Goal: Task Accomplishment & Management: Manage account settings

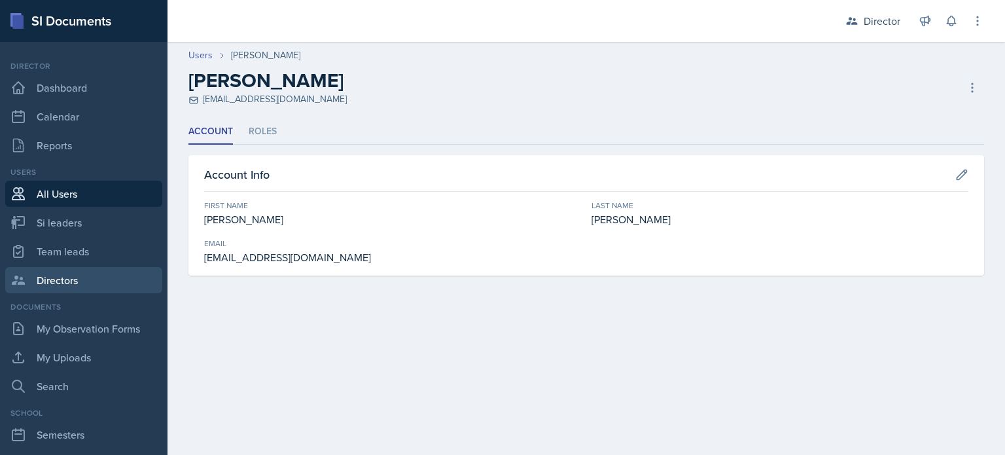
click at [54, 274] on link "Directors" at bounding box center [83, 280] width 157 height 26
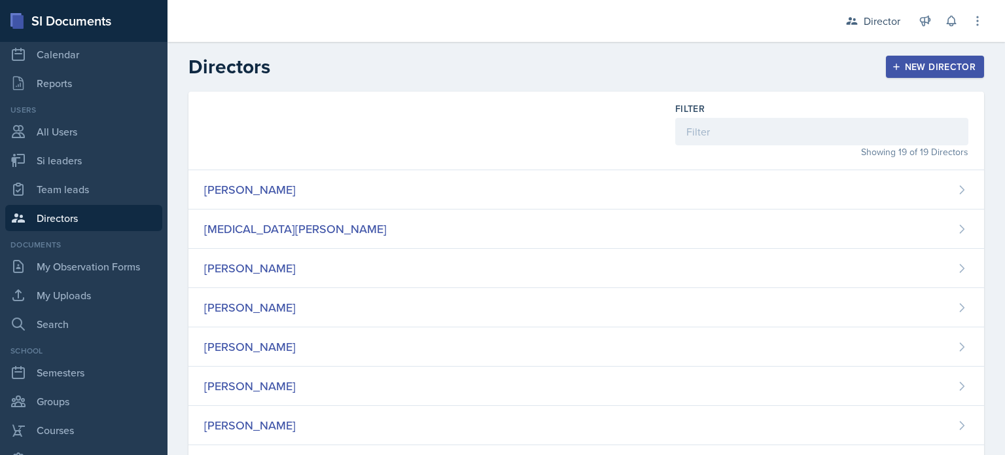
scroll to position [178, 0]
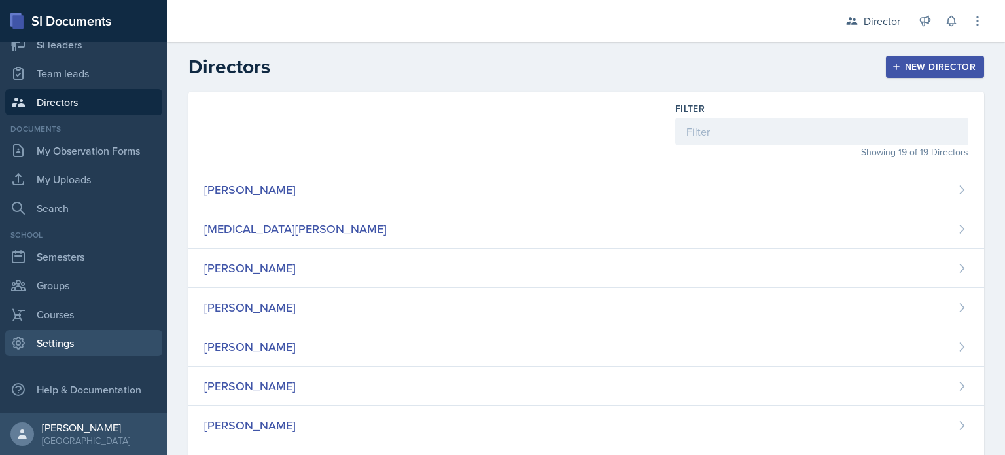
click at [77, 334] on link "Settings" at bounding box center [83, 343] width 157 height 26
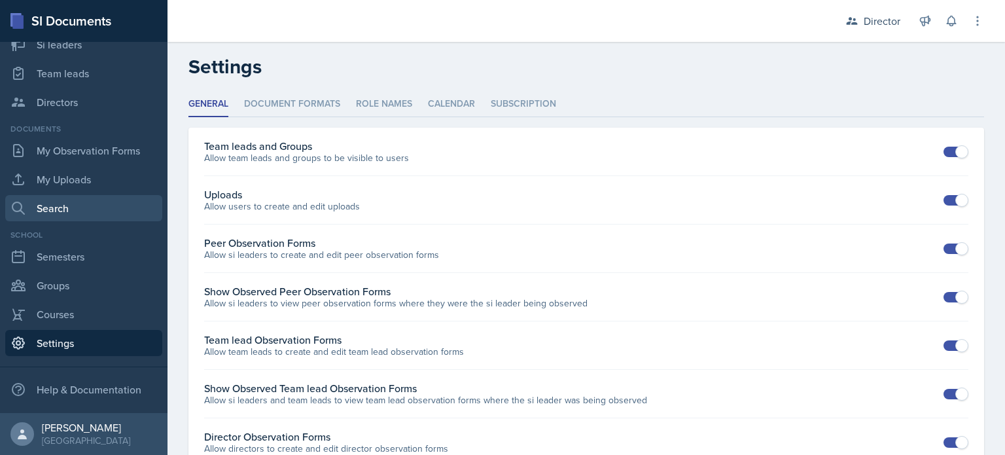
click at [95, 206] on link "Search" at bounding box center [83, 208] width 157 height 26
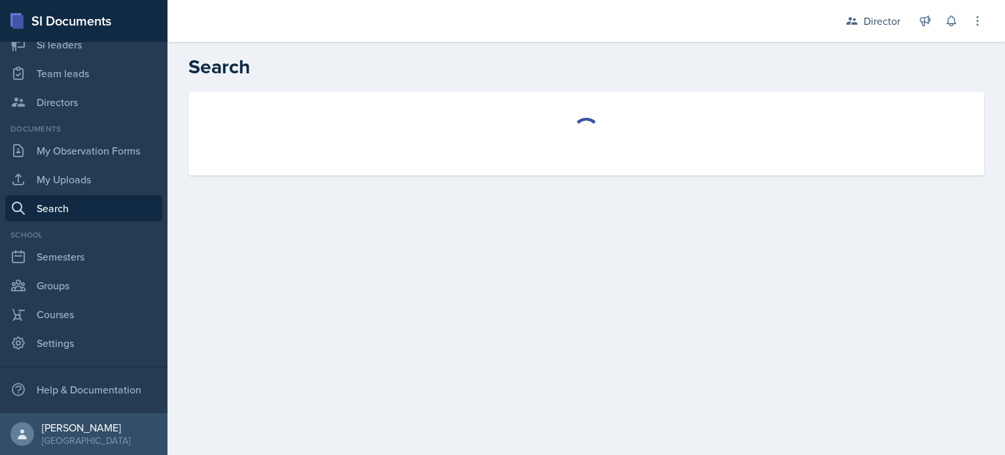
select select "all"
select select "1"
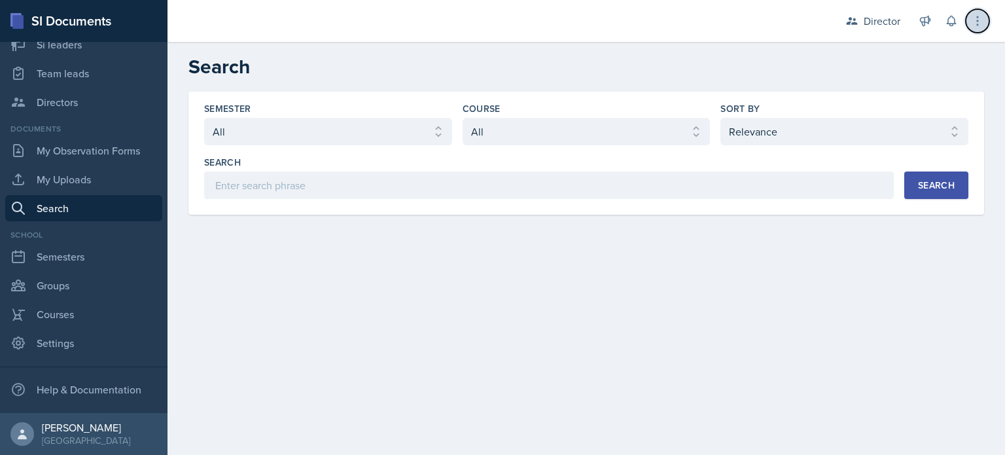
click at [973, 21] on icon at bounding box center [977, 20] width 13 height 13
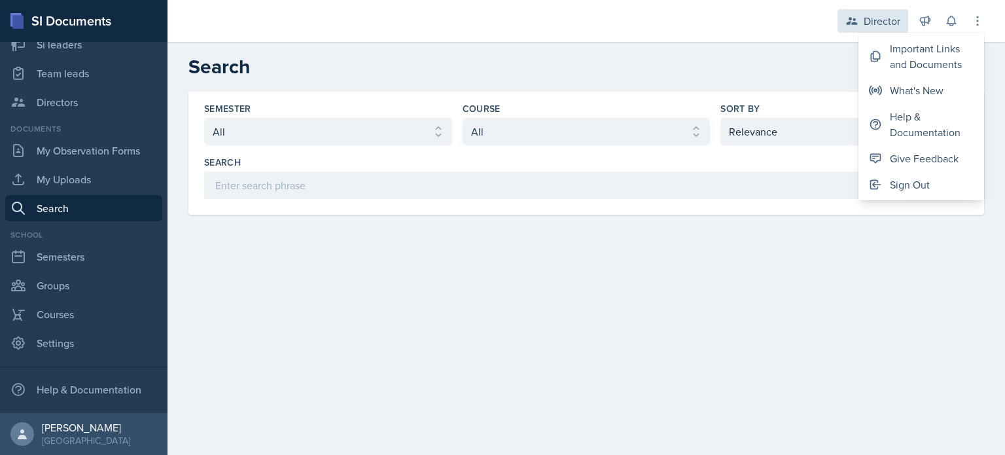
click at [891, 26] on div "Director" at bounding box center [881, 21] width 37 height 16
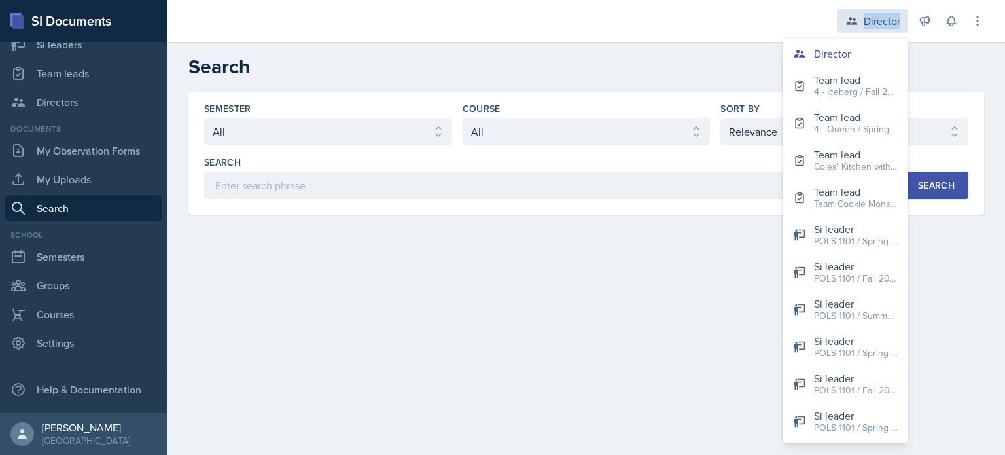
click at [891, 26] on div "Director" at bounding box center [881, 21] width 37 height 16
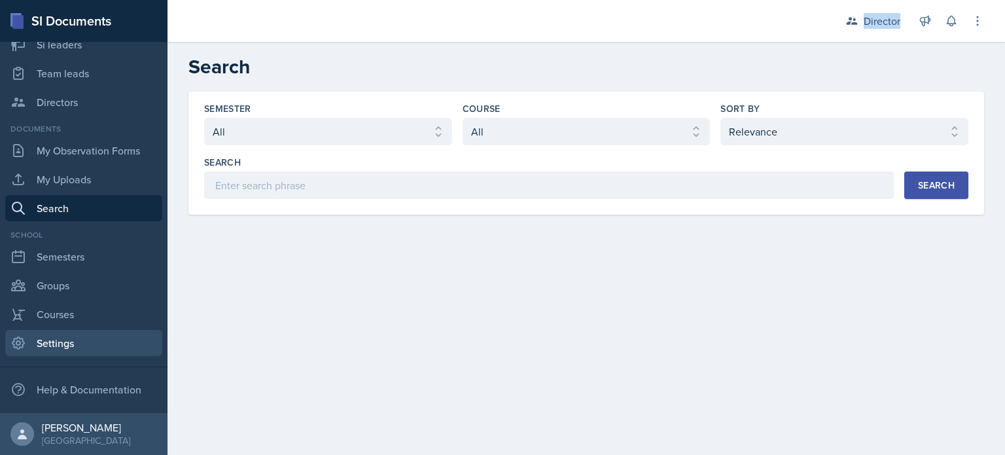
click at [81, 338] on link "Settings" at bounding box center [83, 343] width 157 height 26
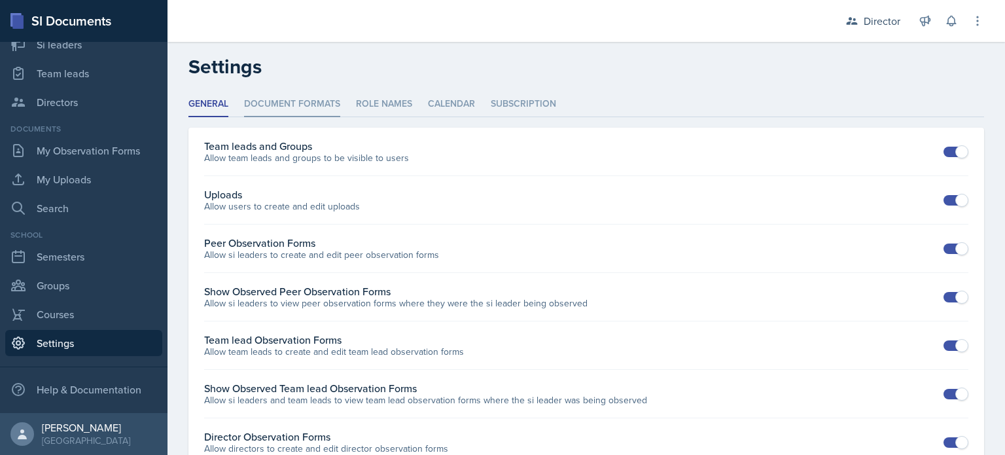
click at [312, 109] on li "Document Formats" at bounding box center [292, 105] width 96 height 26
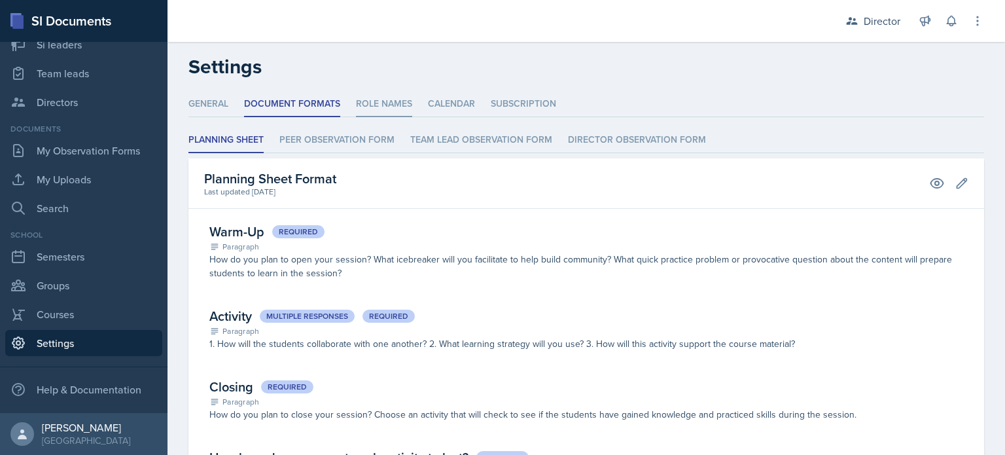
click at [366, 111] on li "Role Names" at bounding box center [384, 105] width 56 height 26
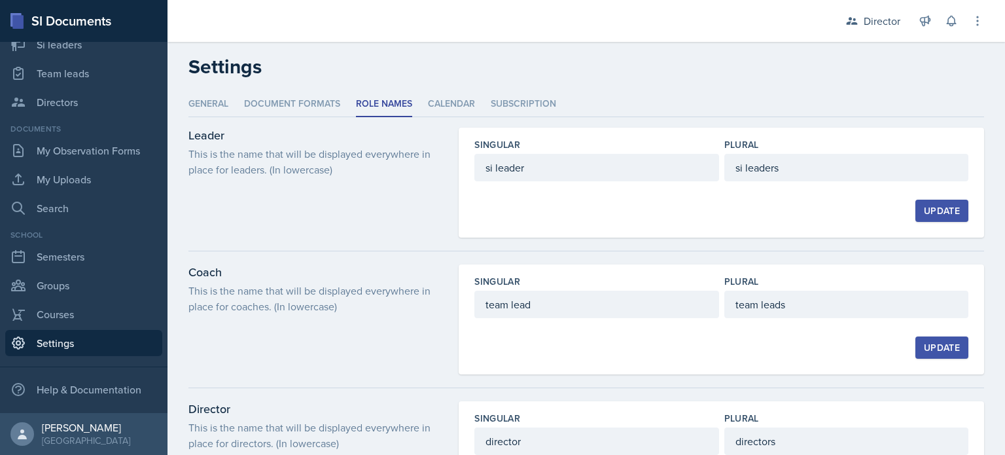
click at [311, 61] on h2 "Settings" at bounding box center [585, 67] width 795 height 24
click at [290, 101] on li "Document Formats" at bounding box center [292, 105] width 96 height 26
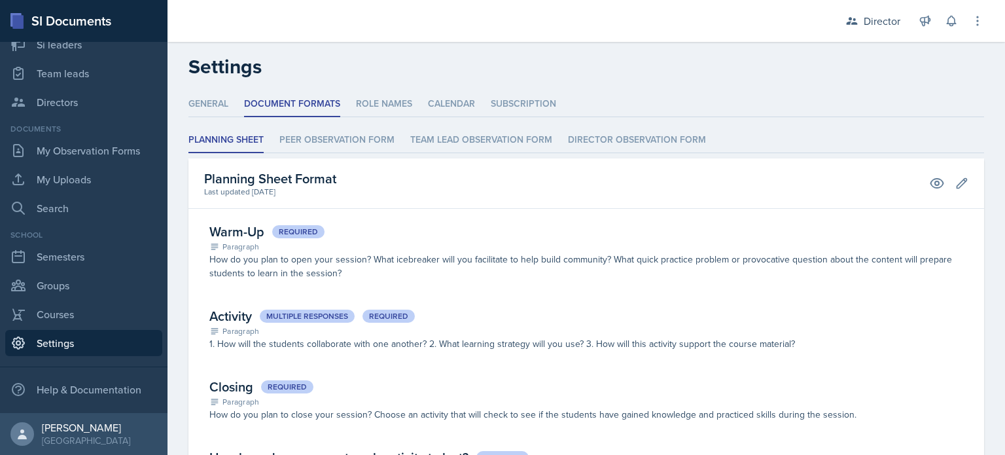
click at [467, 89] on header "Settings" at bounding box center [585, 67] width 837 height 50
click at [418, 104] on ul "General Document Formats Role Names Calendar Subscription" at bounding box center [585, 105] width 795 height 26
click at [459, 107] on li "Calendar" at bounding box center [451, 105] width 47 height 26
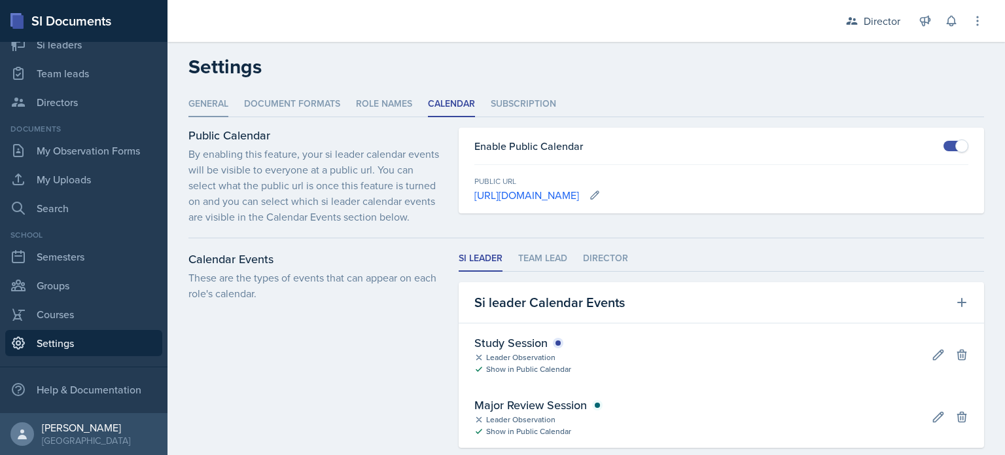
click at [201, 92] on li "General" at bounding box center [208, 105] width 40 height 26
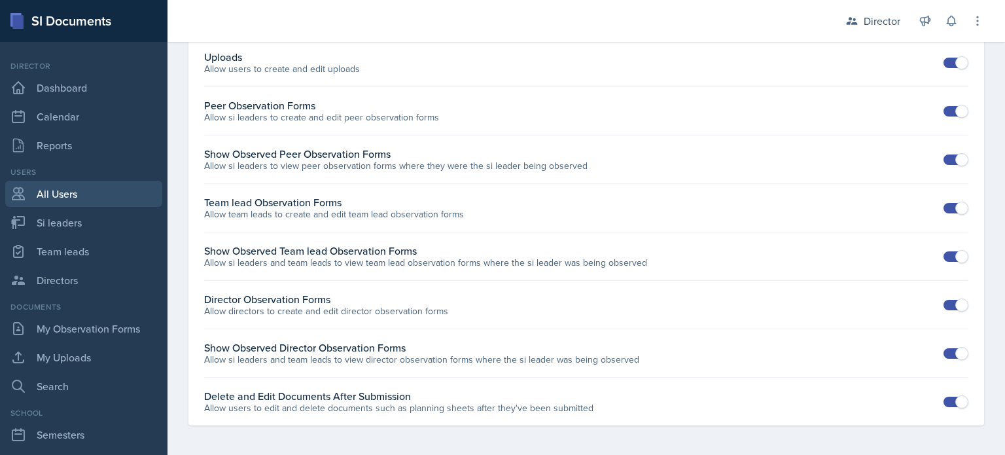
click at [64, 206] on link "All Users" at bounding box center [83, 194] width 157 height 26
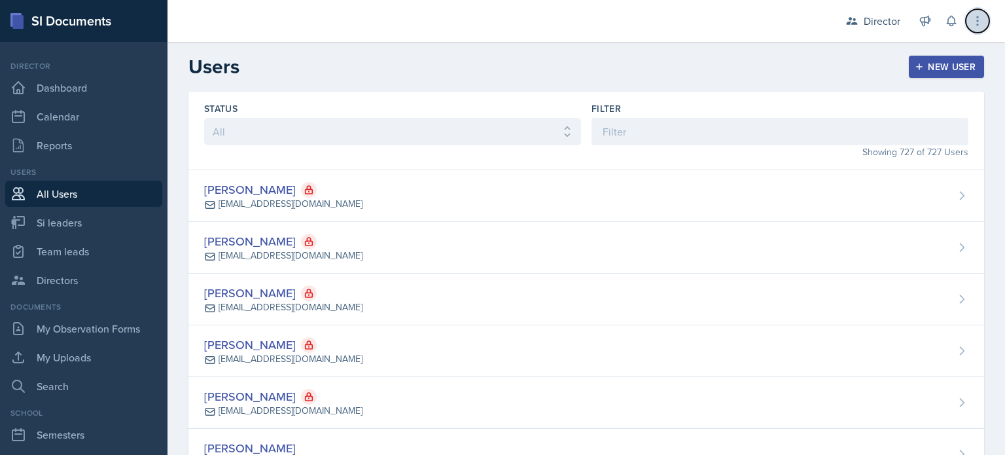
click at [981, 20] on icon at bounding box center [977, 20] width 13 height 13
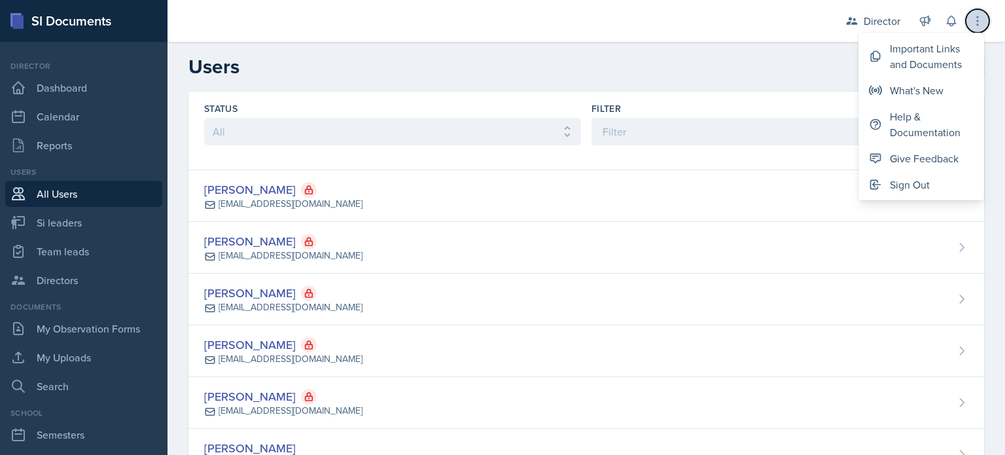
click at [981, 20] on icon at bounding box center [977, 20] width 13 height 13
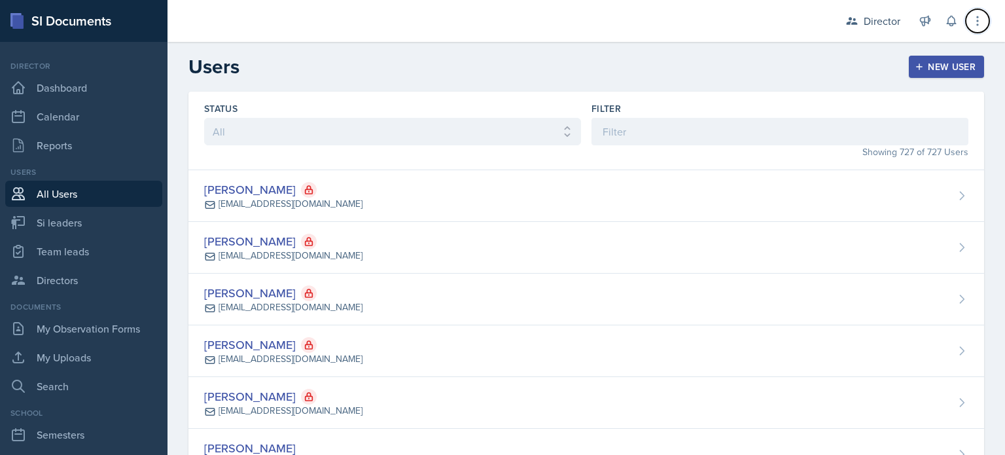
scroll to position [178, 0]
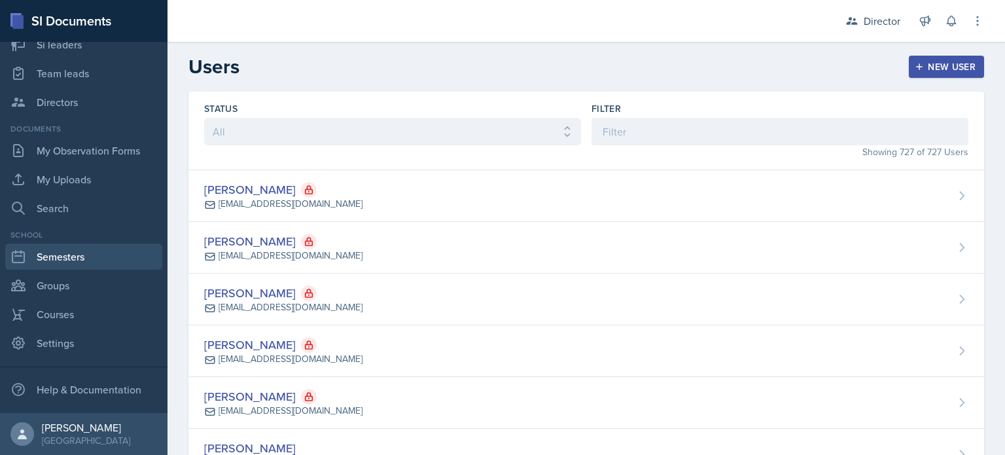
click at [80, 259] on link "Semesters" at bounding box center [83, 256] width 157 height 26
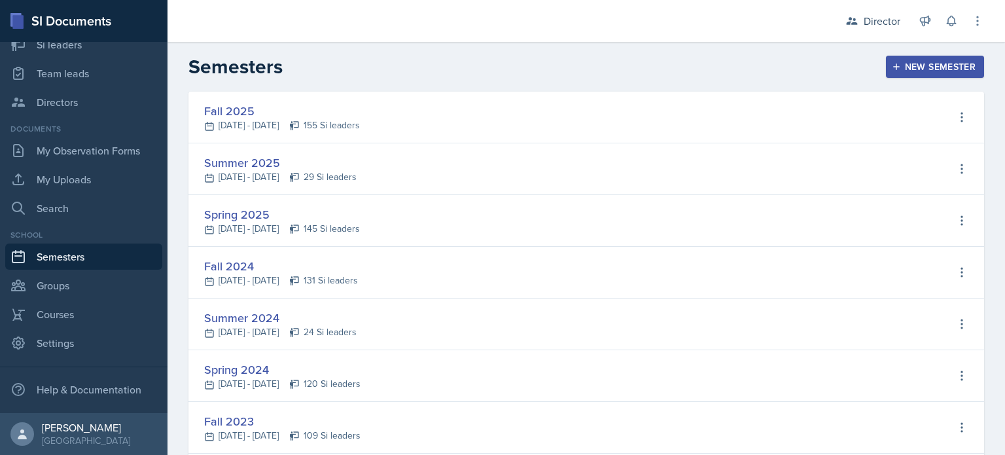
click at [318, 114] on div "Fall 2025" at bounding box center [282, 111] width 156 height 18
click at [955, 111] on icon at bounding box center [961, 117] width 13 height 13
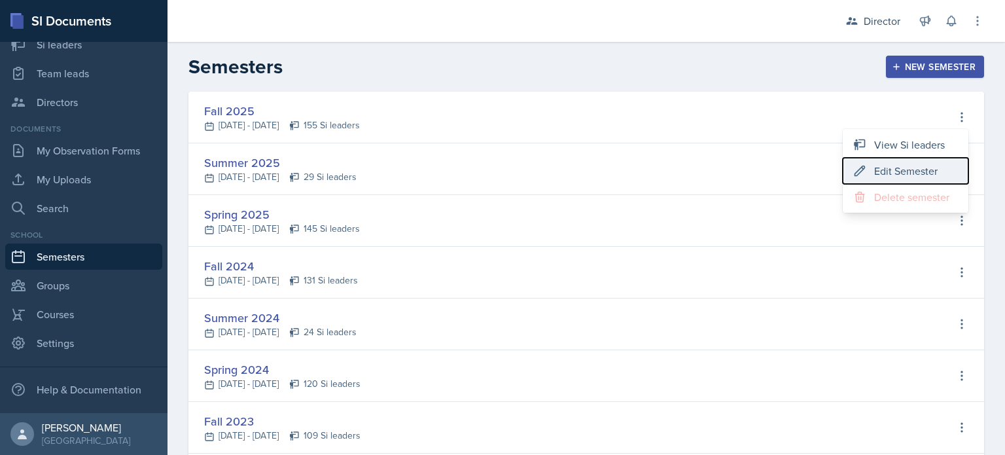
click at [890, 167] on div "Edit Semester" at bounding box center [905, 171] width 63 height 16
type input "Fall 2025"
type input "August 18th, 2025"
type input "December 8th, 2025"
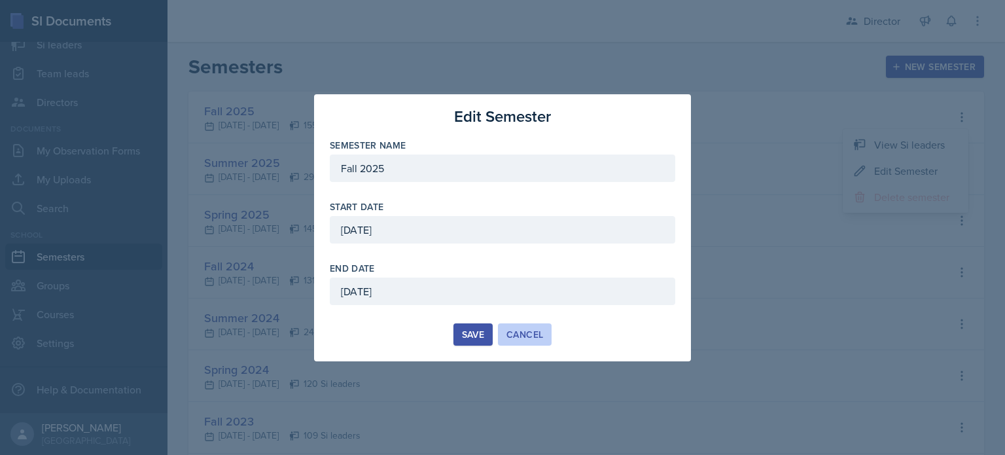
click at [528, 336] on div "Cancel" at bounding box center [524, 334] width 37 height 10
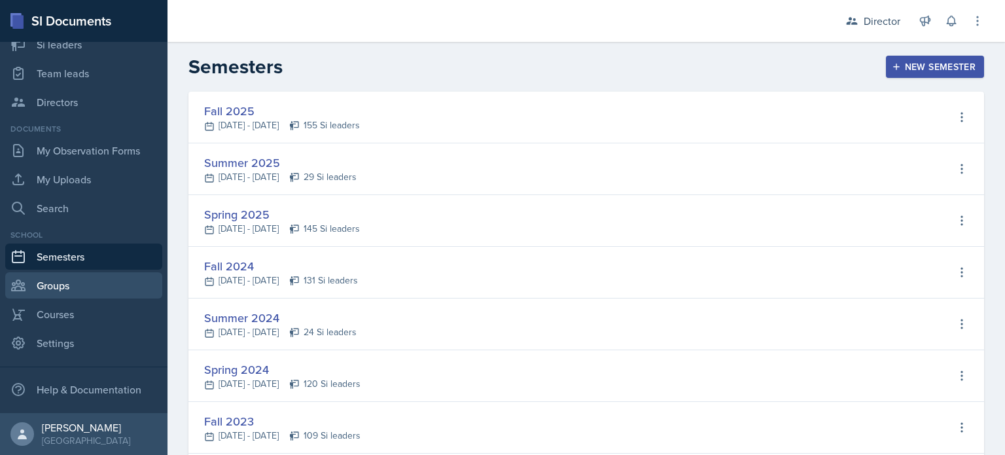
click at [115, 291] on link "Groups" at bounding box center [83, 285] width 157 height 26
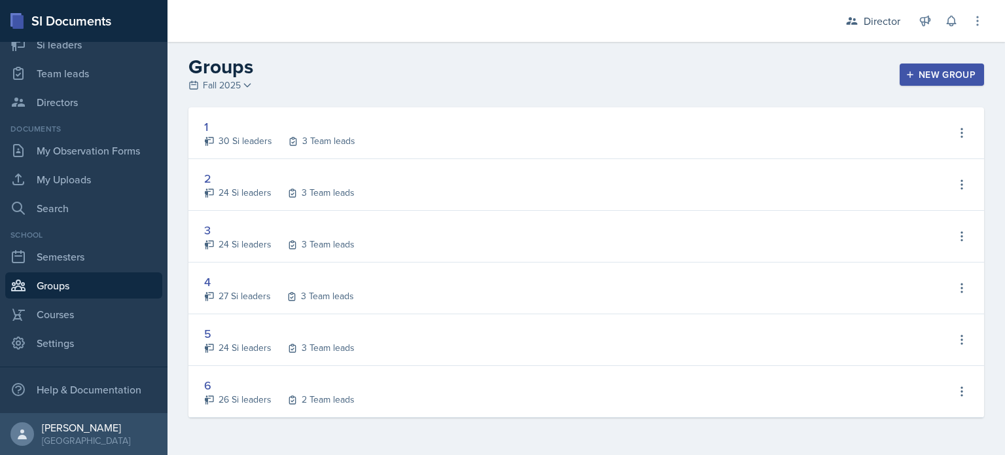
click at [306, 133] on div "1" at bounding box center [279, 127] width 151 height 18
click at [967, 130] on icon at bounding box center [961, 132] width 13 height 13
click at [445, 176] on div "2 24 Si leaders 3 Team leads View Si leaders View Team leads Edit Group Delete …" at bounding box center [585, 185] width 795 height 52
click at [208, 177] on div "2" at bounding box center [279, 178] width 150 height 18
click at [966, 175] on button at bounding box center [962, 185] width 24 height 24
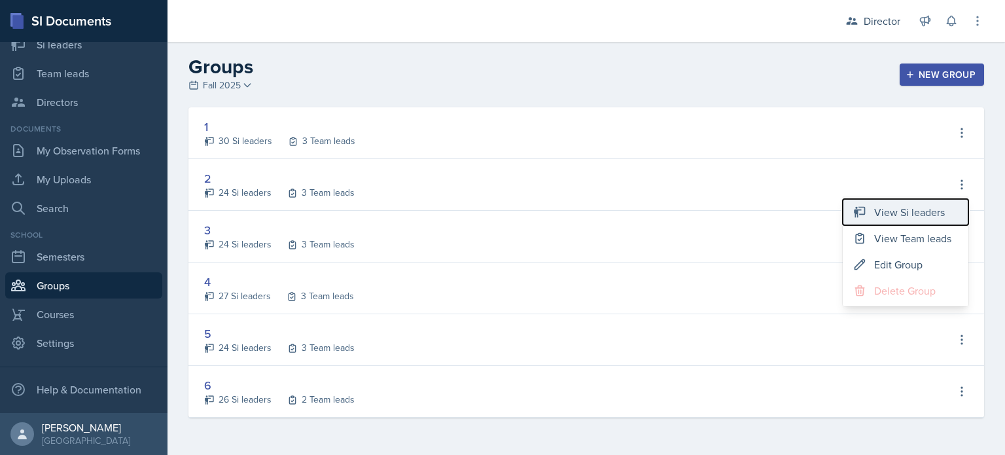
click at [908, 219] on button "View Si leaders" at bounding box center [905, 212] width 126 height 26
select select "2bed604d-1099-4043-b1bc-2365e8740244"
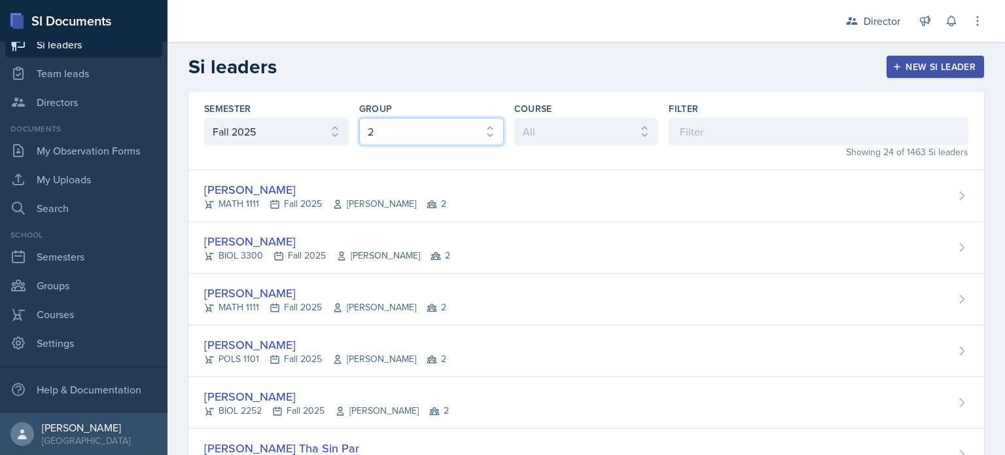
click at [386, 131] on select "All 1 2 3 4 5 6" at bounding box center [431, 131] width 145 height 27
select select "06a1a81c-2636-47b9-86df-4ce809ccfa8f"
click at [359, 118] on select "All 1 2 3 4 5 6" at bounding box center [431, 131] width 145 height 27
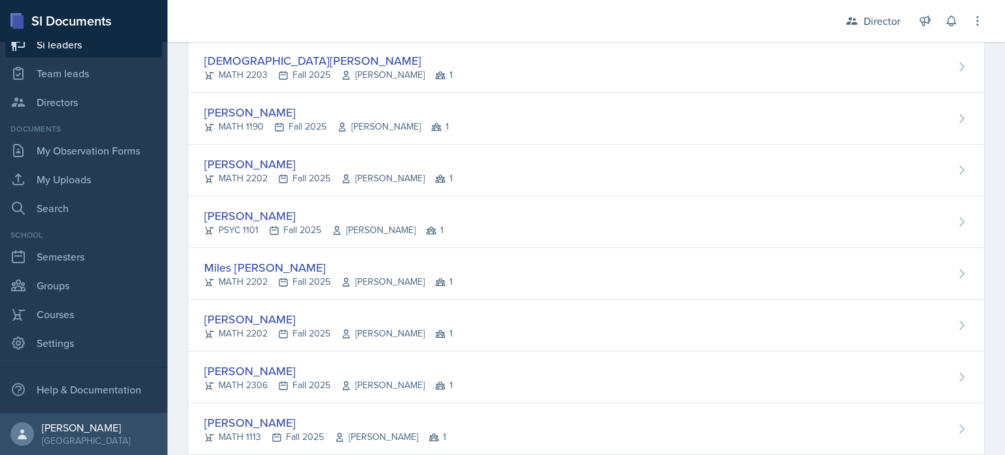
scroll to position [1109, 0]
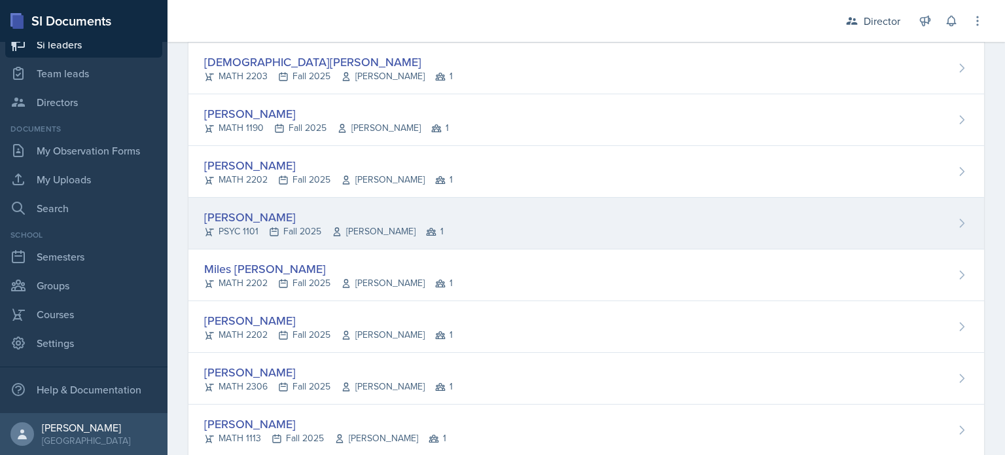
click at [366, 209] on div "[PERSON_NAME]" at bounding box center [323, 217] width 239 height 18
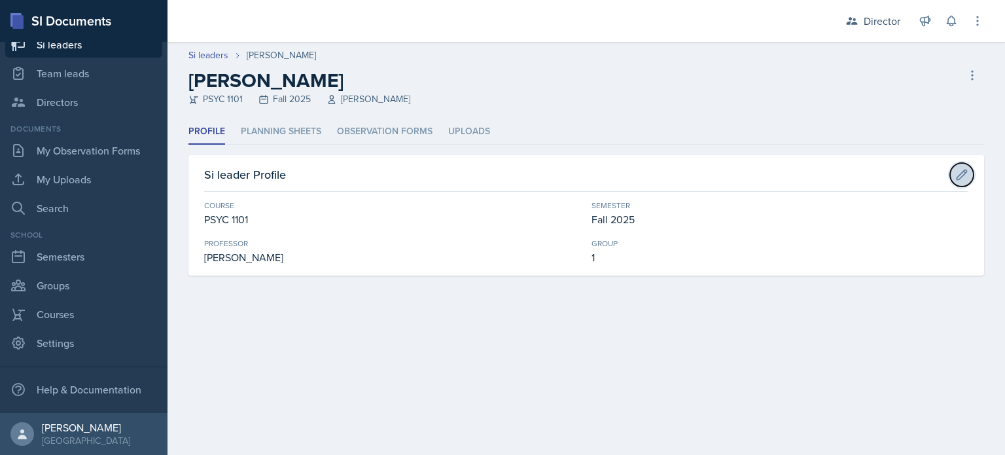
click at [954, 175] on button at bounding box center [962, 175] width 24 height 24
select select "93a945cf-eb40-40a1-82f0-d0905c6d75b7"
select select "2bed604d-1099-4043-b1bc-2365e8740244"
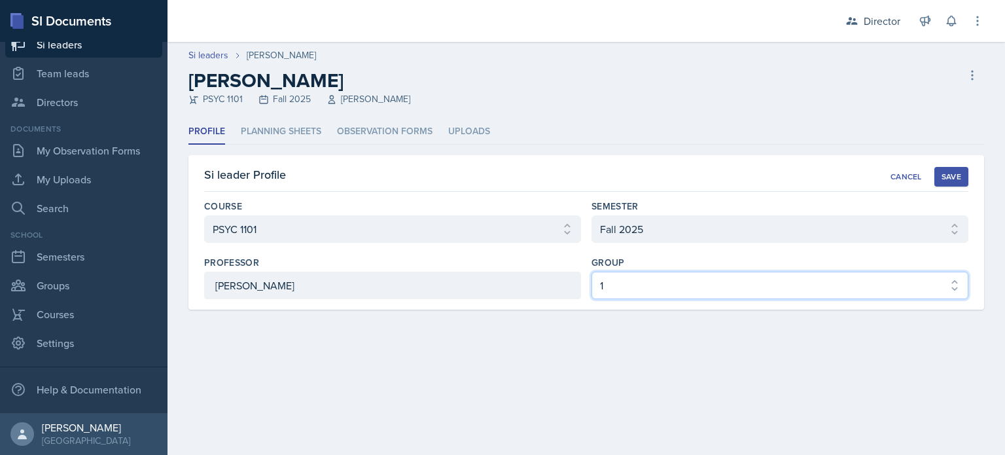
click at [597, 285] on select "Select group 1 2 3 4 5 6" at bounding box center [779, 284] width 377 height 27
select select "03df2469-1098-498a-a2e2-8023a988d861"
click at [591, 271] on select "Select group 1 2 3 4 5 6" at bounding box center [779, 284] width 377 height 27
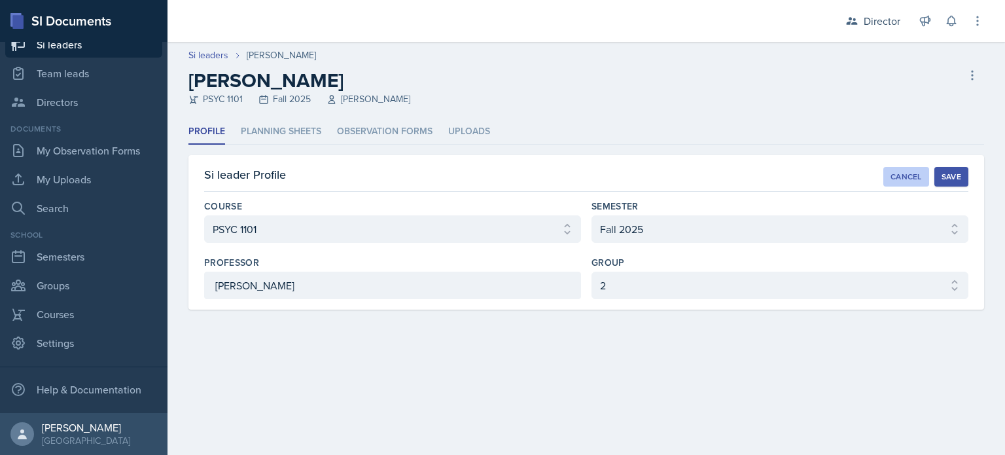
click at [895, 179] on div "Cancel" at bounding box center [905, 176] width 31 height 10
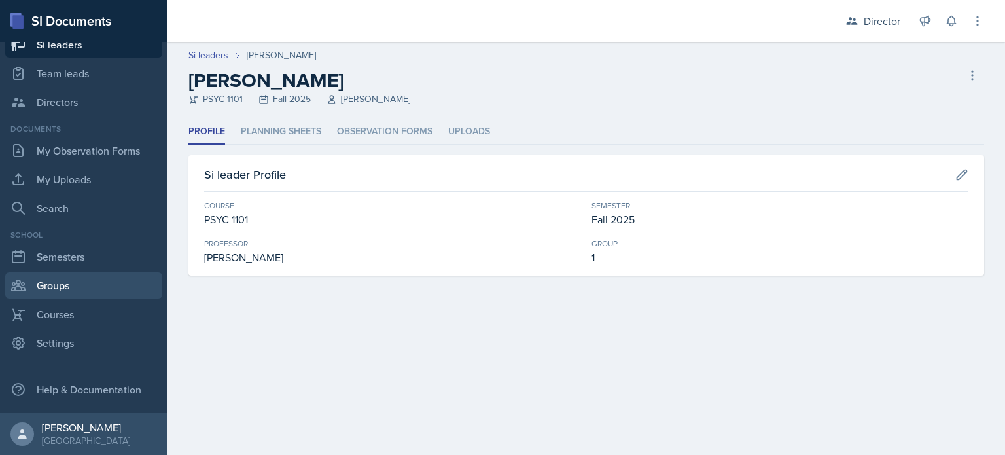
click at [84, 285] on link "Groups" at bounding box center [83, 285] width 157 height 26
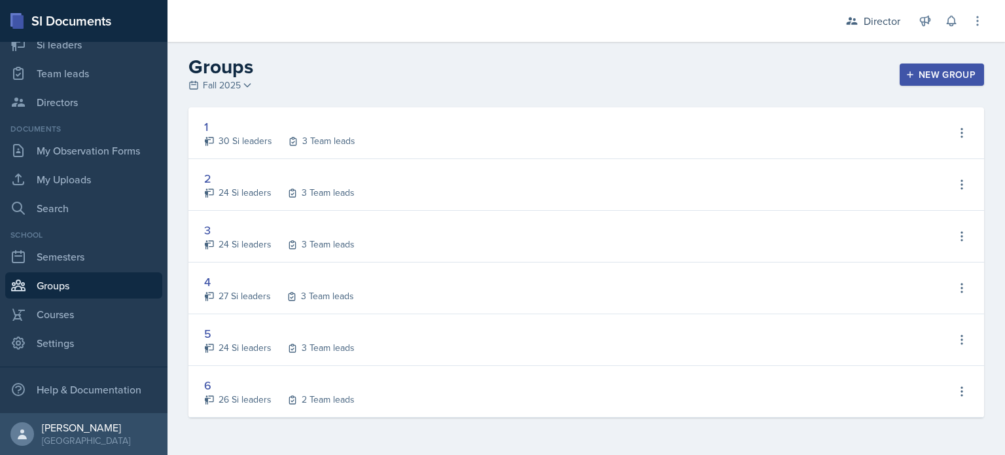
click at [946, 137] on div "1 30 Si leaders 3 Team leads View Si leaders View Team leads Edit Group Delete …" at bounding box center [585, 133] width 795 height 52
click at [954, 137] on button at bounding box center [962, 133] width 24 height 24
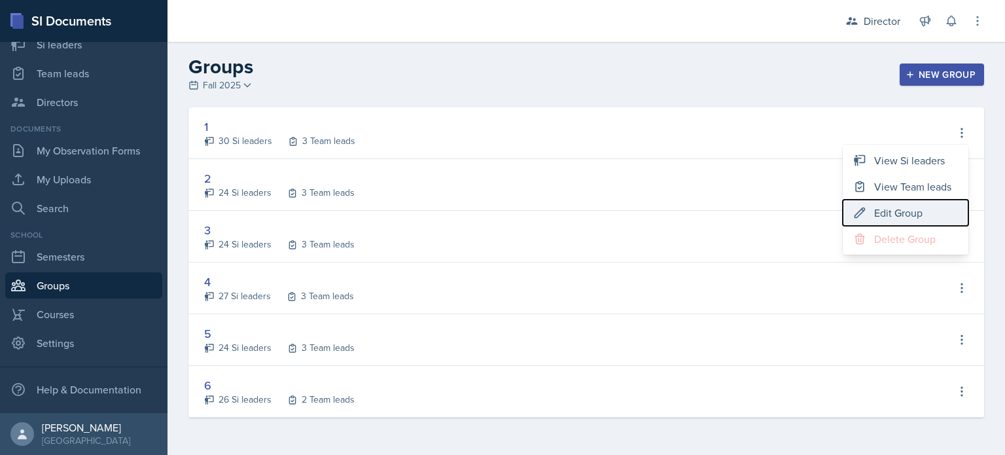
click at [884, 211] on div "Edit Group" at bounding box center [898, 213] width 48 height 16
type input "1"
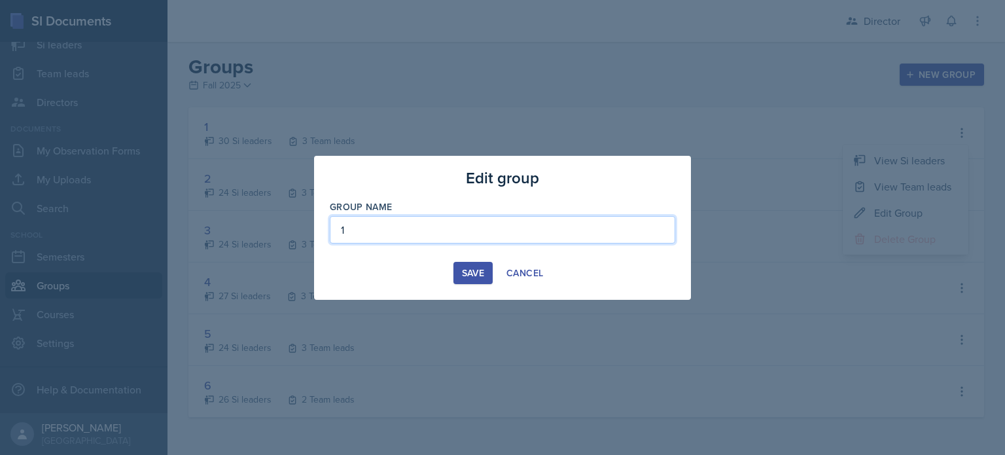
click at [470, 235] on input "1" at bounding box center [502, 229] width 345 height 27
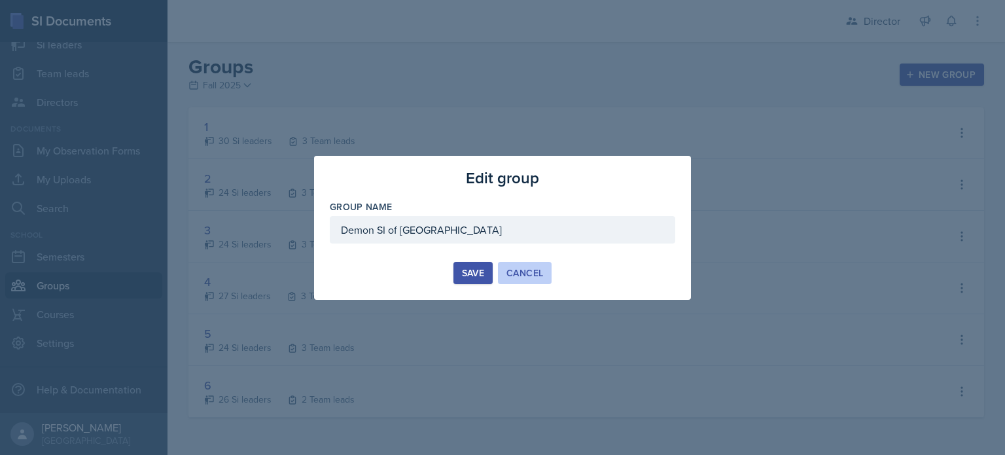
click at [539, 279] on button "Cancel" at bounding box center [525, 273] width 54 height 22
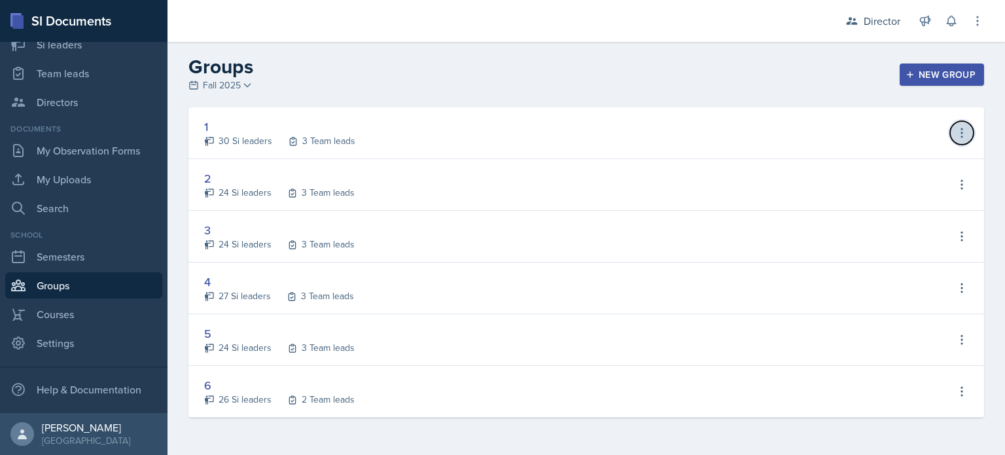
click at [967, 130] on icon at bounding box center [961, 132] width 13 height 13
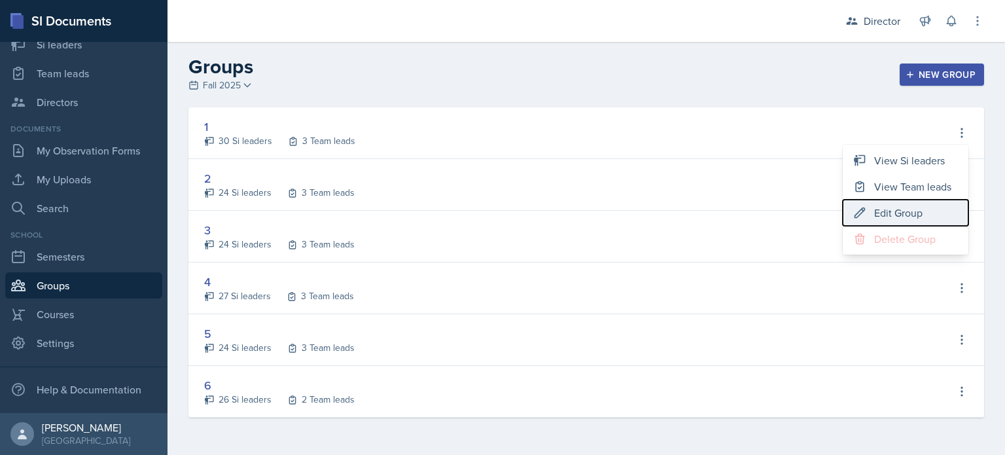
click at [873, 209] on button "Edit Group" at bounding box center [905, 212] width 126 height 26
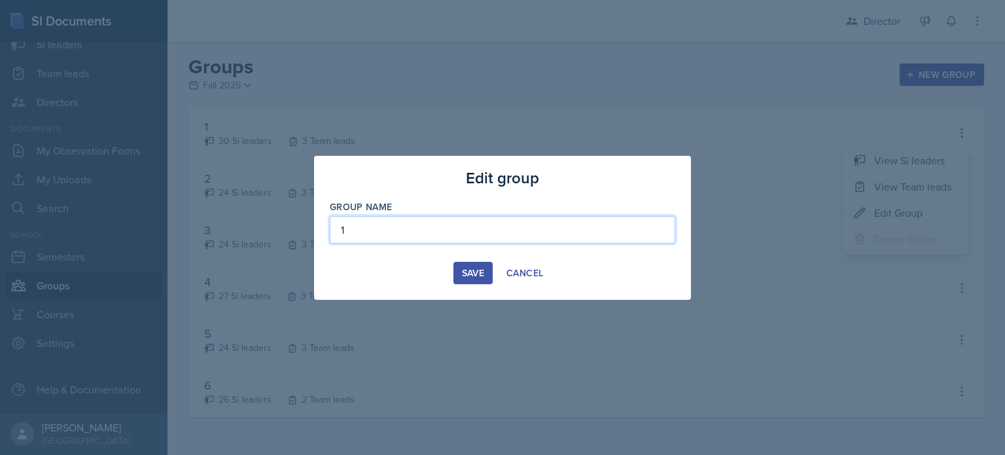
click at [364, 227] on input "1" at bounding box center [502, 229] width 345 height 27
type input "Demon SI of [GEOGRAPHIC_DATA]"
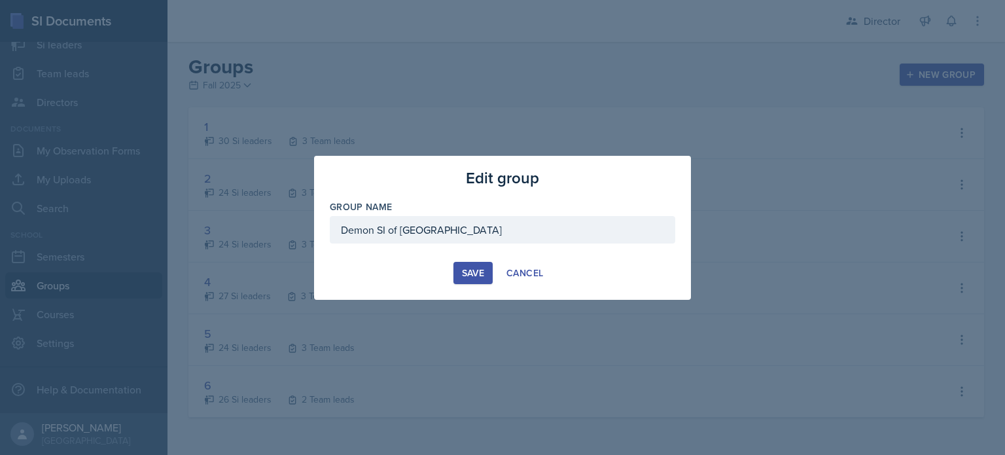
click at [468, 285] on div "Edit group Group Name Demon SI of Fleet Street Save Cancel" at bounding box center [502, 228] width 377 height 144
click at [468, 277] on div "Save" at bounding box center [473, 273] width 22 height 10
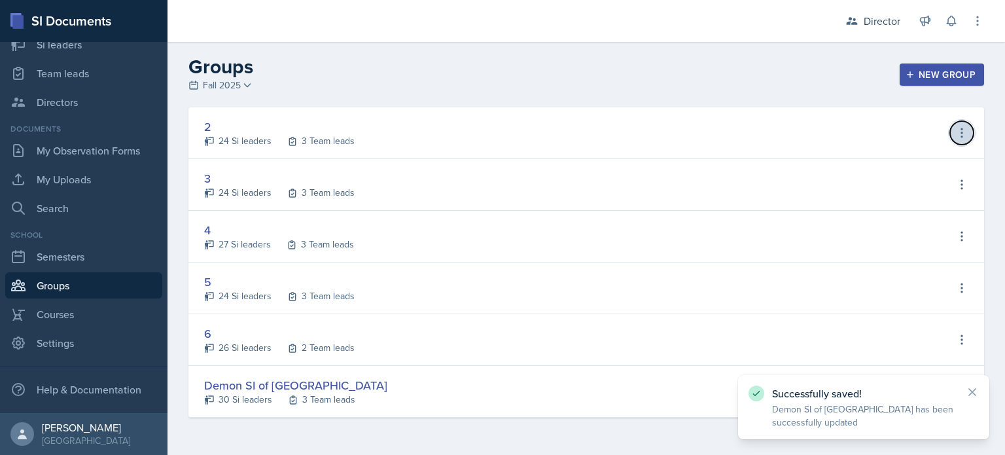
click at [963, 130] on icon at bounding box center [961, 132] width 13 height 13
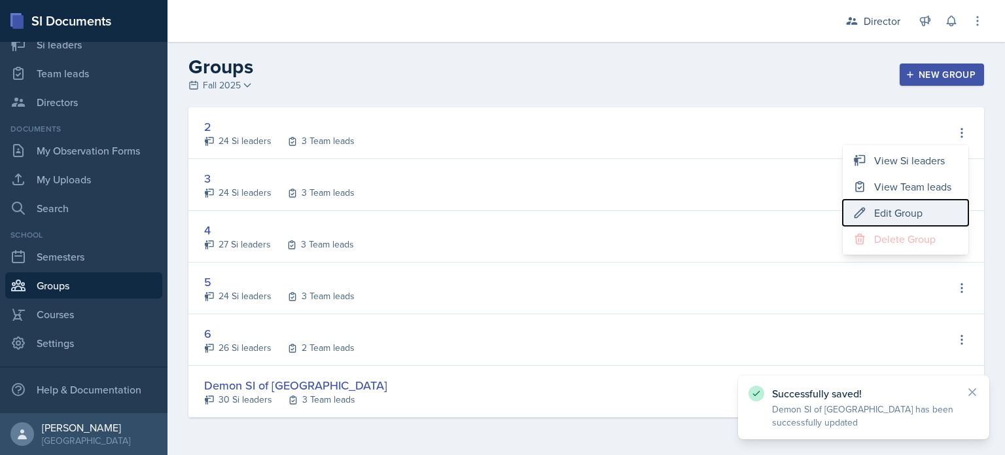
click at [891, 207] on div "Edit Group" at bounding box center [898, 213] width 48 height 16
type input "2"
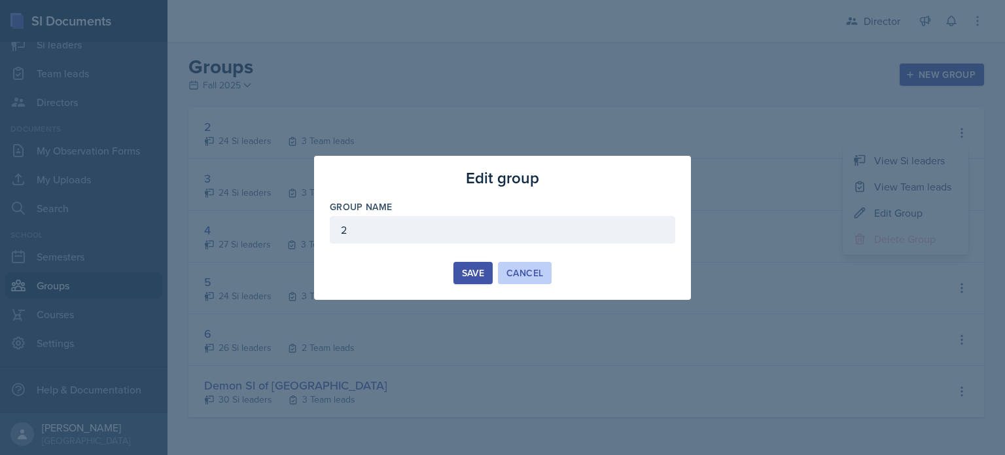
click at [541, 270] on div "Cancel" at bounding box center [524, 273] width 37 height 10
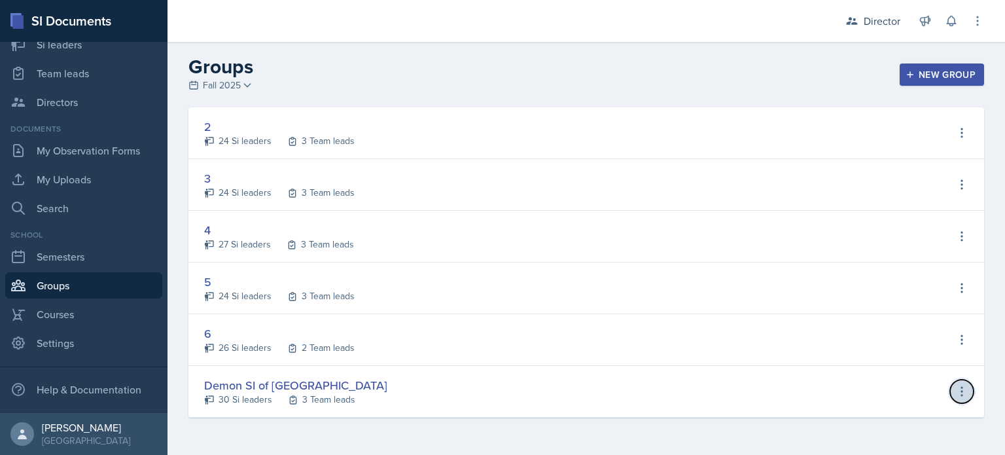
click at [963, 392] on icon at bounding box center [961, 391] width 13 height 13
click at [355, 375] on div "Demon SI of Fleet Street 30 Si leaders 3 Team leads View Si leaders View Team l…" at bounding box center [585, 392] width 795 height 52
click at [947, 384] on div "Demon SI of Fleet Street 30 Si leaders 3 Team leads View Si leaders View Team l…" at bounding box center [585, 392] width 795 height 52
click at [956, 387] on icon at bounding box center [961, 391] width 13 height 13
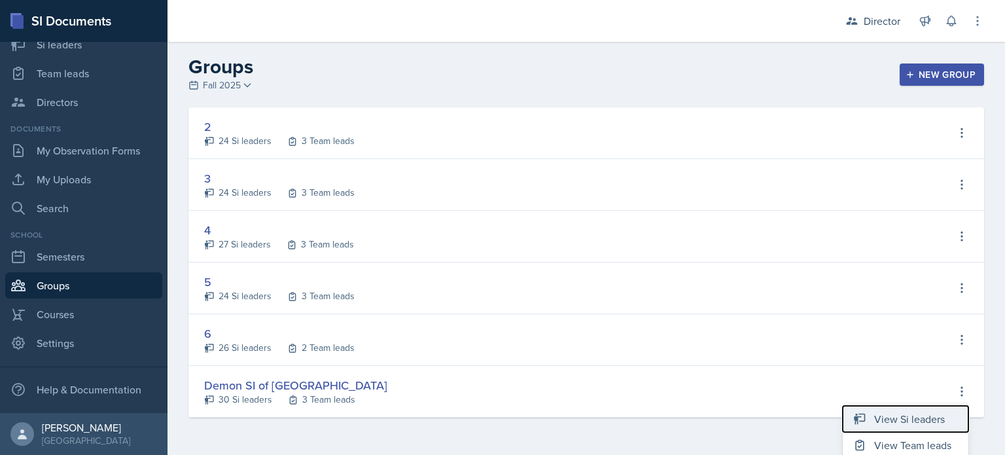
click at [908, 415] on div "View Si leaders" at bounding box center [909, 419] width 71 height 16
select select "2bed604d-1099-4043-b1bc-2365e8740244"
select select "06a1a81c-2636-47b9-86df-4ce809ccfa8f"
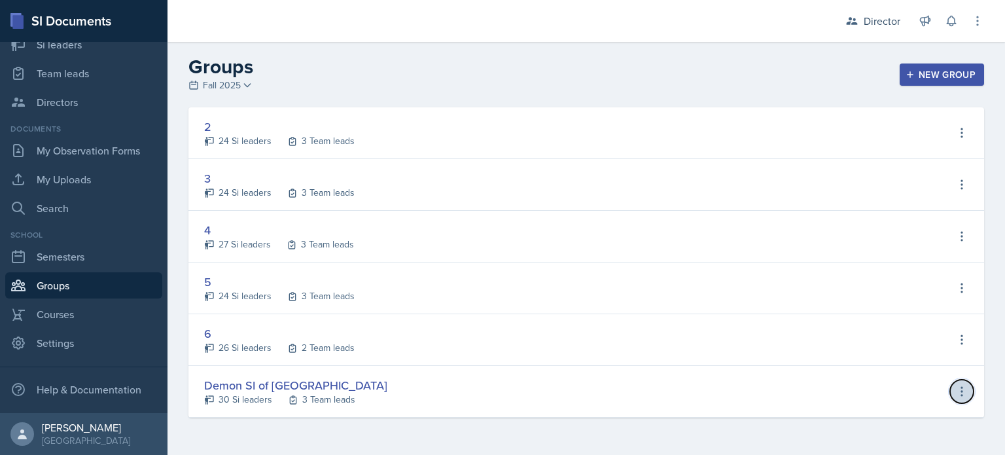
click at [957, 389] on icon at bounding box center [961, 391] width 13 height 13
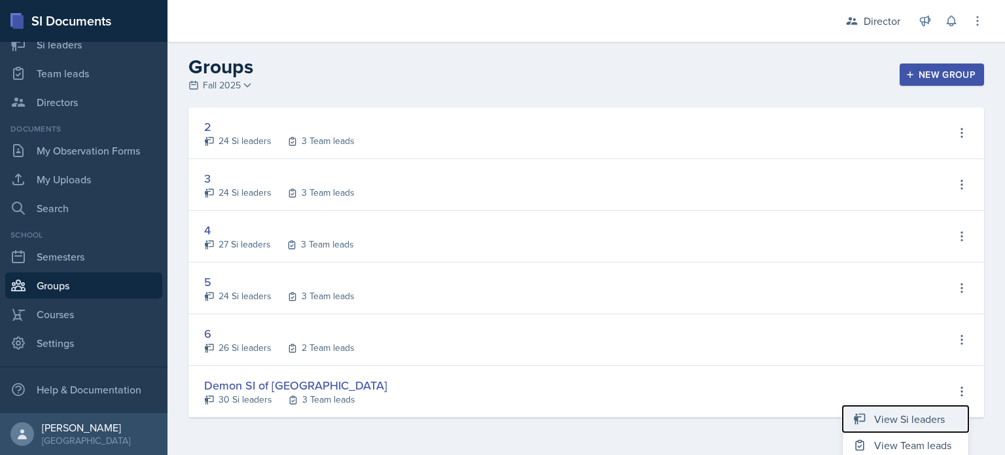
click at [882, 415] on div "View Si leaders" at bounding box center [909, 419] width 71 height 16
select select "2bed604d-1099-4043-b1bc-2365e8740244"
select select "06a1a81c-2636-47b9-86df-4ce809ccfa8f"
click at [973, 398] on div "Demon SI of Fleet Street 30 Si leaders 3 Team leads View Si leaders View Team l…" at bounding box center [585, 392] width 795 height 52
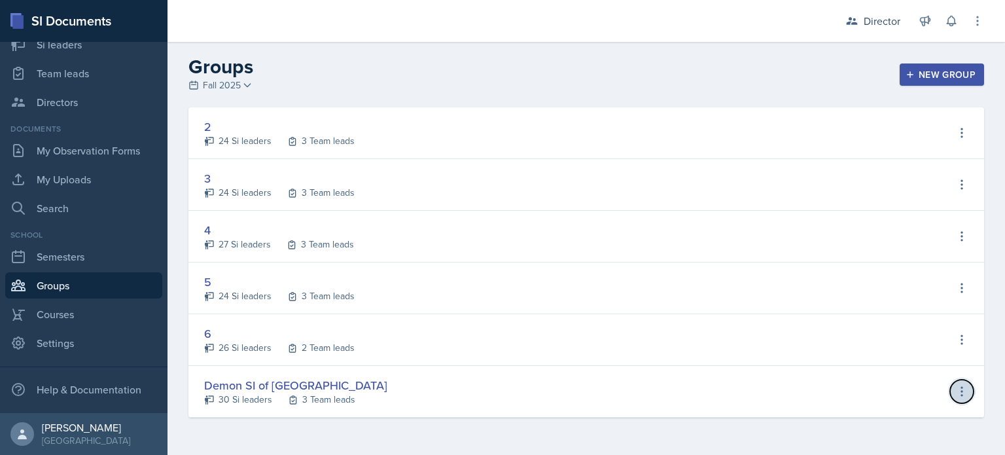
click at [963, 398] on button at bounding box center [962, 391] width 24 height 24
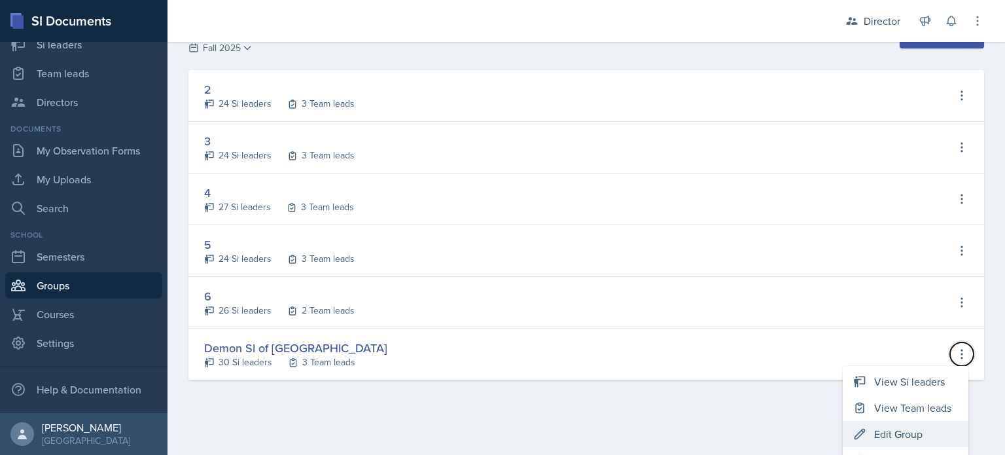
scroll to position [58, 0]
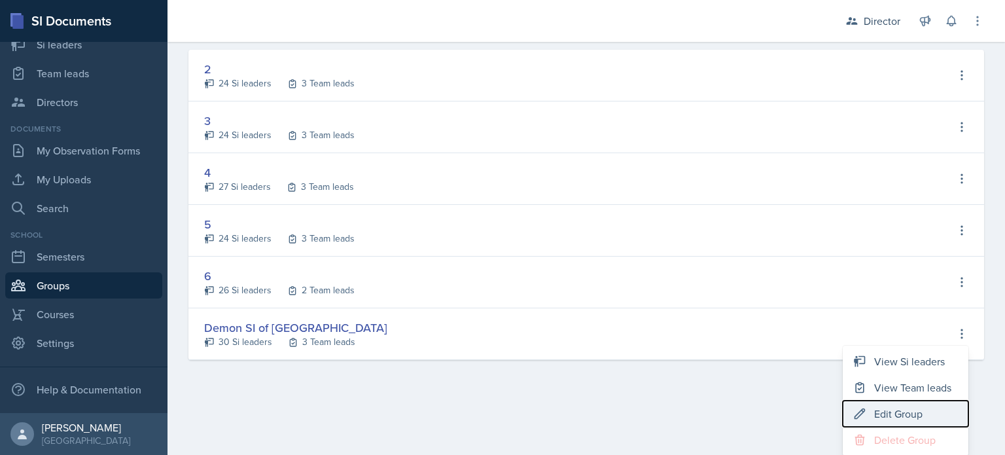
click at [884, 413] on div "Edit Group" at bounding box center [898, 414] width 48 height 16
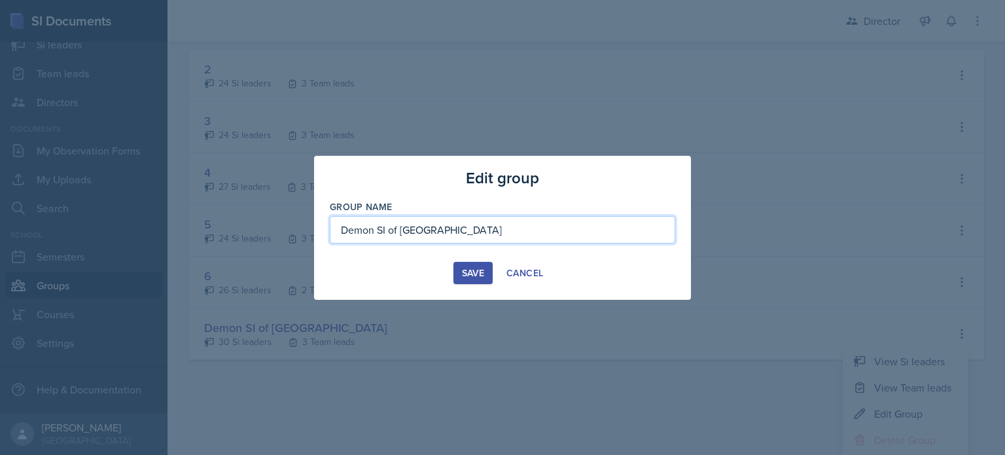
click at [631, 222] on input "Demon SI of [GEOGRAPHIC_DATA]" at bounding box center [502, 229] width 345 height 27
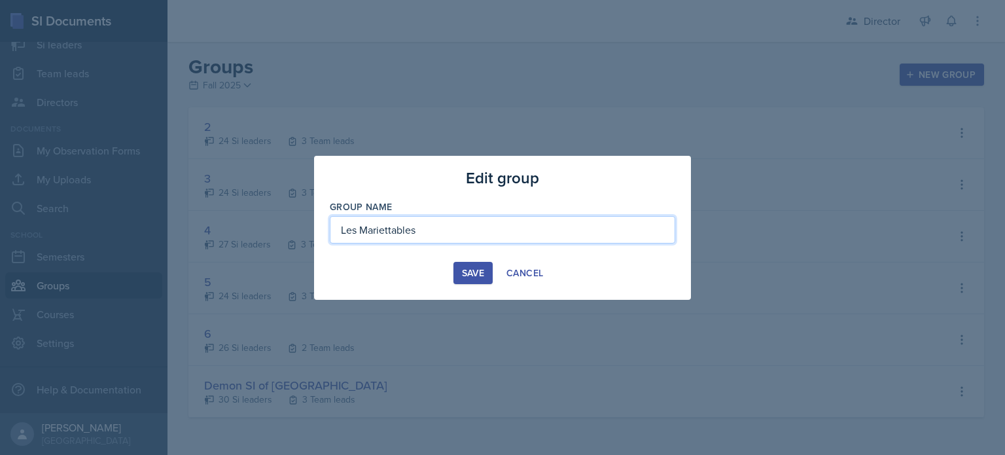
type input "Les Mariettables"
click at [479, 273] on div "Save" at bounding box center [473, 273] width 22 height 10
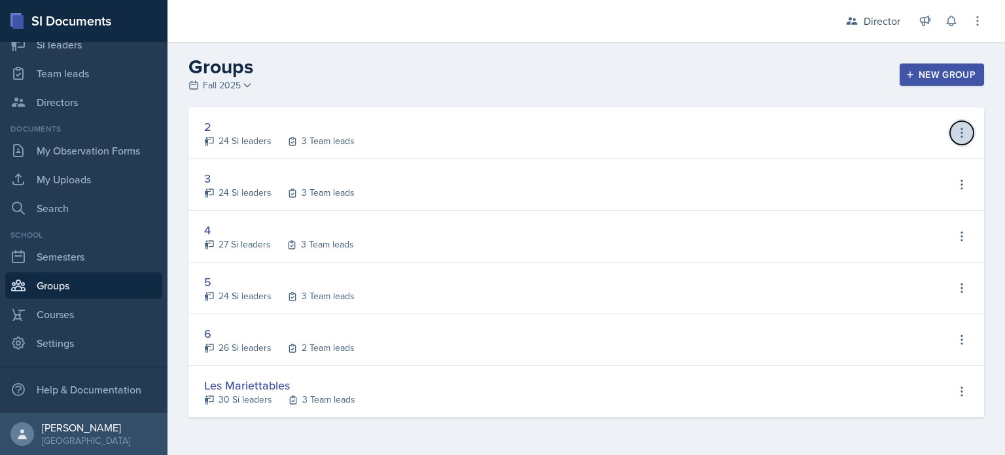
click at [958, 137] on icon at bounding box center [961, 132] width 13 height 13
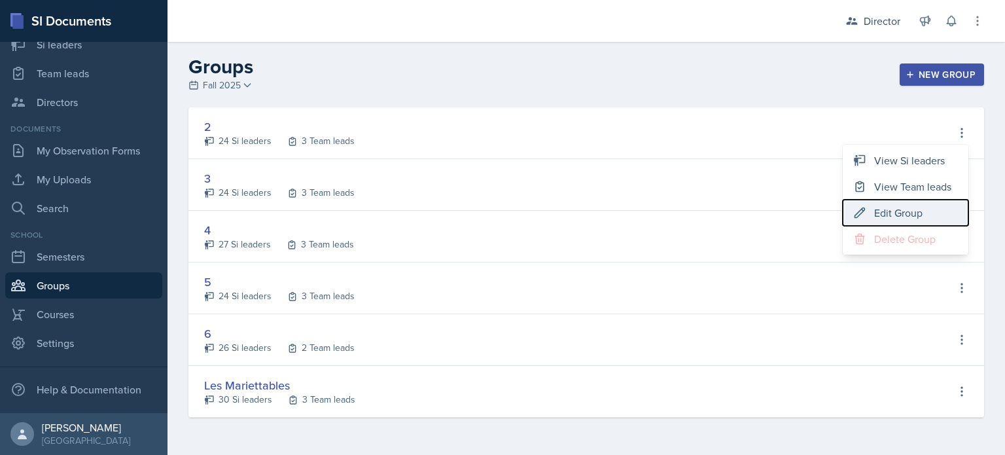
click at [895, 207] on div "Edit Group" at bounding box center [898, 213] width 48 height 16
type input "2"
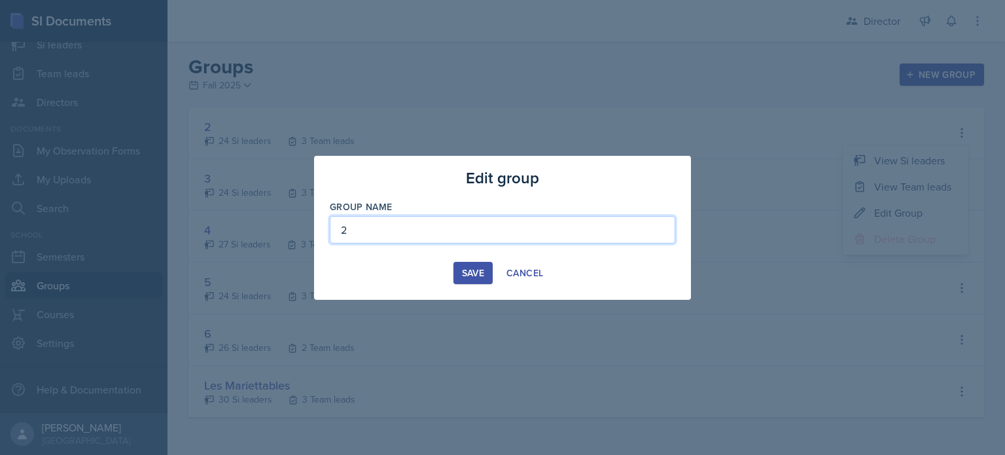
click at [649, 237] on input "2" at bounding box center [502, 229] width 345 height 27
type input "The"
type input "Lion King"
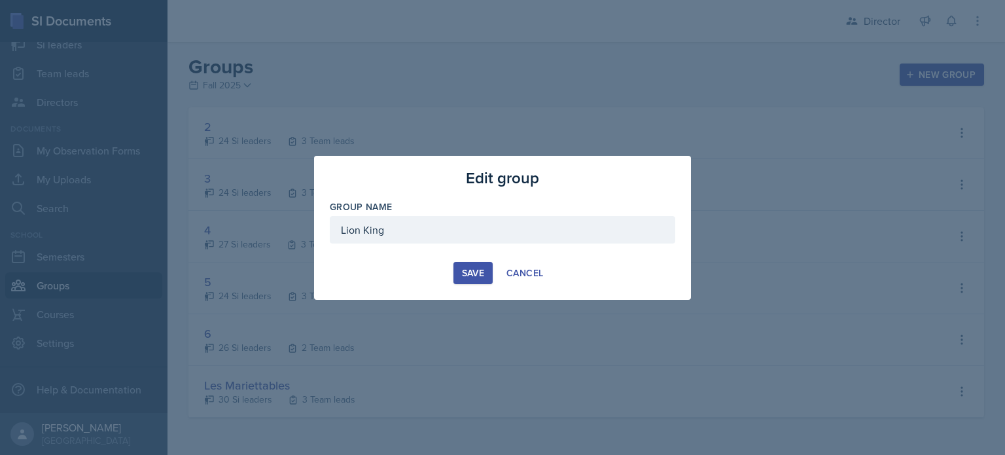
click at [466, 268] on div "Save" at bounding box center [473, 273] width 22 height 10
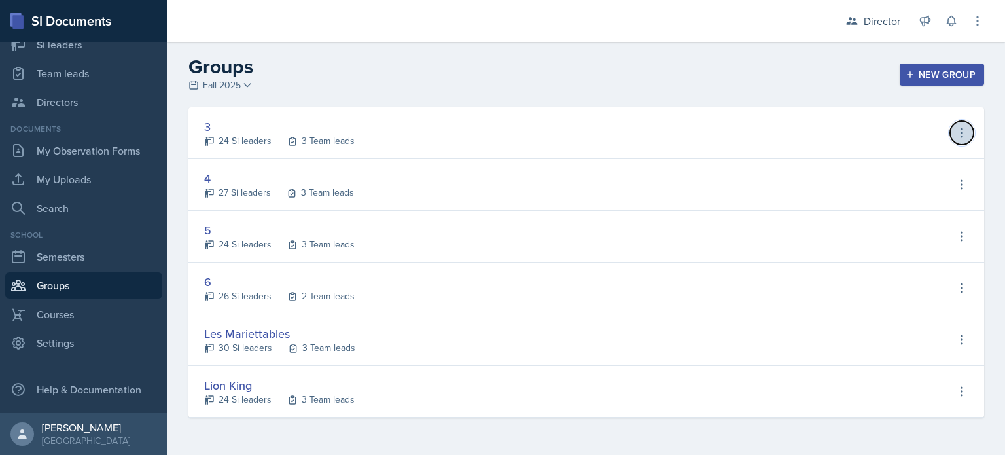
click at [957, 130] on icon at bounding box center [961, 132] width 13 height 13
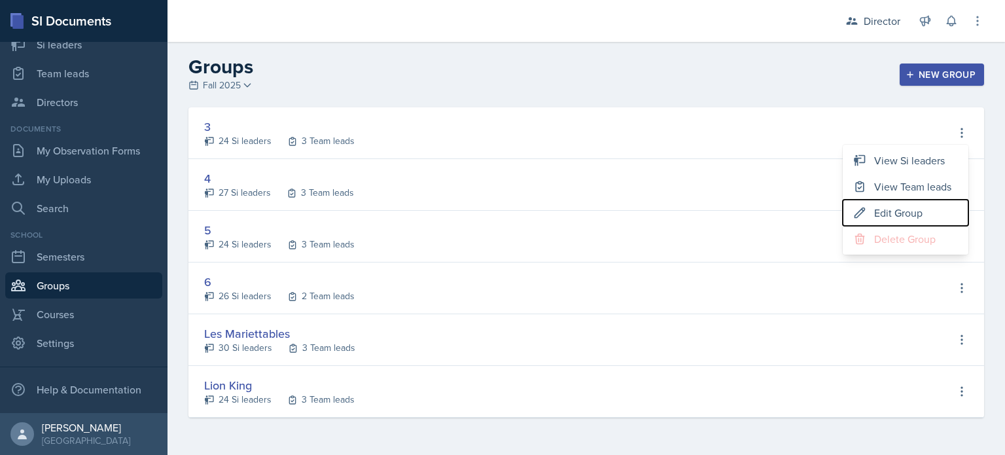
click at [885, 213] on div "Edit Group" at bounding box center [898, 213] width 48 height 16
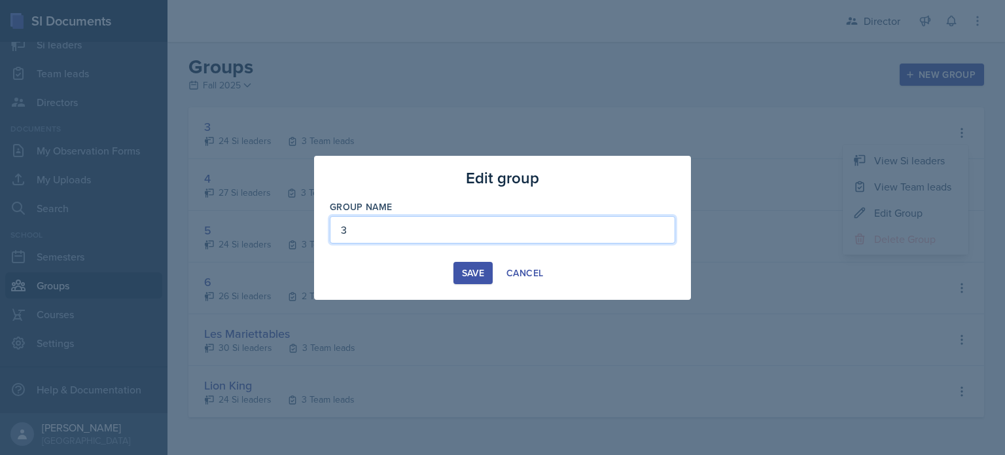
click at [458, 222] on input "3" at bounding box center [502, 229] width 345 height 27
type input "Demon SI of [GEOGRAPHIC_DATA]"
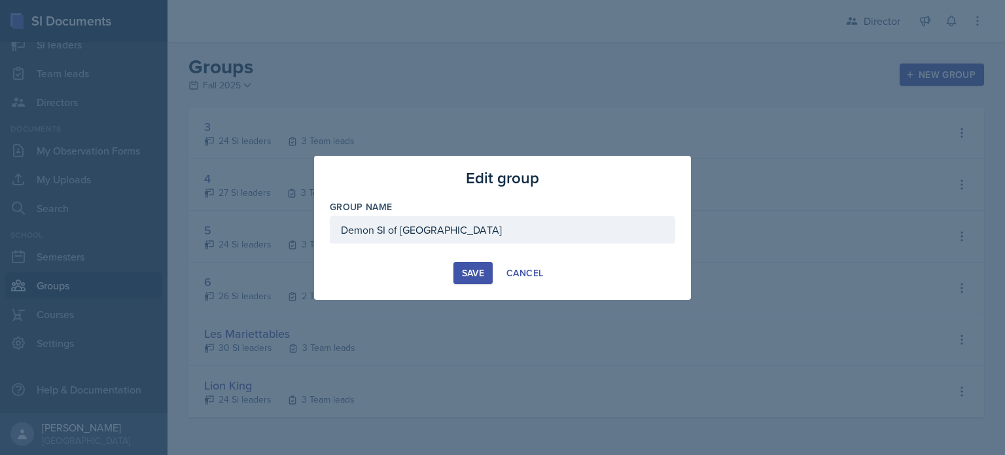
click at [455, 268] on button "Save" at bounding box center [472, 273] width 39 height 22
click at [467, 269] on button "Save" at bounding box center [472, 273] width 39 height 22
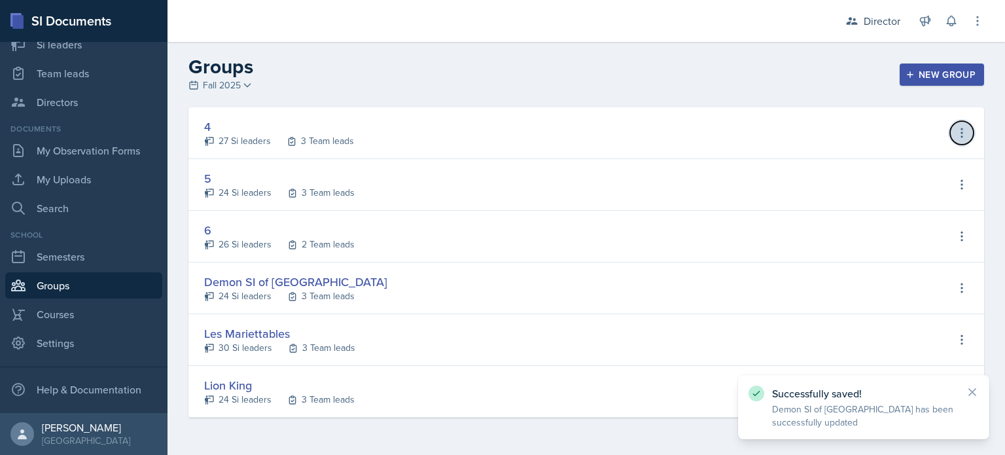
click at [964, 135] on icon at bounding box center [961, 132] width 13 height 13
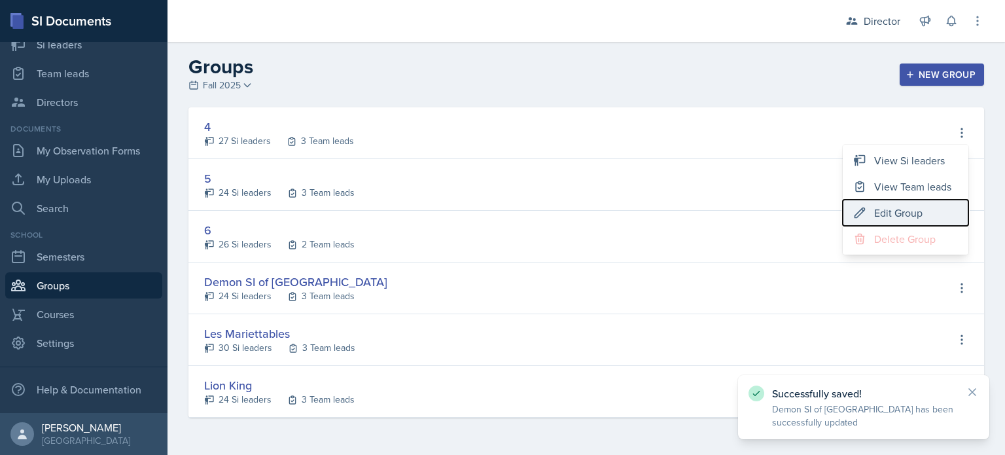
click at [910, 209] on div "Edit Group" at bounding box center [898, 213] width 48 height 16
type input "4"
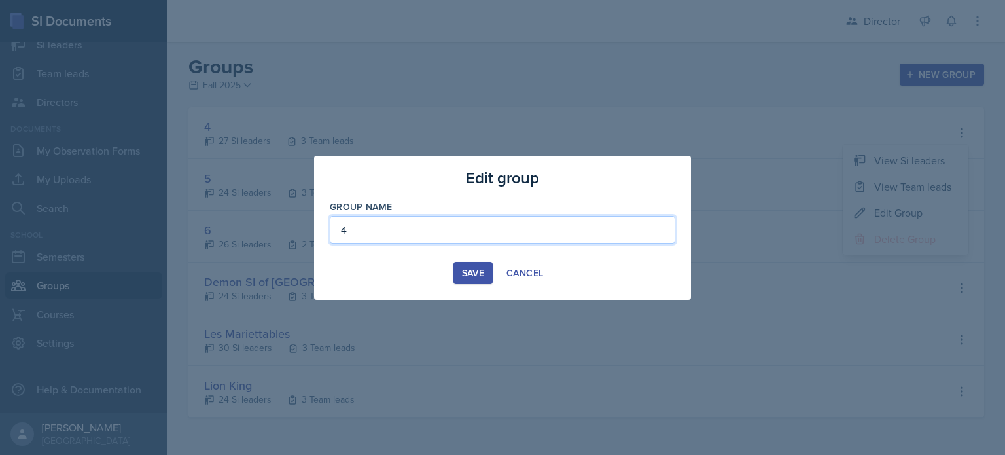
click at [654, 230] on input "4" at bounding box center [502, 229] width 345 height 27
type input "Mamma SI/LA"
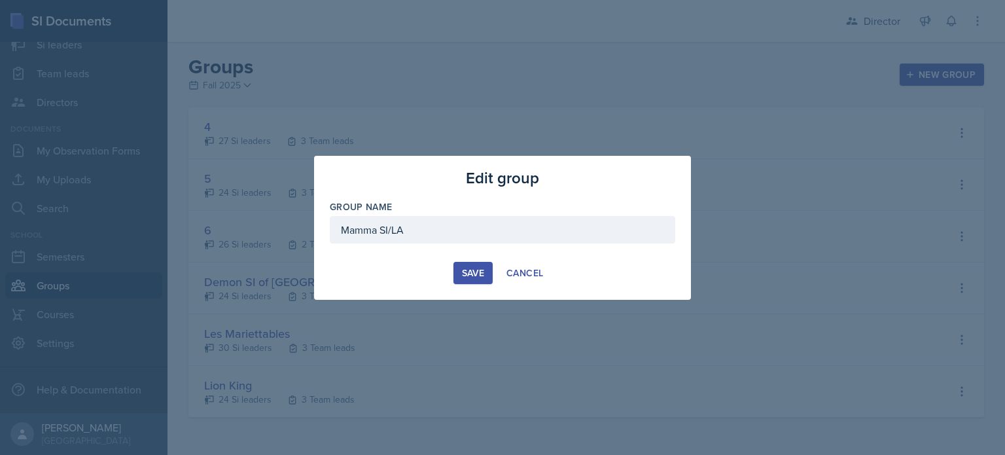
click at [484, 277] on div "Save" at bounding box center [473, 273] width 22 height 10
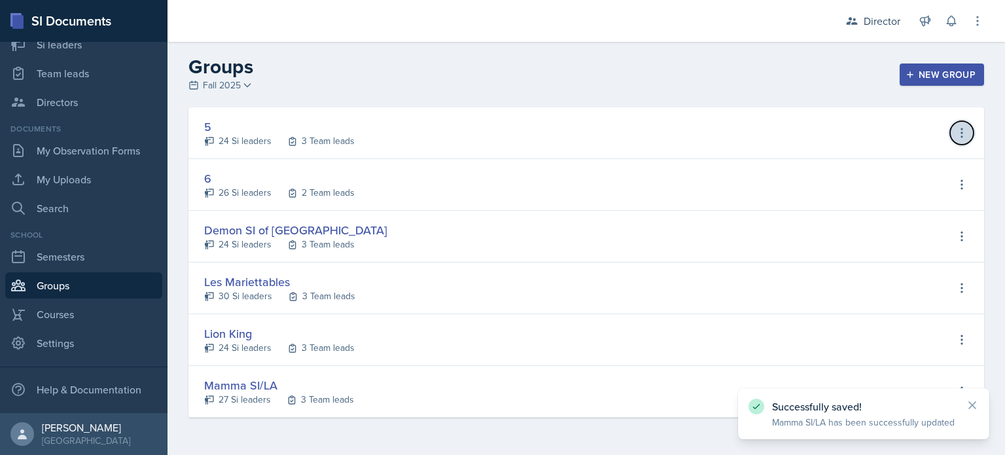
click at [962, 128] on icon at bounding box center [961, 132] width 13 height 13
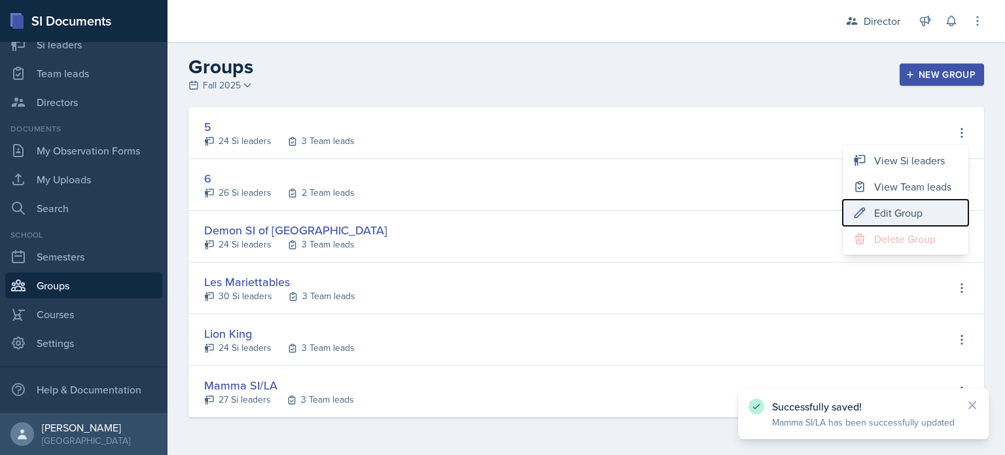
click at [899, 211] on div "Edit Group" at bounding box center [898, 213] width 48 height 16
type input "5"
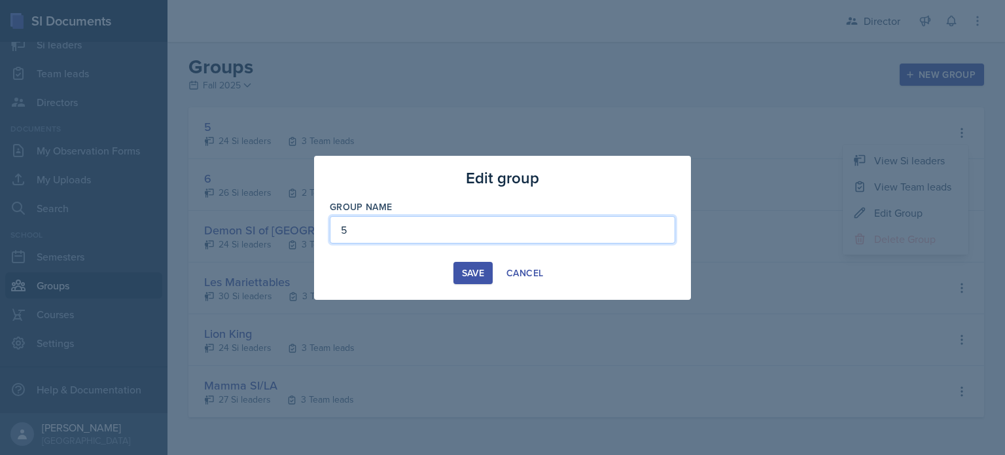
click at [591, 231] on input "5" at bounding box center [502, 229] width 345 height 27
type input "SI-der Verse"
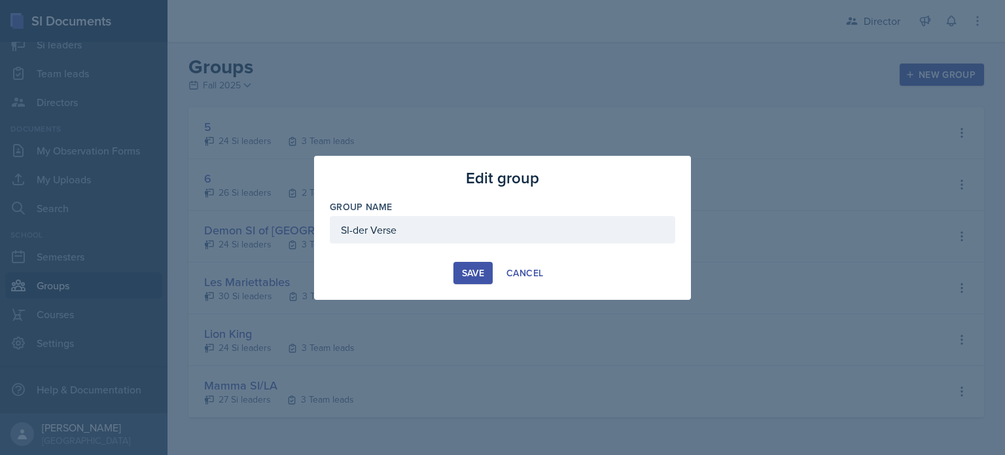
click at [463, 270] on div "Save" at bounding box center [473, 273] width 22 height 10
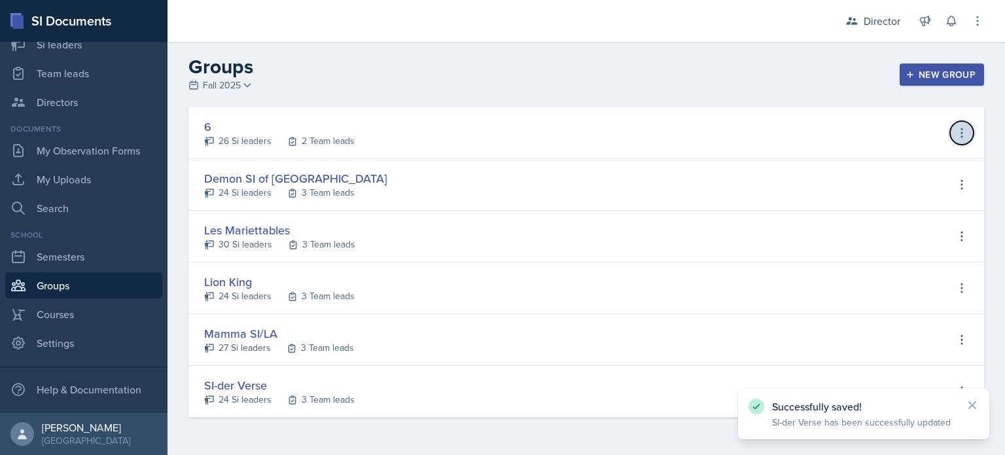
click at [958, 126] on icon at bounding box center [961, 132] width 13 height 13
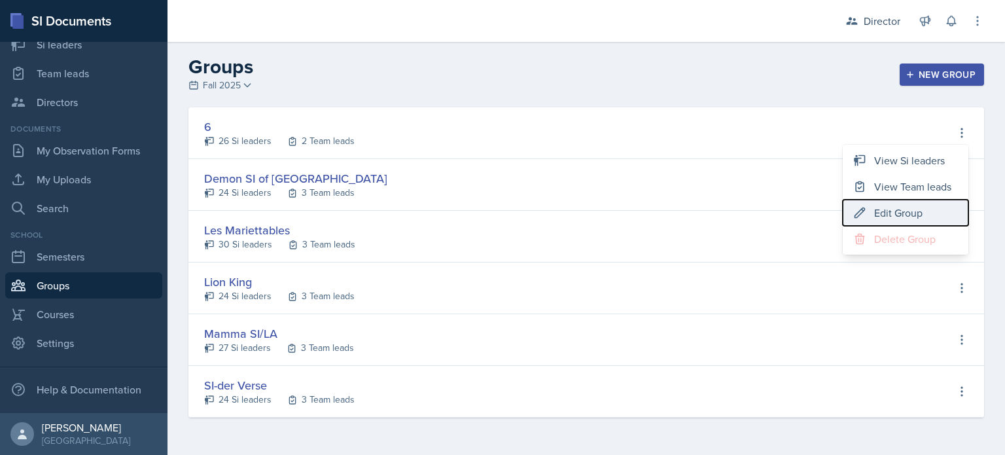
click at [914, 223] on button "Edit Group" at bounding box center [905, 212] width 126 height 26
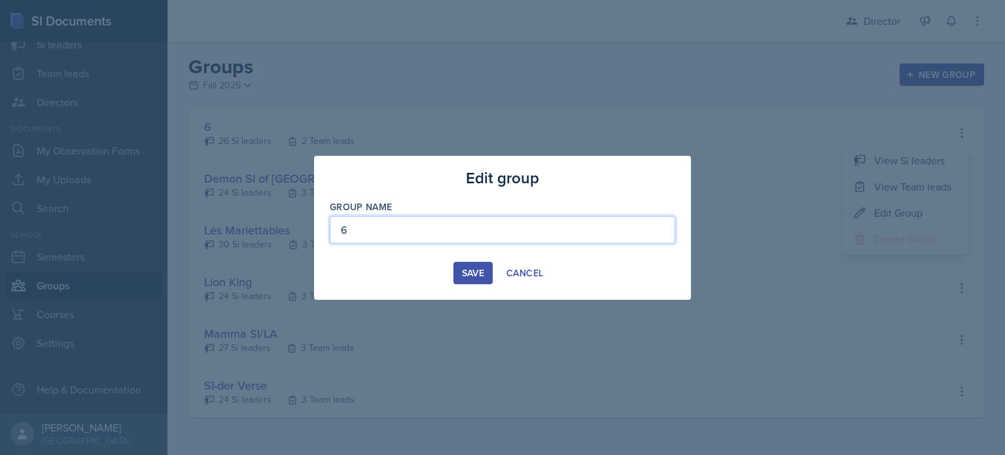
click at [489, 228] on input "6" at bounding box center [502, 229] width 345 height 27
paste input "The Phantoms of The Opera"
paste input
type input "The Phantoms of The Opera"
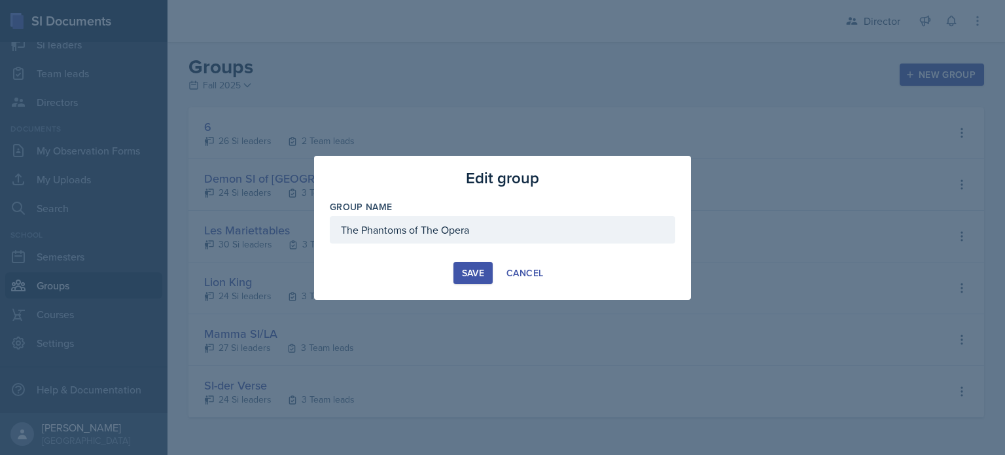
click at [470, 268] on div "Save" at bounding box center [473, 273] width 22 height 10
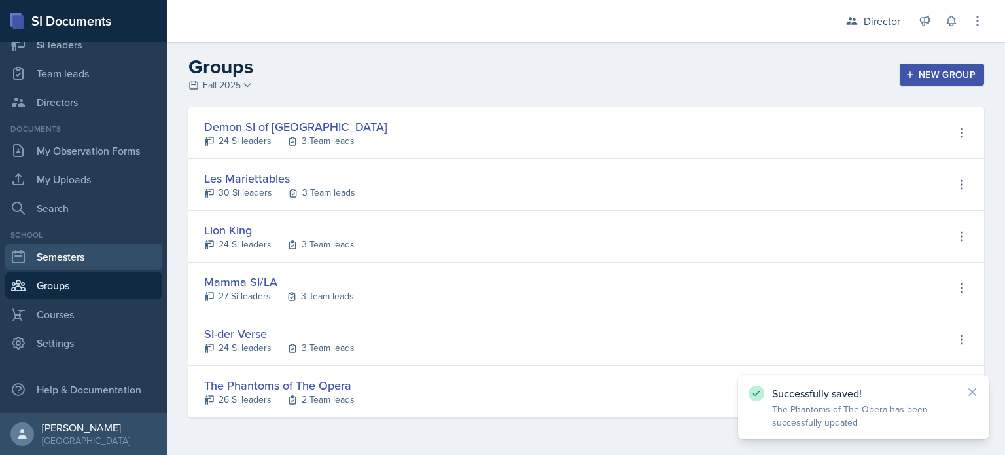
click at [90, 260] on link "Semesters" at bounding box center [83, 256] width 157 height 26
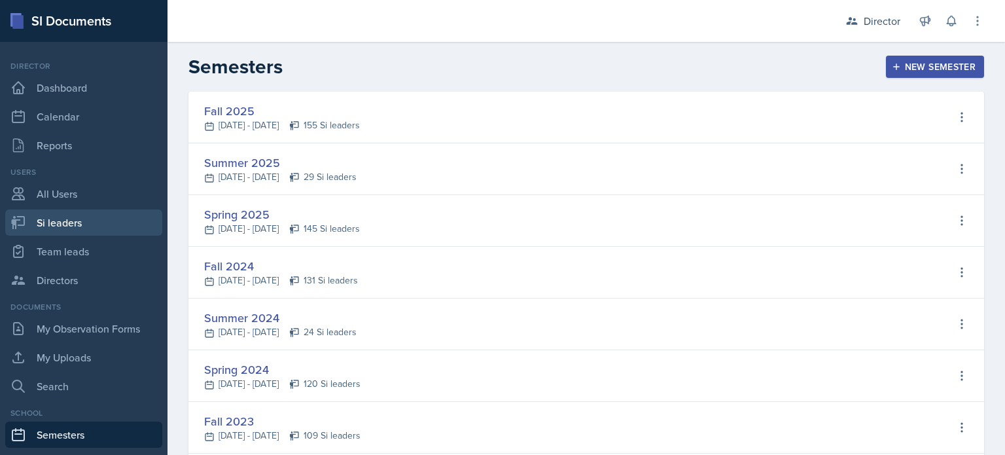
click at [94, 211] on link "Si leaders" at bounding box center [83, 222] width 157 height 26
select select "2bed604d-1099-4043-b1bc-2365e8740244"
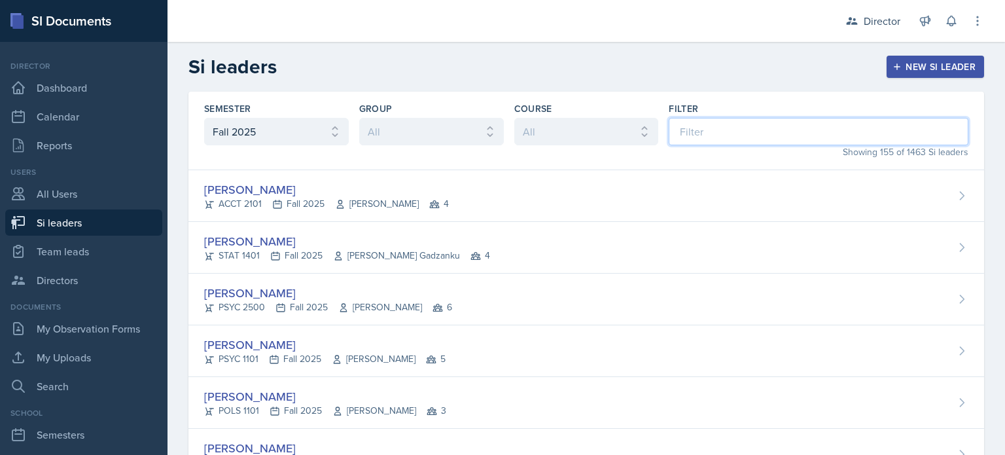
click at [731, 143] on input at bounding box center [818, 131] width 300 height 27
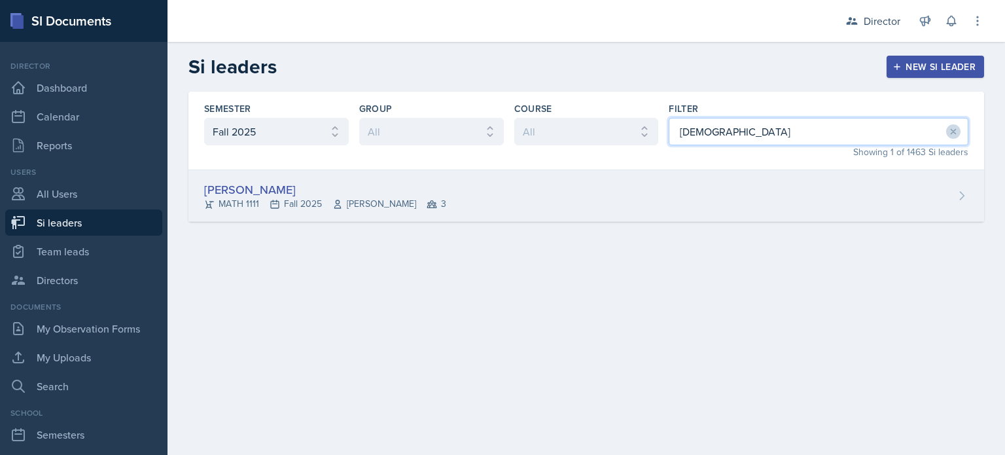
type input "elizabe"
click at [698, 202] on div "Elizabeth Yalew MATH 1111 Fall 2025 Ikbel Zargouni 3" at bounding box center [585, 196] width 795 height 52
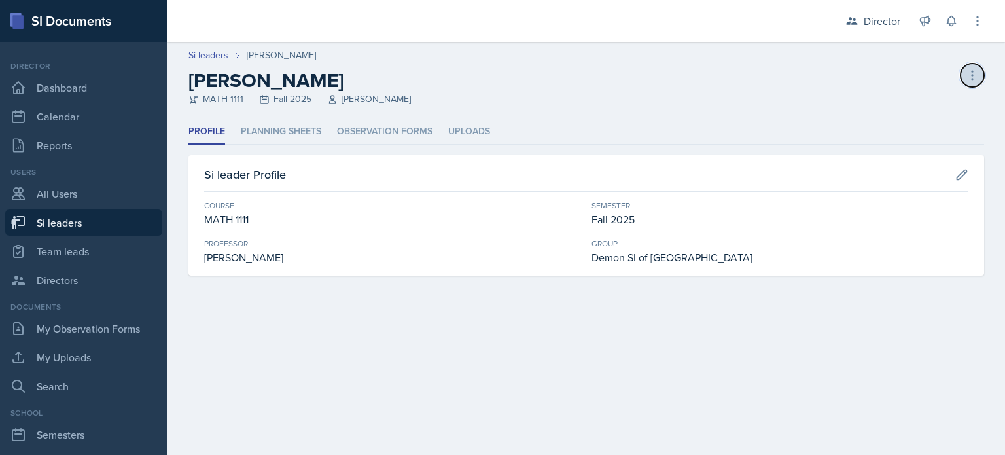
click at [973, 81] on icon at bounding box center [971, 75] width 13 height 13
click at [970, 79] on icon at bounding box center [971, 75] width 13 height 13
click at [468, 116] on header "Si leaders Elizabeth Yalew Elizabeth Yalew MATH 1111 Fall 2025 Ikbel Zargouni D…" at bounding box center [585, 80] width 837 height 77
click at [466, 120] on li "Uploads" at bounding box center [469, 132] width 42 height 26
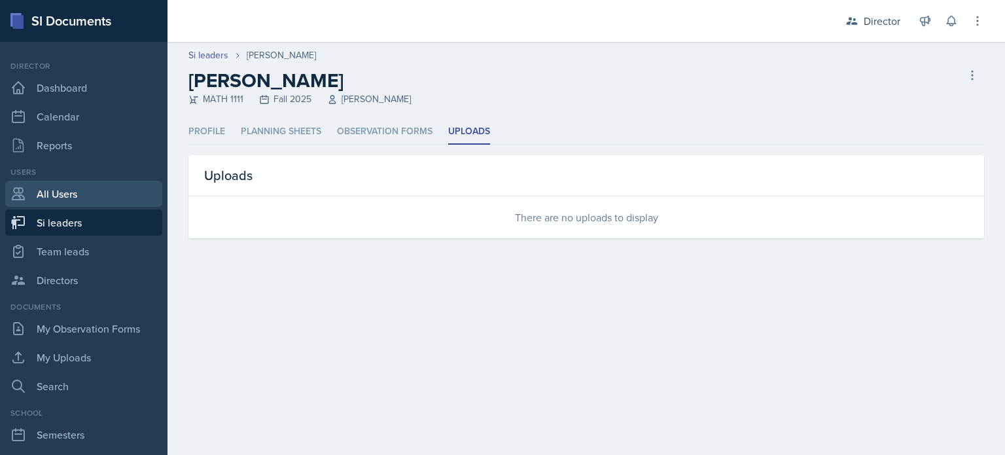
click at [67, 201] on link "All Users" at bounding box center [83, 194] width 157 height 26
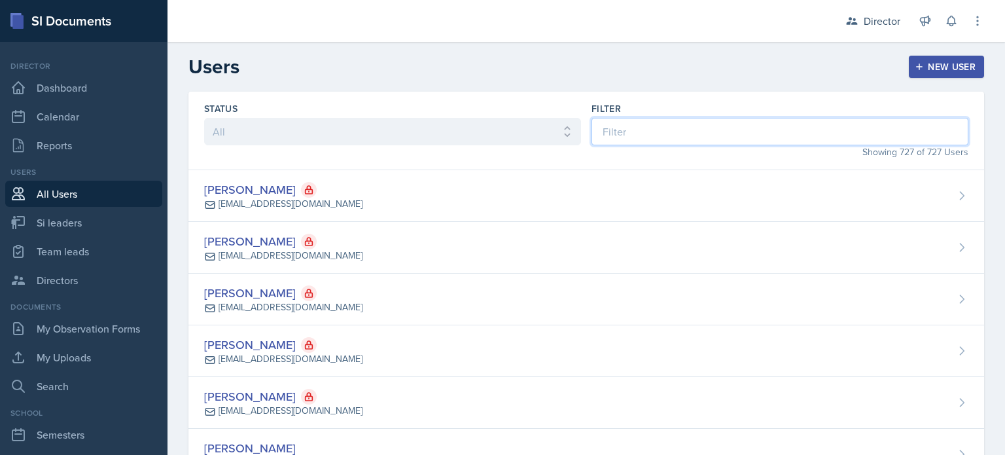
click at [645, 139] on input at bounding box center [779, 131] width 377 height 27
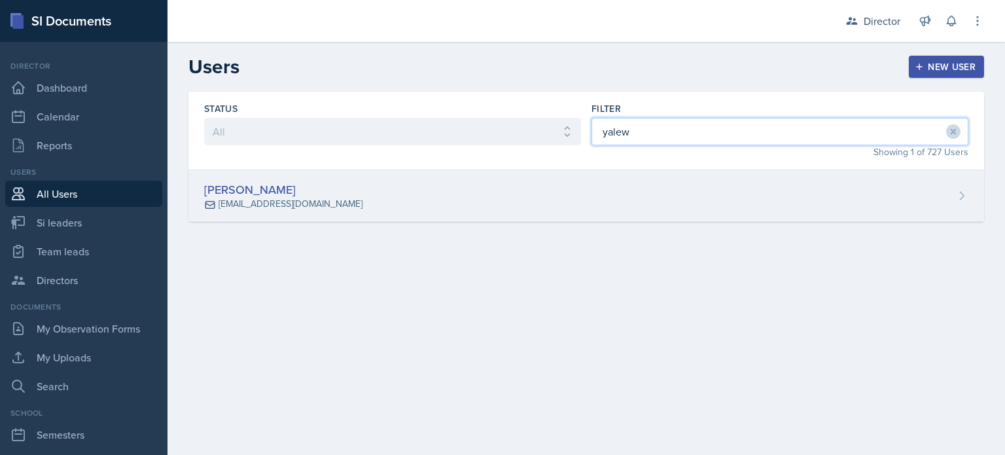
type input "yalew"
click at [646, 179] on div "Elizabeth Yalew eyalew@students.kennesaw.edu" at bounding box center [585, 196] width 795 height 52
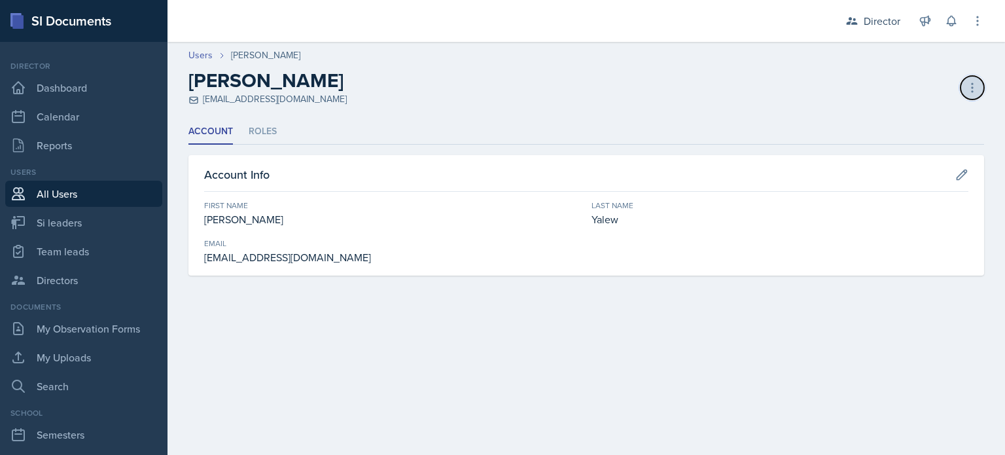
click at [969, 86] on icon at bounding box center [971, 87] width 13 height 13
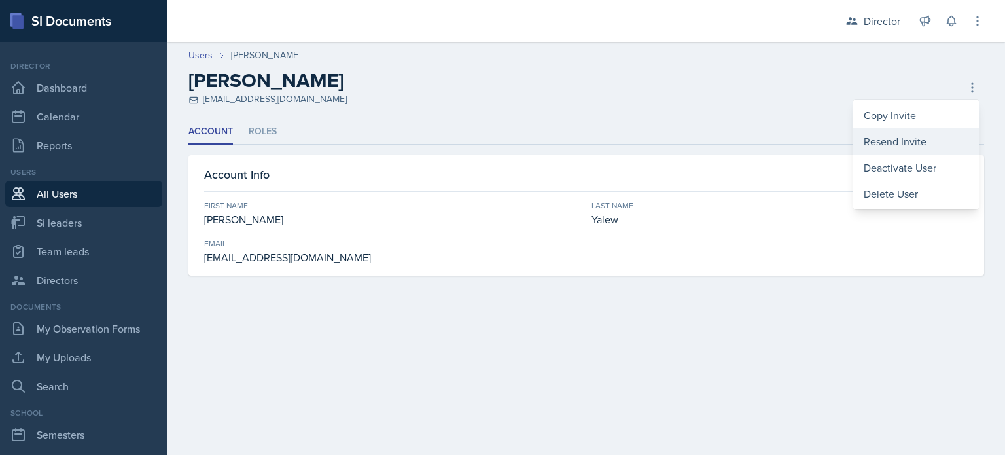
click at [893, 146] on div "Resend Invite" at bounding box center [916, 141] width 126 height 26
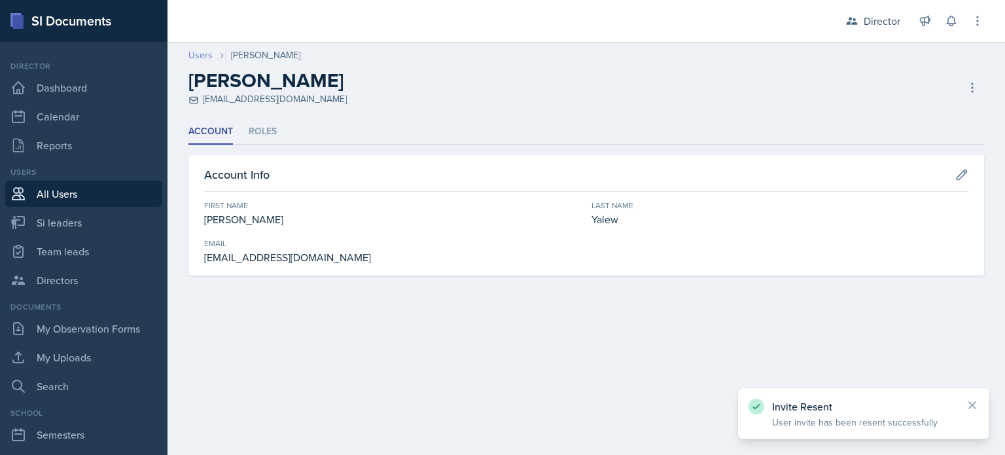
click at [201, 49] on link "Users" at bounding box center [200, 55] width 24 height 14
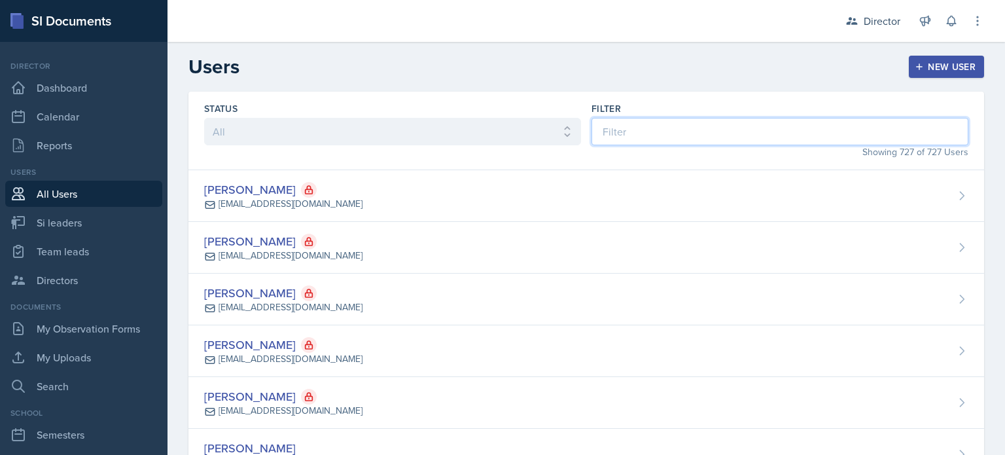
click at [688, 137] on input at bounding box center [779, 131] width 377 height 27
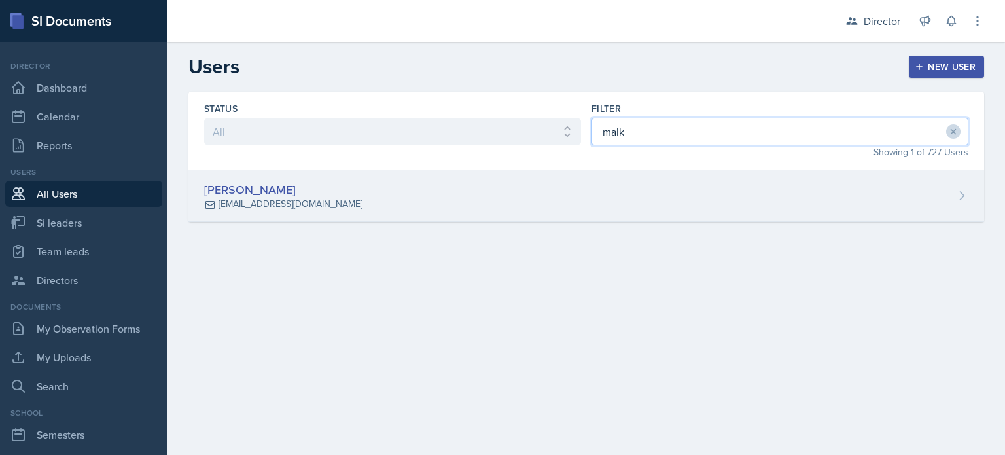
type input "malk"
click at [678, 173] on div "Malk Almimar malmimar@students.kennesaw.edu" at bounding box center [585, 196] width 795 height 52
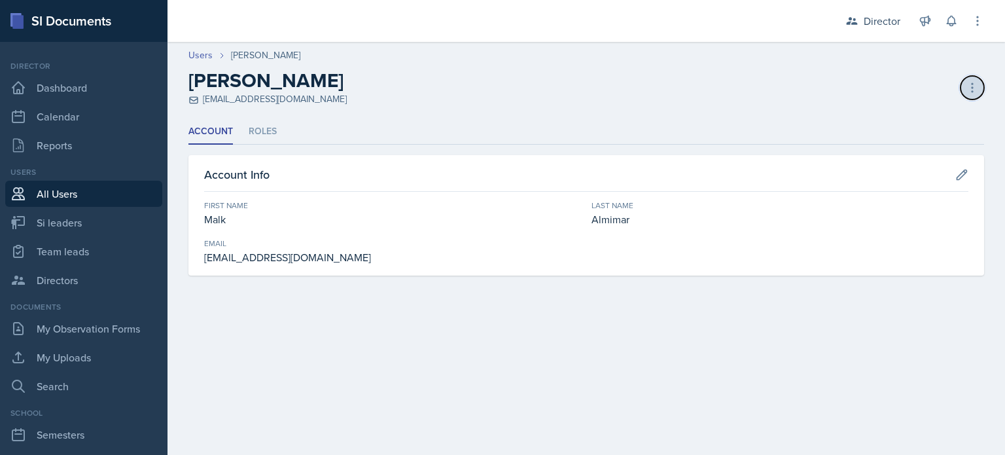
click at [975, 88] on icon at bounding box center [971, 87] width 13 height 13
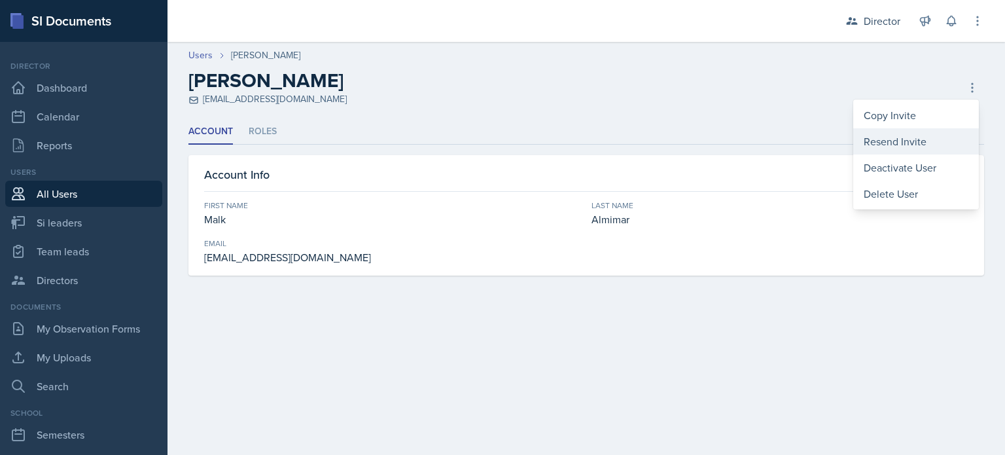
click at [879, 130] on div "Resend Invite" at bounding box center [916, 141] width 126 height 26
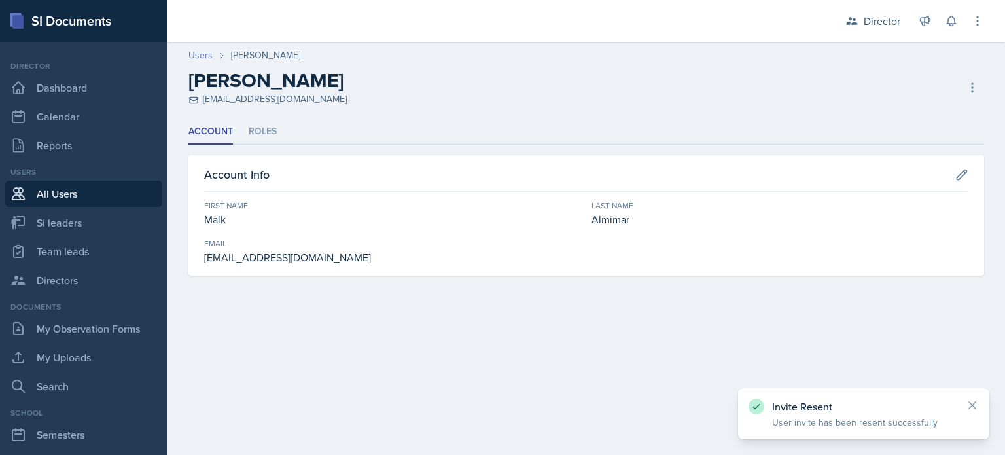
click at [203, 56] on link "Users" at bounding box center [200, 55] width 24 height 14
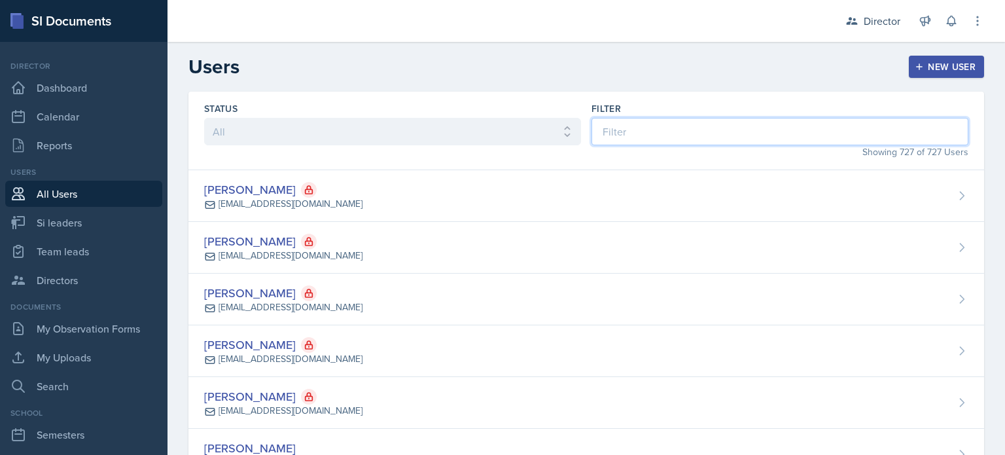
click at [785, 132] on input at bounding box center [779, 131] width 377 height 27
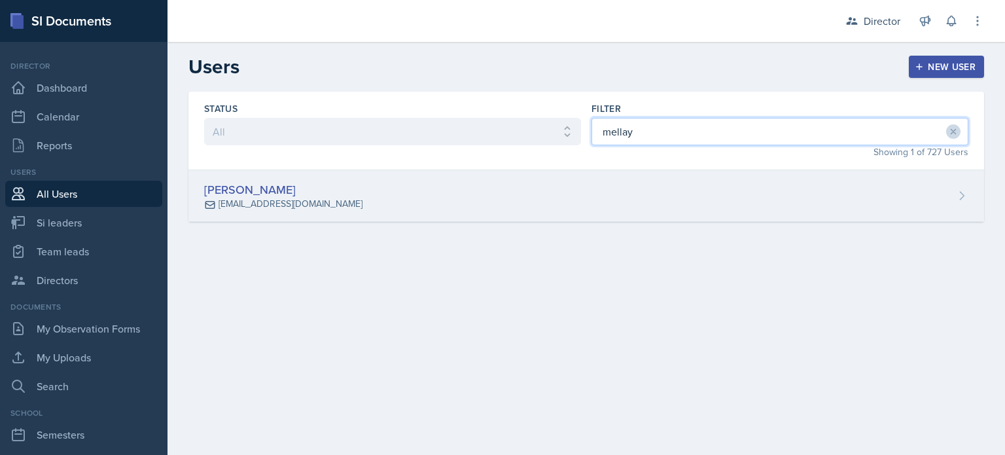
type input "mellay"
click at [780, 185] on div "[PERSON_NAME] [EMAIL_ADDRESS][DOMAIN_NAME]" at bounding box center [585, 196] width 795 height 52
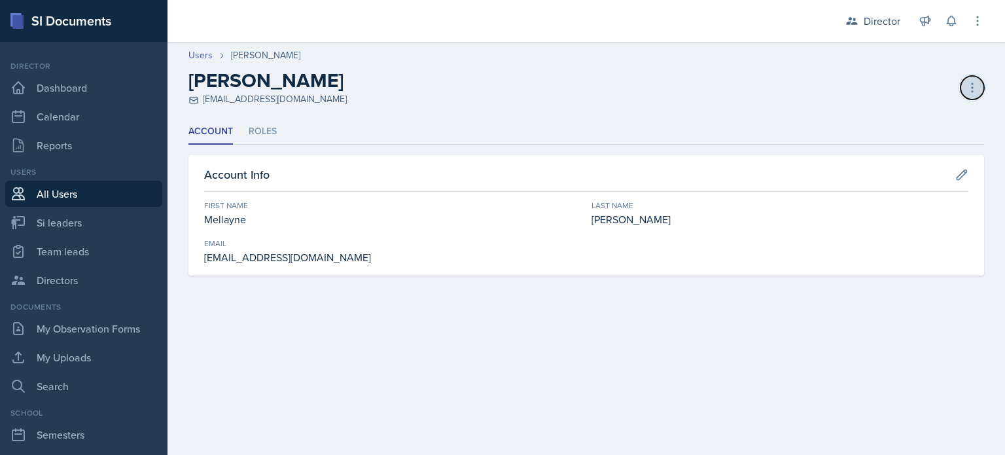
click at [976, 78] on button at bounding box center [972, 88] width 24 height 24
click at [319, 114] on header "Users Mellayne Richards Mellayne Richards mrich174@students.kennesaw.edu Deacti…" at bounding box center [585, 77] width 837 height 84
click at [252, 131] on li "Roles" at bounding box center [263, 132] width 28 height 26
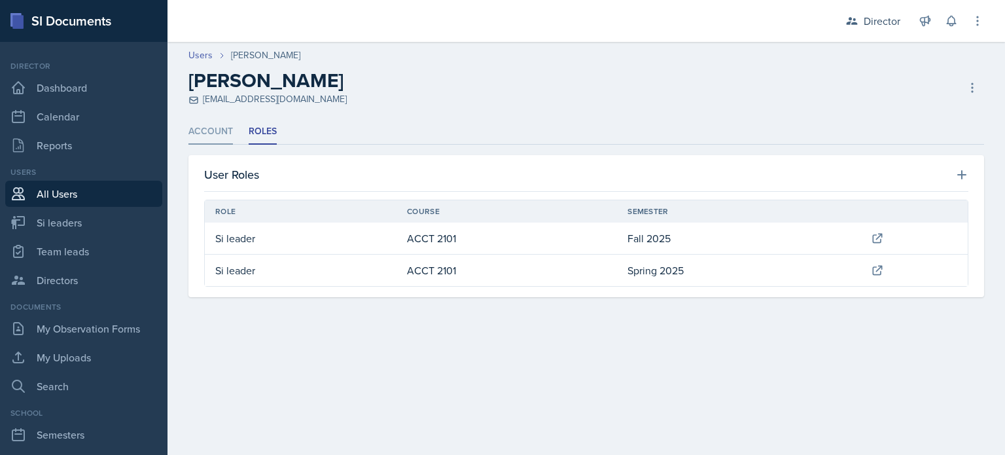
click at [225, 130] on li "Account" at bounding box center [210, 132] width 44 height 26
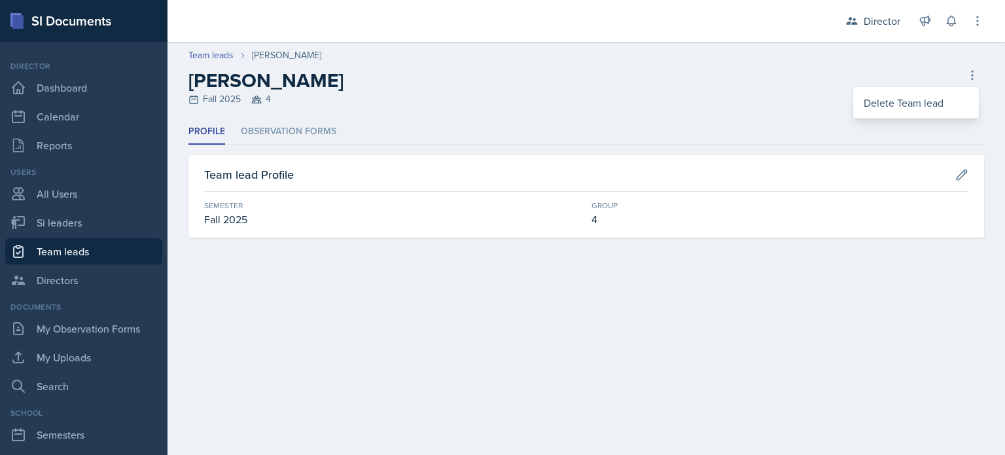
click at [237, 69] on h2 "[PERSON_NAME]" at bounding box center [265, 81] width 155 height 24
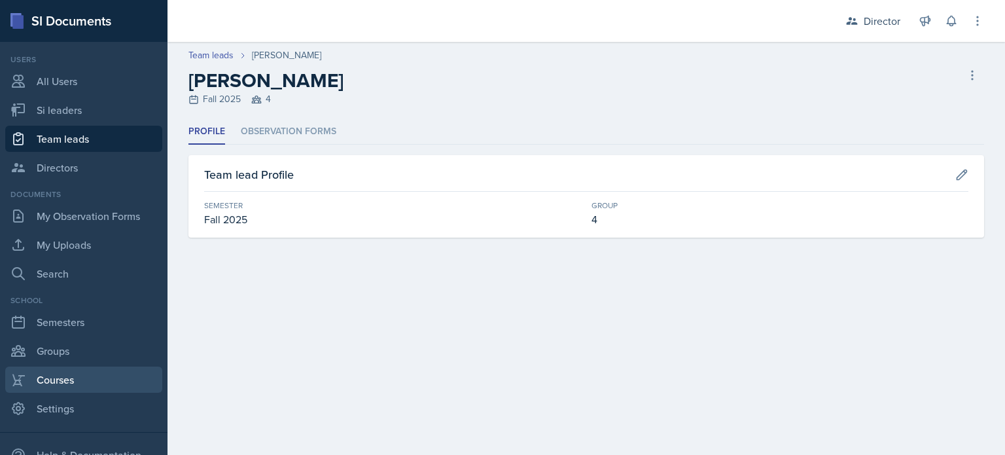
scroll to position [178, 0]
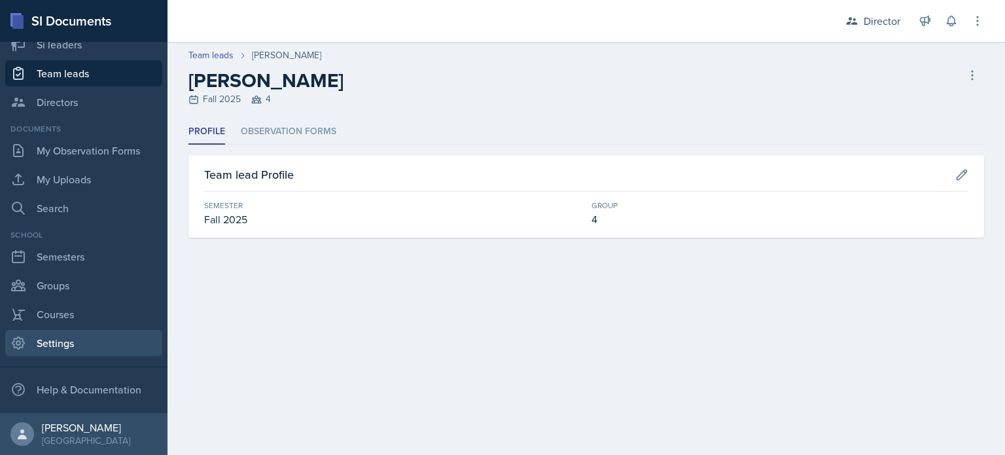
click at [69, 339] on link "Settings" at bounding box center [83, 343] width 157 height 26
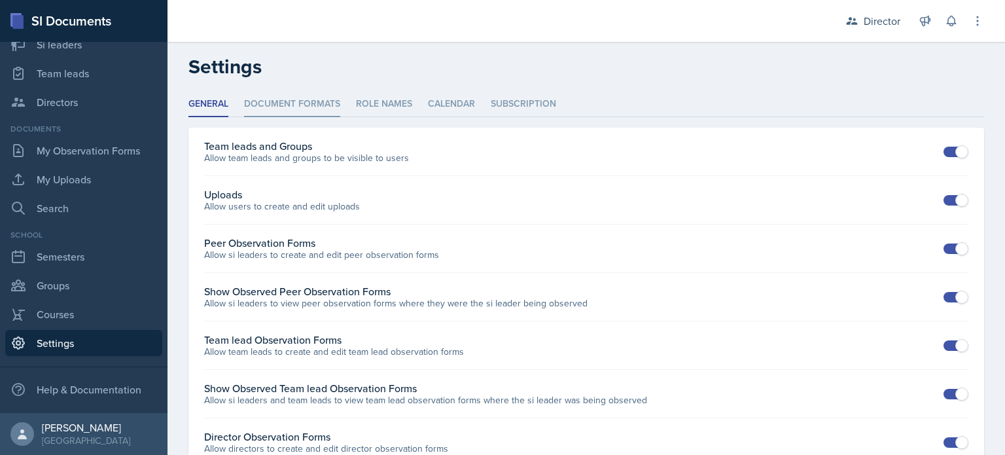
click at [334, 94] on li "Document Formats" at bounding box center [292, 105] width 96 height 26
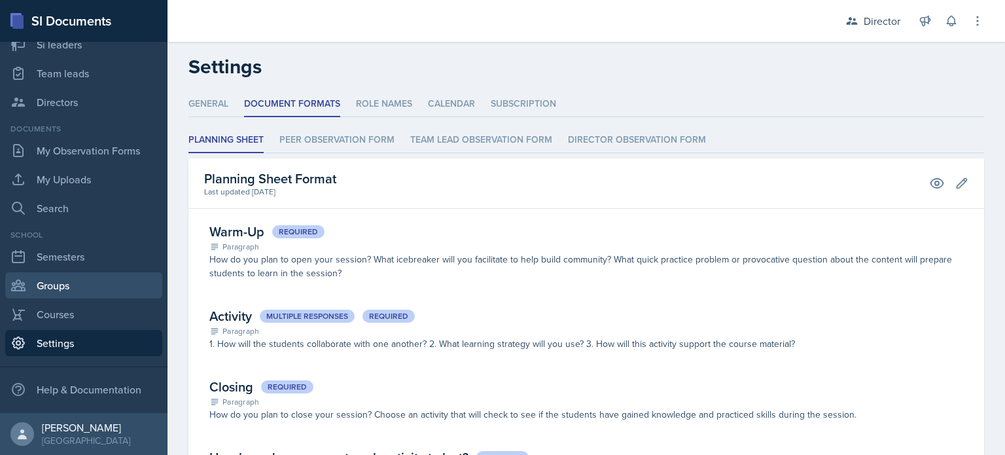
click at [93, 274] on link "Groups" at bounding box center [83, 285] width 157 height 26
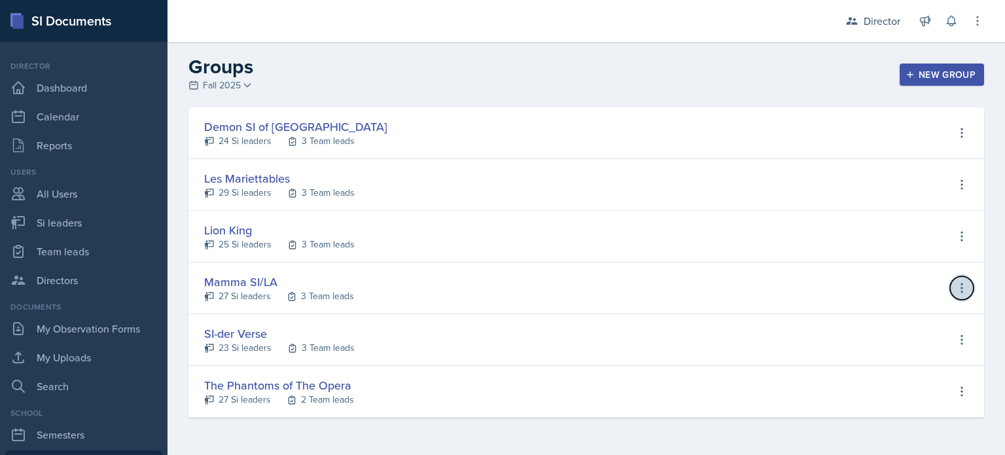
click at [963, 282] on icon at bounding box center [961, 287] width 13 height 13
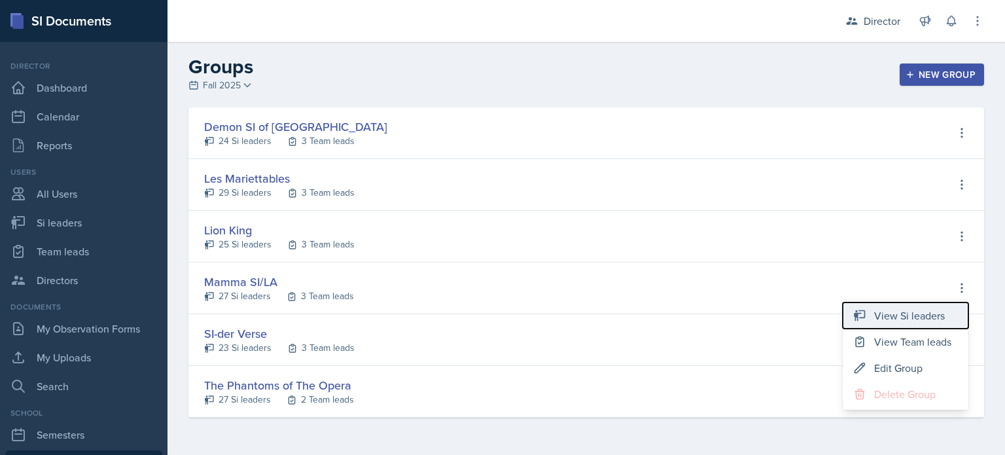
click at [903, 315] on div "View Si leaders" at bounding box center [909, 315] width 71 height 16
select select "2bed604d-1099-4043-b1bc-2365e8740244"
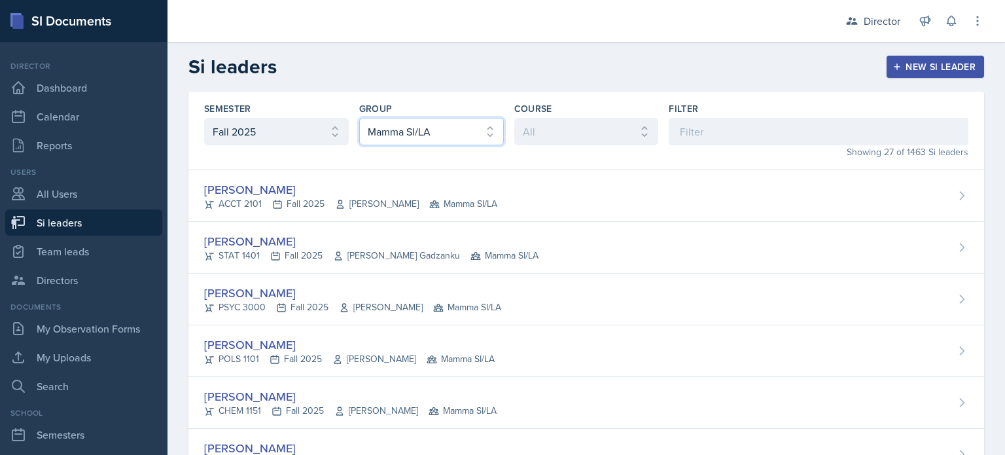
click at [451, 128] on select "All Les Mariettables Lion King Demon SI of Fleet Street Mamma SI/LA SI-der Vers…" at bounding box center [431, 131] width 145 height 27
select select "06a1a81c-2636-47b9-86df-4ce809ccfa8f"
click at [359, 118] on select "All Les Mariettables Lion King Demon SI of Fleet Street Mamma SI/LA SI-der Vers…" at bounding box center [431, 131] width 145 height 27
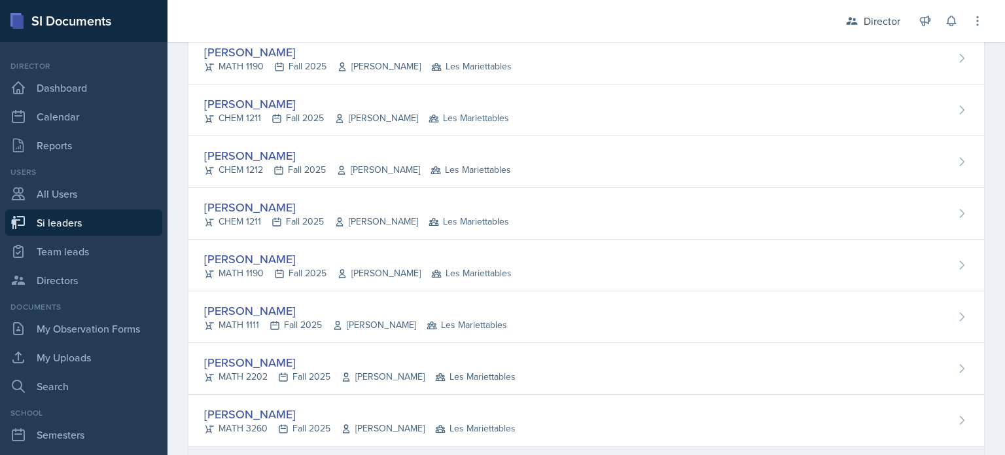
scroll to position [260, 0]
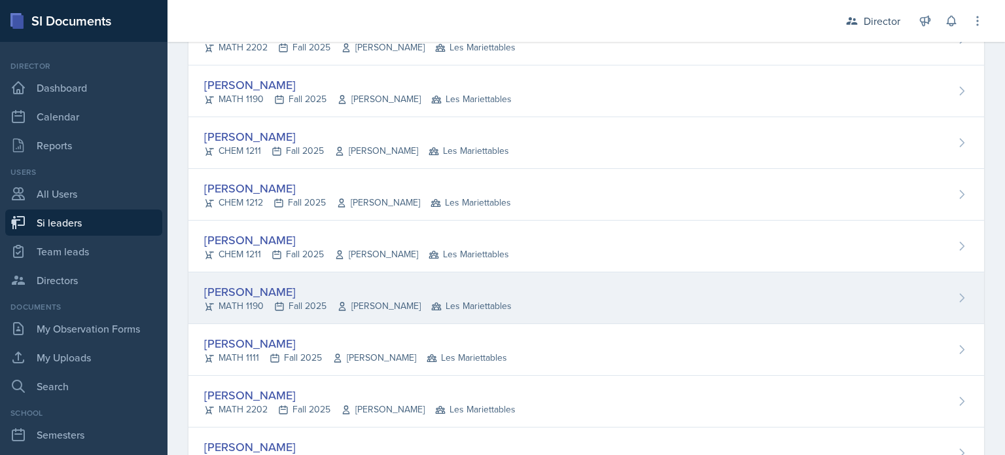
click at [404, 295] on div "[PERSON_NAME]" at bounding box center [357, 292] width 307 height 18
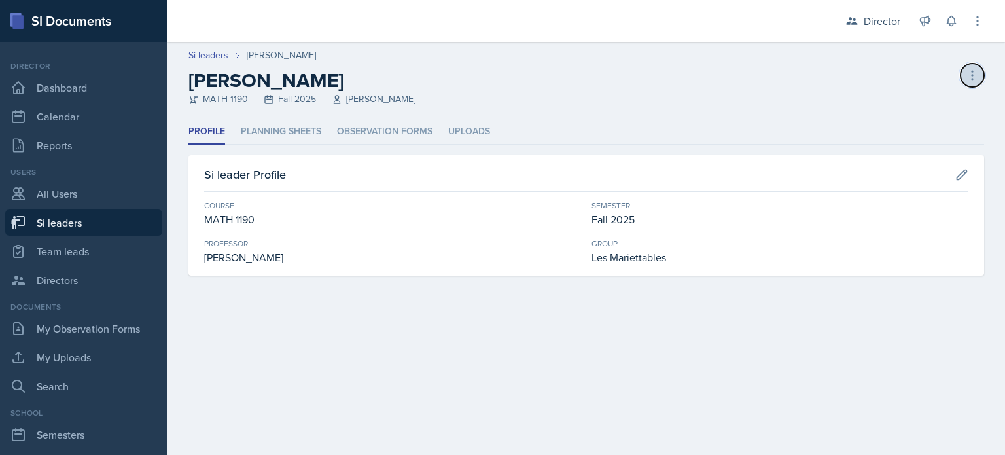
click at [973, 72] on icon at bounding box center [971, 75] width 1 height 9
click at [610, 106] on header "Si leaders Alberto Di Stanislao Alberto Di Stanislao MATH 1190 Fall 2025 Neda Y…" at bounding box center [585, 80] width 837 height 77
click at [289, 128] on li "Planning Sheets" at bounding box center [281, 132] width 80 height 26
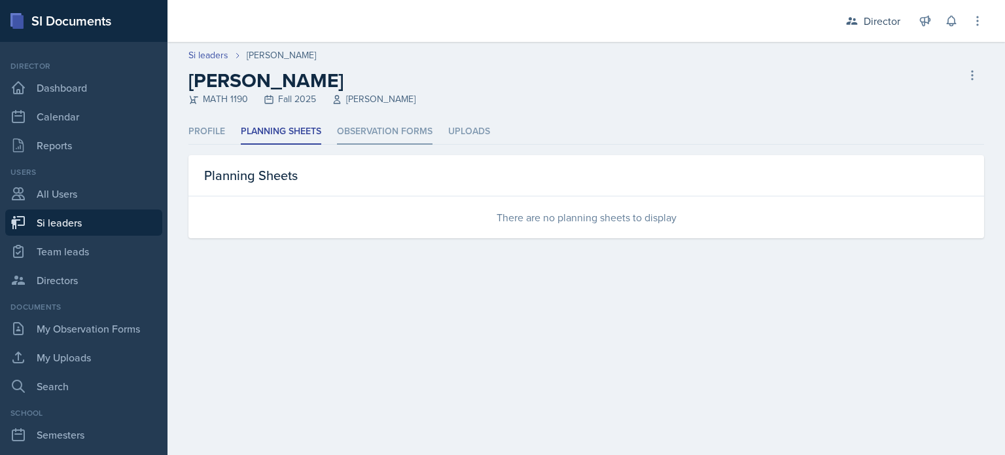
click at [355, 128] on li "Observation Forms" at bounding box center [384, 132] width 95 height 26
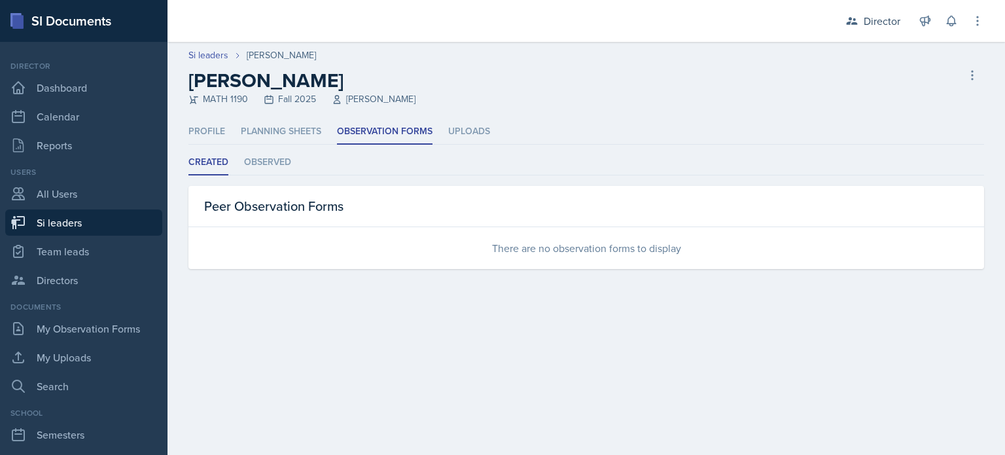
click at [494, 137] on ul "Profile Planning Sheets Observation Forms Uploads" at bounding box center [585, 132] width 795 height 26
click at [474, 135] on li "Uploads" at bounding box center [469, 132] width 42 height 26
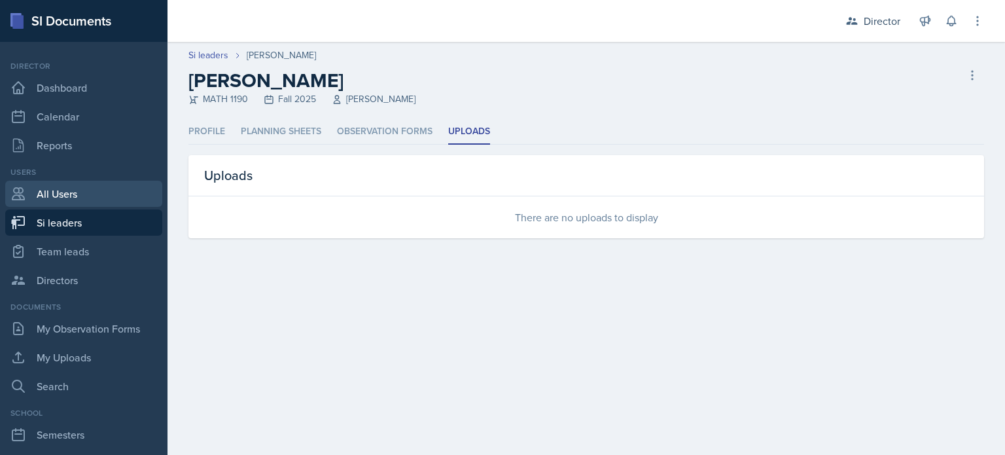
click at [108, 186] on link "All Users" at bounding box center [83, 194] width 157 height 26
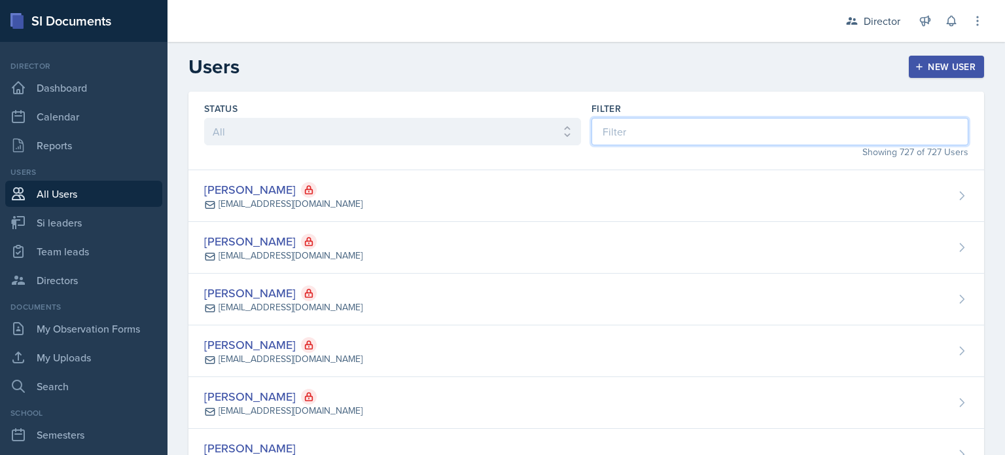
click at [621, 139] on input at bounding box center [779, 131] width 377 height 27
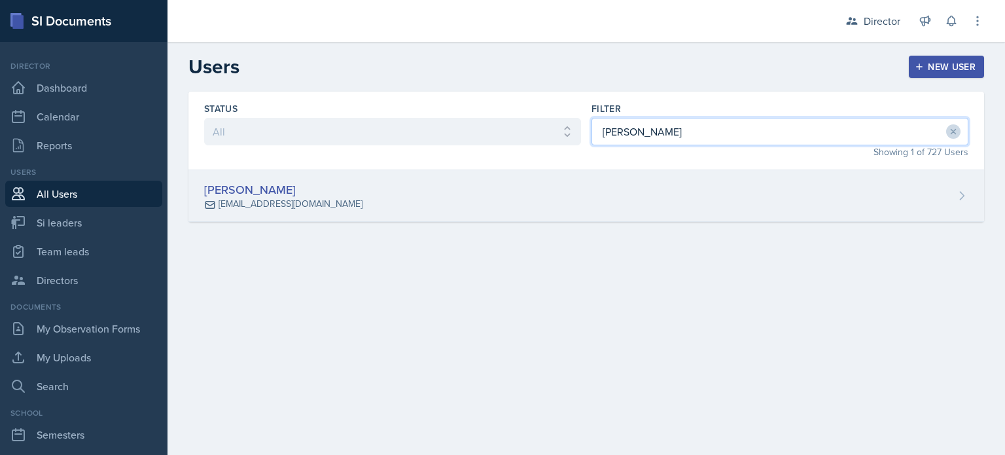
type input "Alberto"
click at [616, 218] on div "Alberto Di Stanislao adistani@students.kennesaw.edu" at bounding box center [585, 196] width 795 height 52
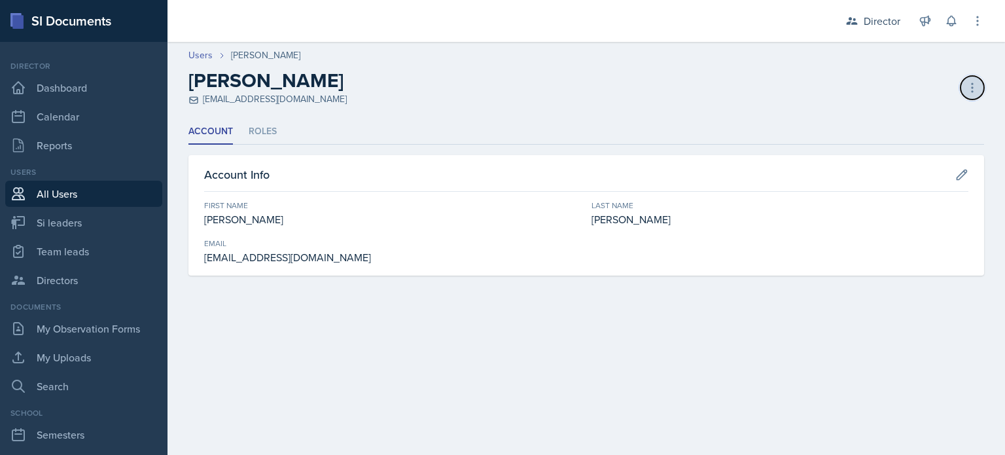
click at [978, 93] on button at bounding box center [972, 88] width 24 height 24
click at [978, 88] on button at bounding box center [972, 88] width 24 height 24
click at [271, 131] on li "Roles" at bounding box center [263, 132] width 28 height 26
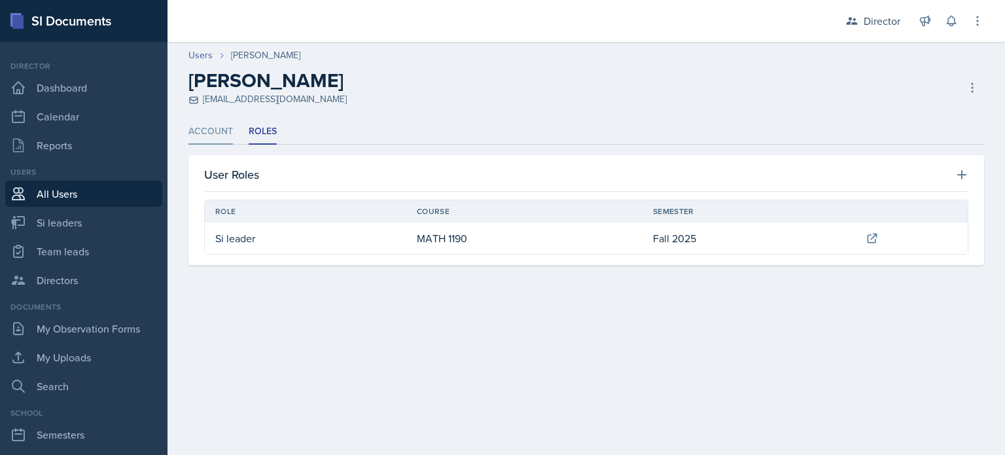
click at [212, 130] on li "Account" at bounding box center [210, 132] width 44 height 26
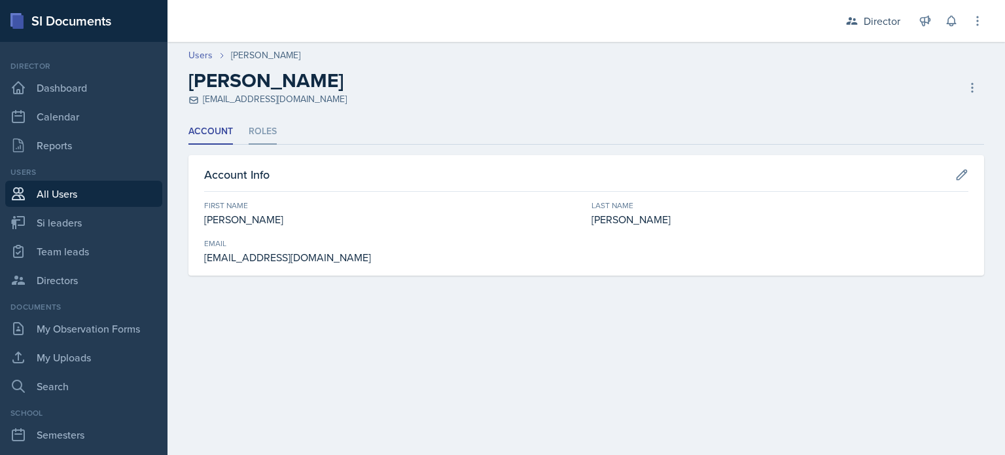
click at [263, 137] on li "Roles" at bounding box center [263, 132] width 28 height 26
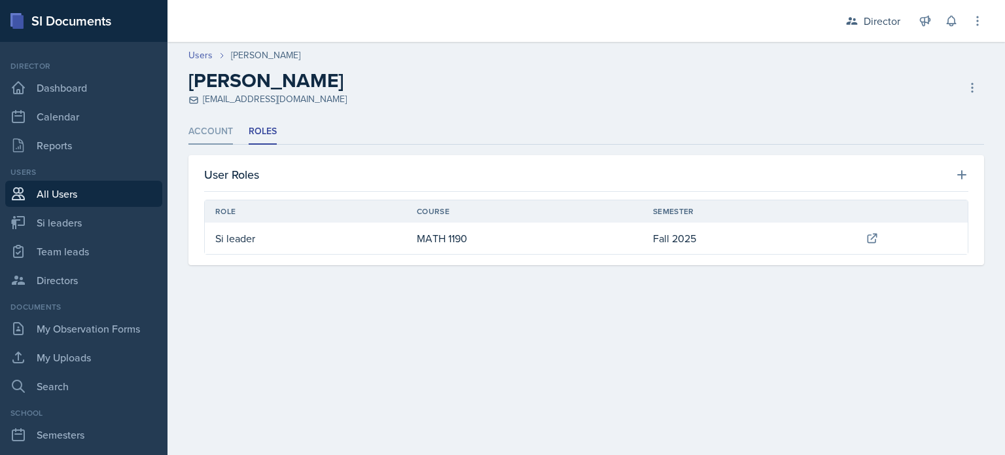
click at [220, 135] on li "Account" at bounding box center [210, 132] width 44 height 26
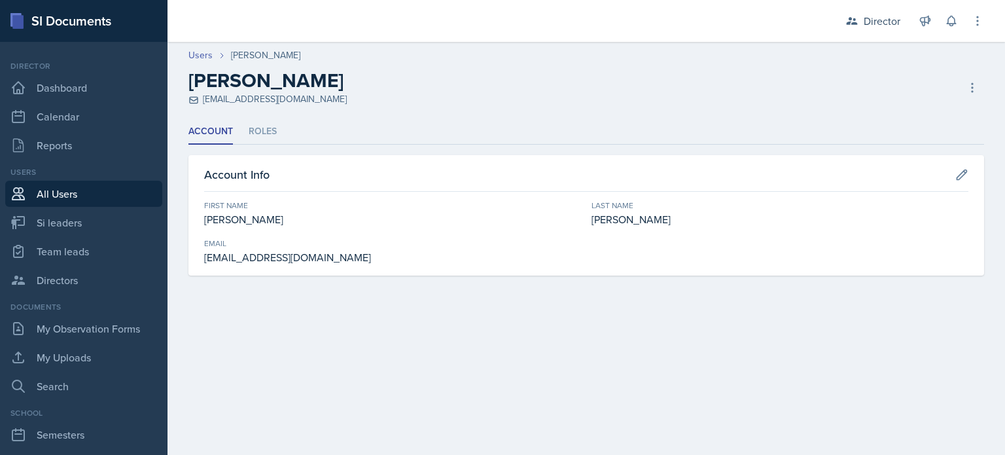
click at [672, 237] on div "First Name Alberto Last Name Di Stanislao Email adistani@students.kennesaw.edu" at bounding box center [586, 231] width 764 height 65
click at [192, 54] on link "Users" at bounding box center [200, 55] width 24 height 14
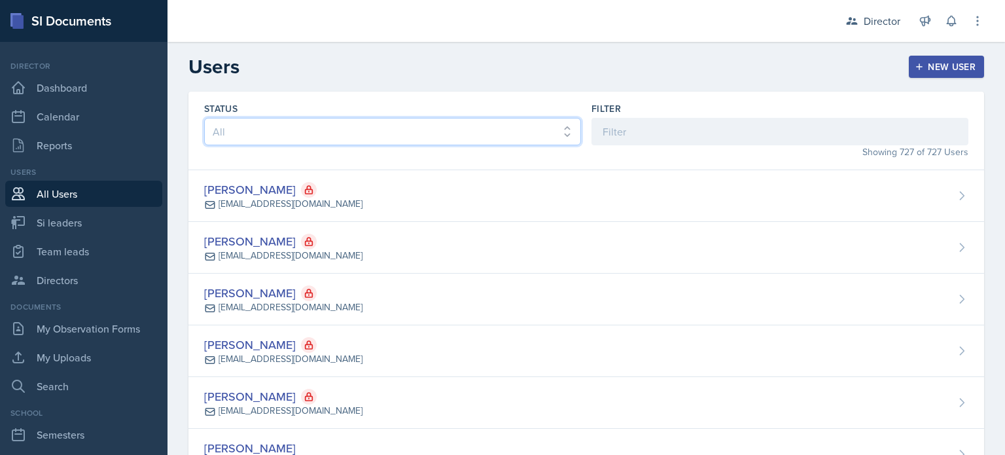
click at [398, 133] on select "All Active Inactive" at bounding box center [392, 131] width 377 height 27
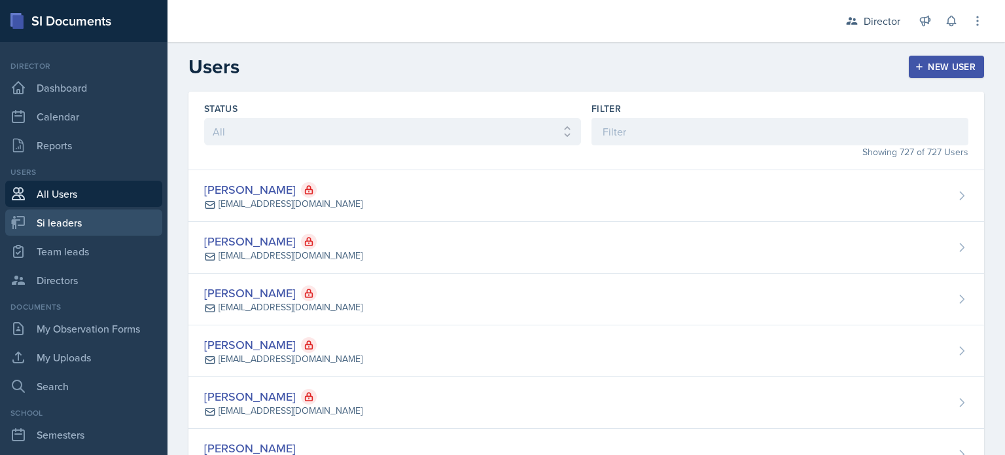
click at [122, 226] on link "Si leaders" at bounding box center [83, 222] width 157 height 26
select select "2bed604d-1099-4043-b1bc-2365e8740244"
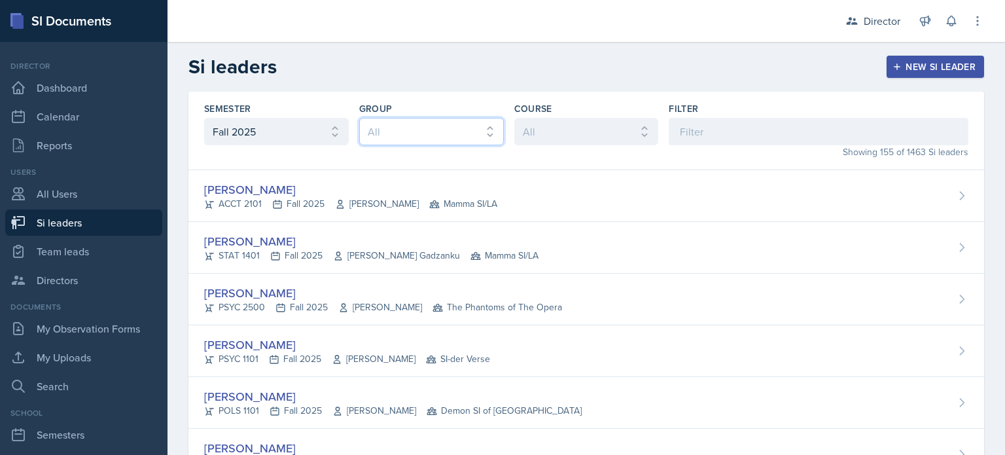
click at [415, 139] on select "All Les Mariettables Lion King Demon SI of Fleet Street Mamma SI/LA SI-der Vers…" at bounding box center [431, 131] width 145 height 27
select select "06a1a81c-2636-47b9-86df-4ce809ccfa8f"
click at [359, 118] on select "All Les Mariettables Lion King Demon SI of Fleet Street Mamma SI/LA SI-der Vers…" at bounding box center [431, 131] width 145 height 27
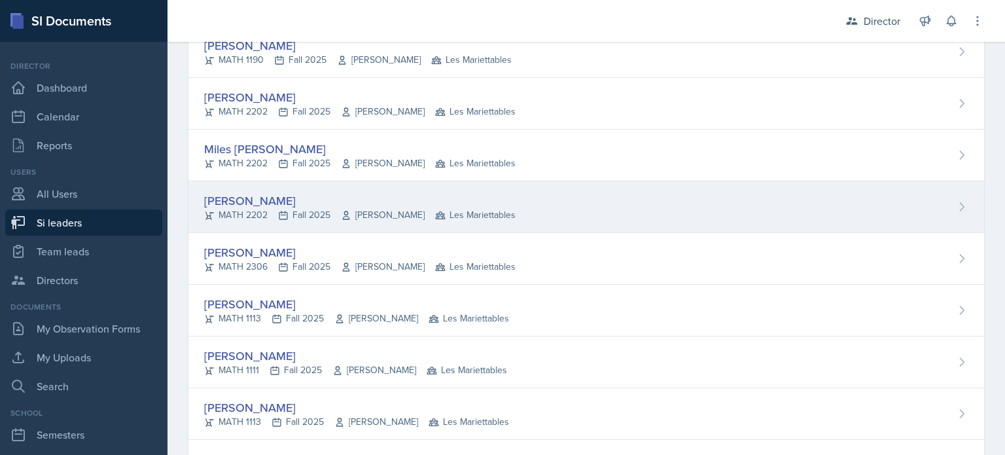
scroll to position [1241, 0]
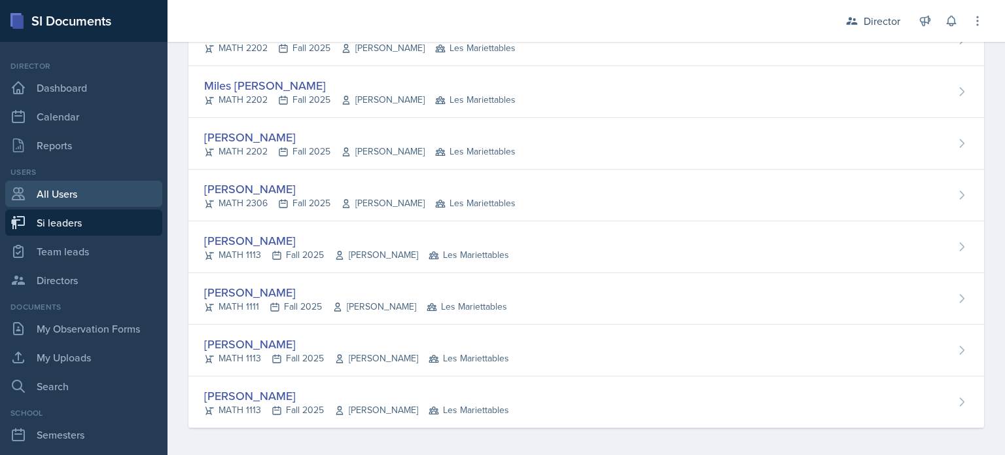
click at [93, 198] on link "All Users" at bounding box center [83, 194] width 157 height 26
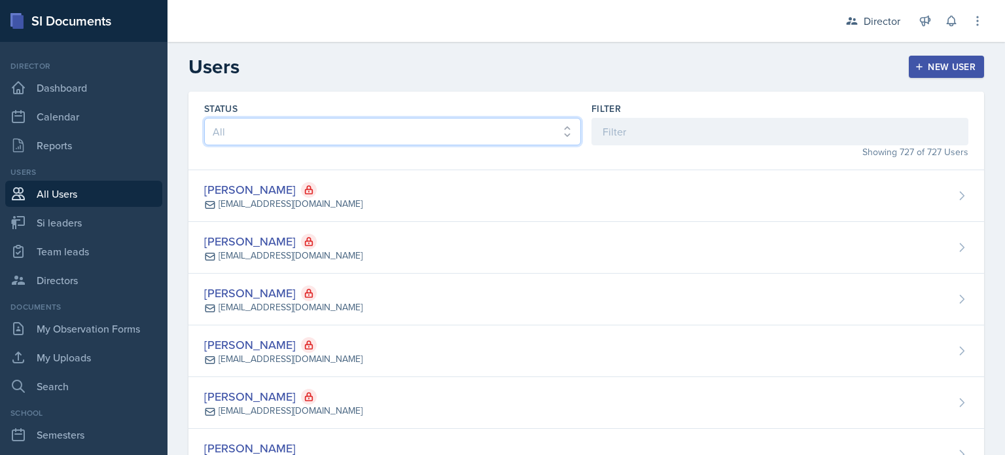
click at [541, 124] on select "All Active Inactive" at bounding box center [392, 131] width 377 height 27
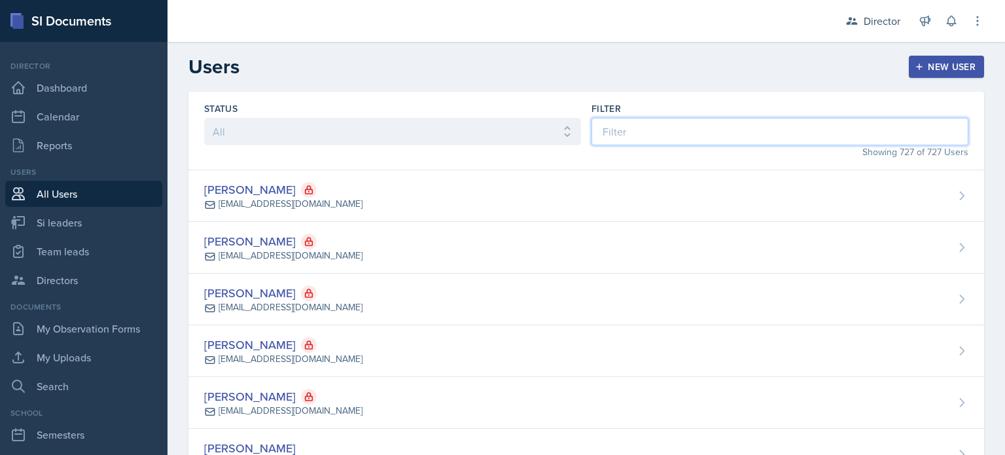
click at [681, 126] on input at bounding box center [779, 131] width 377 height 27
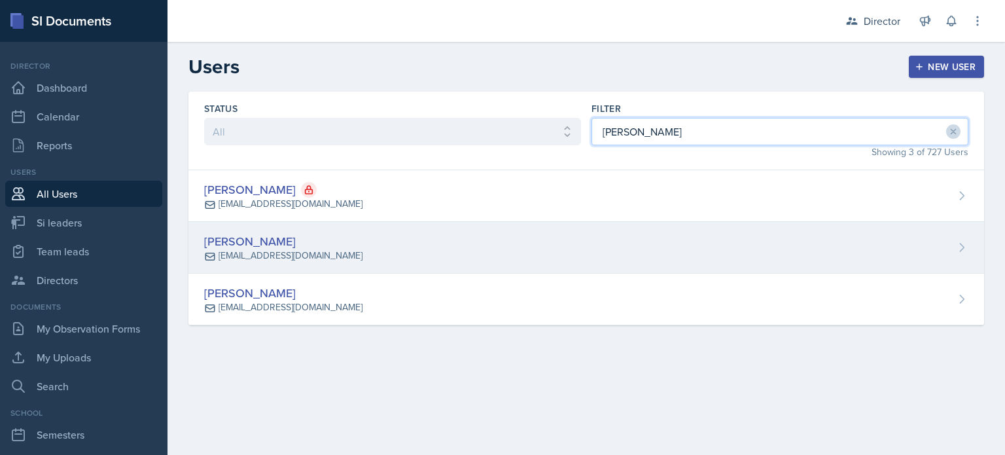
type input "James"
click at [504, 264] on div "James Coker jcoker22@students.kennesaw.edu" at bounding box center [585, 248] width 795 height 52
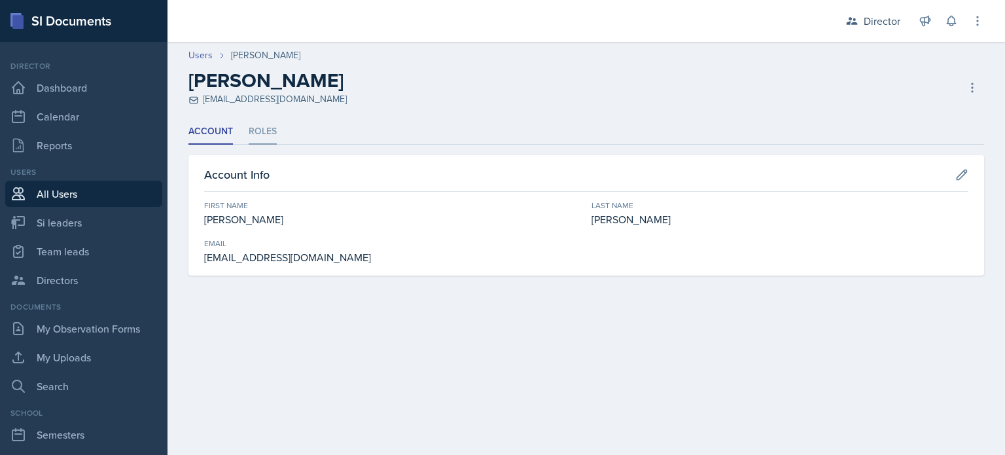
click at [260, 131] on li "Roles" at bounding box center [263, 132] width 28 height 26
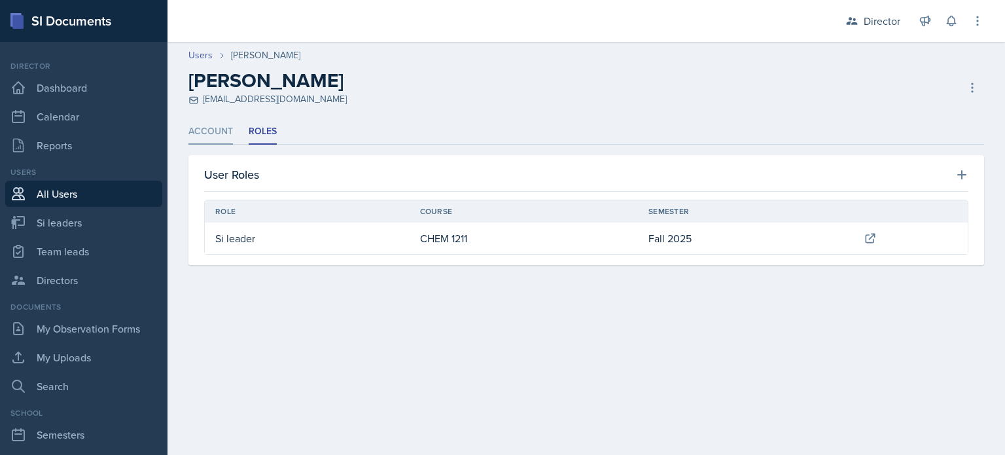
click at [207, 130] on li "Account" at bounding box center [210, 132] width 44 height 26
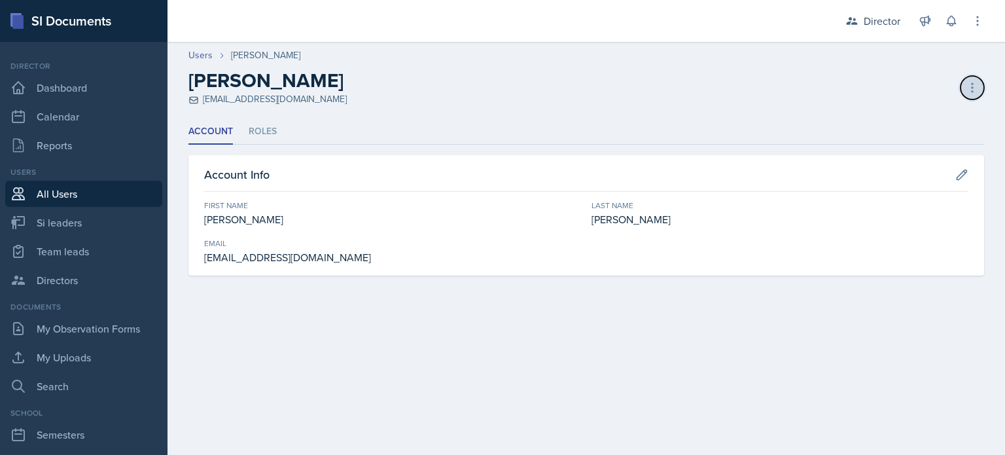
click at [980, 90] on button at bounding box center [972, 88] width 24 height 24
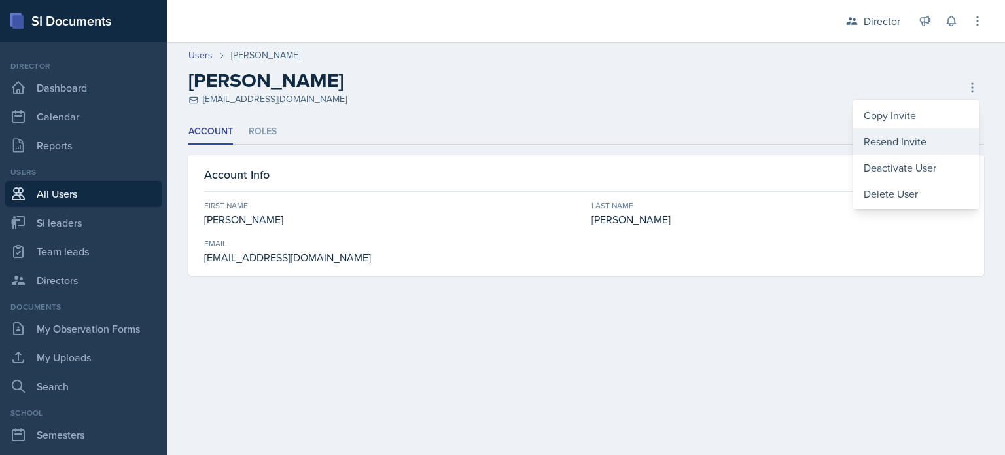
click at [900, 139] on div "Resend Invite" at bounding box center [916, 141] width 126 height 26
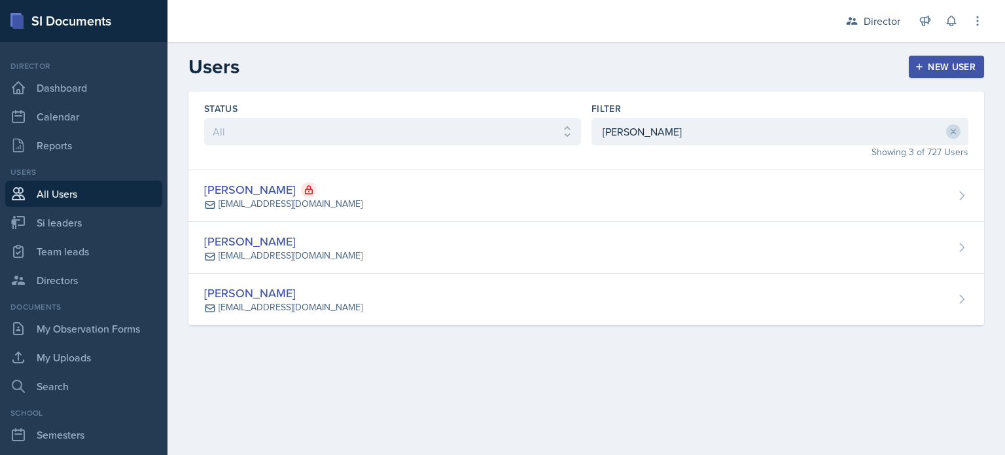
click at [661, 114] on div "Filter" at bounding box center [779, 108] width 377 height 13
click at [650, 138] on input "James" at bounding box center [779, 131] width 377 height 27
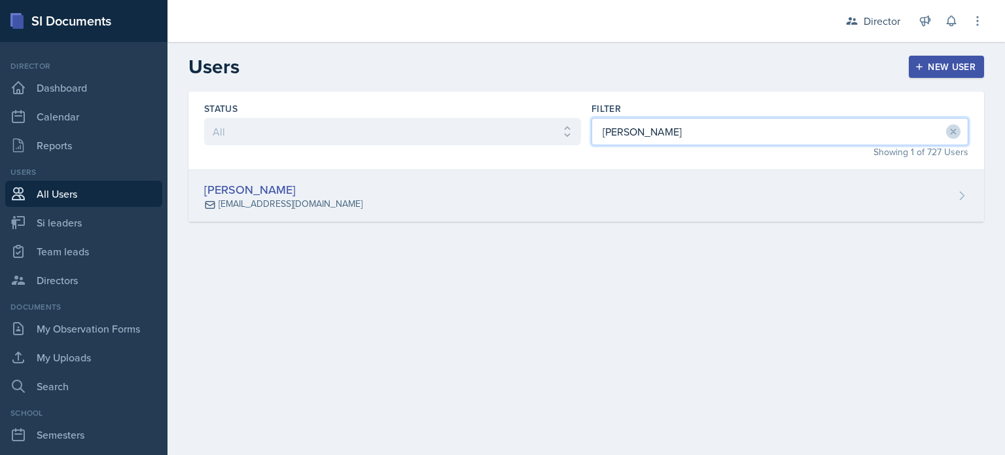
type input "dina"
click at [613, 178] on div "Dina Elemam delemam@students.kennesaw.edu" at bounding box center [585, 196] width 795 height 52
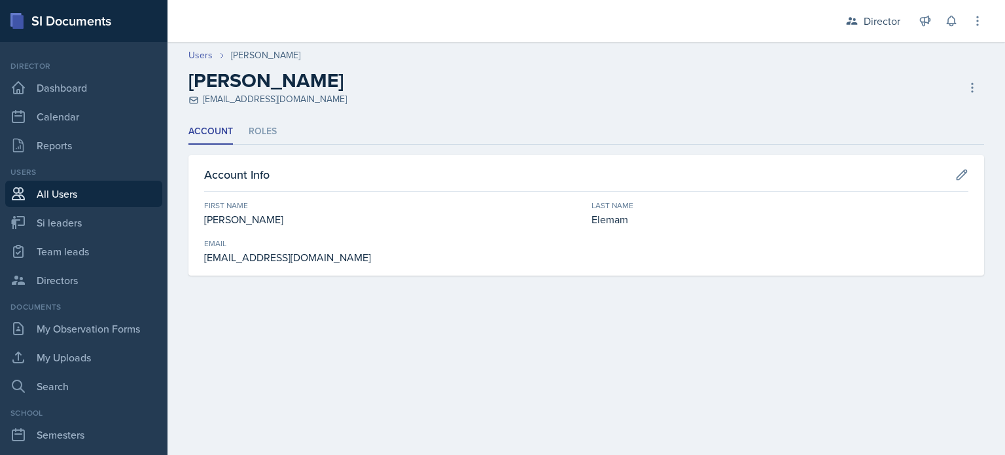
click at [241, 133] on ul "Account Roles" at bounding box center [585, 132] width 795 height 26
click at [254, 131] on li "Roles" at bounding box center [263, 132] width 28 height 26
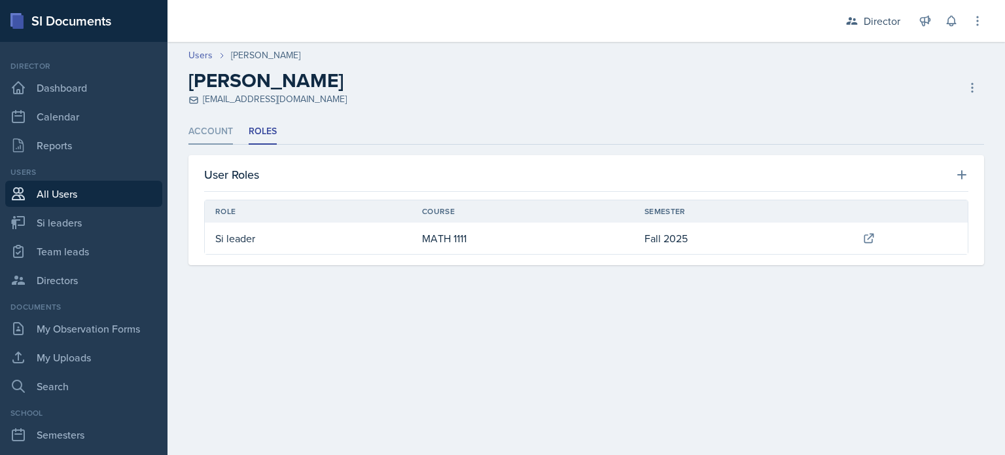
click at [217, 132] on li "Account" at bounding box center [210, 132] width 44 height 26
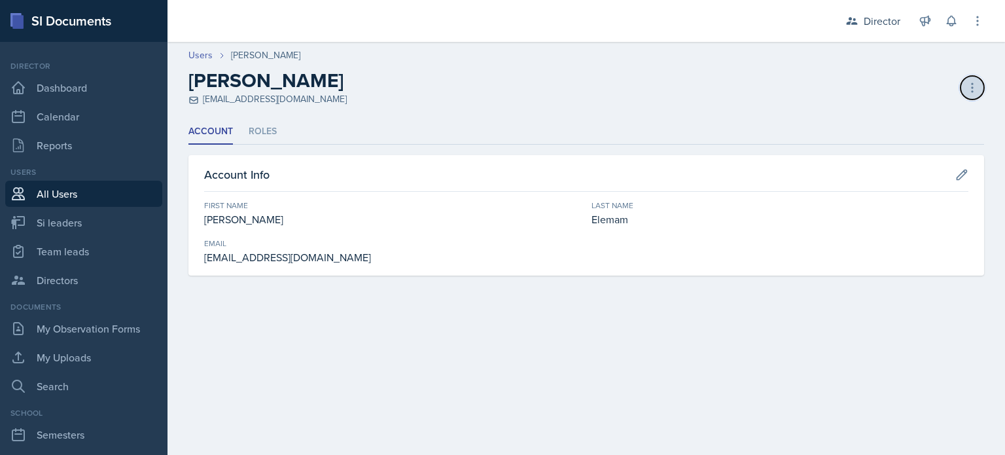
click at [966, 83] on icon at bounding box center [971, 87] width 13 height 13
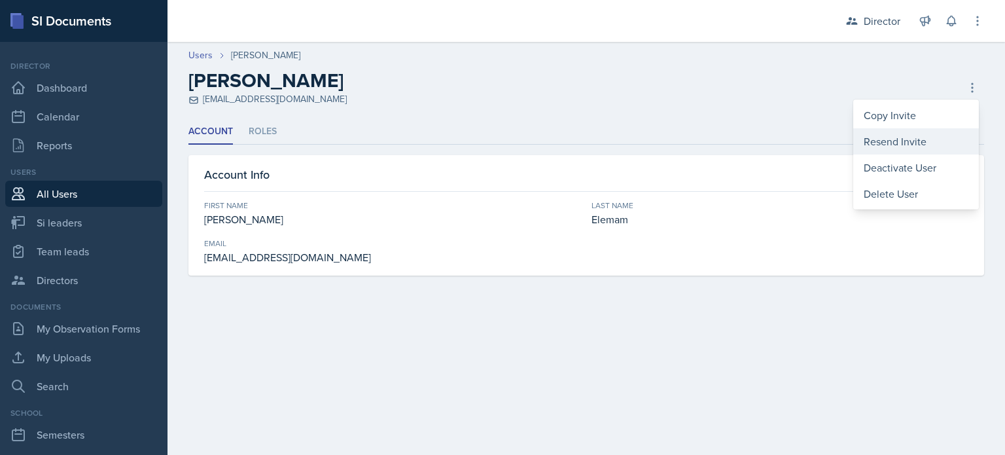
click at [910, 135] on div "Resend Invite" at bounding box center [916, 141] width 126 height 26
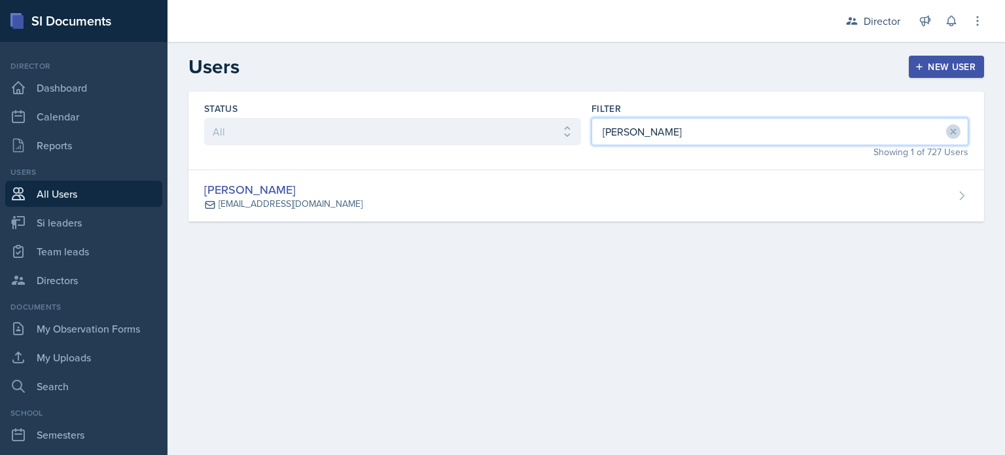
click at [633, 137] on input "dina" at bounding box center [779, 131] width 377 height 27
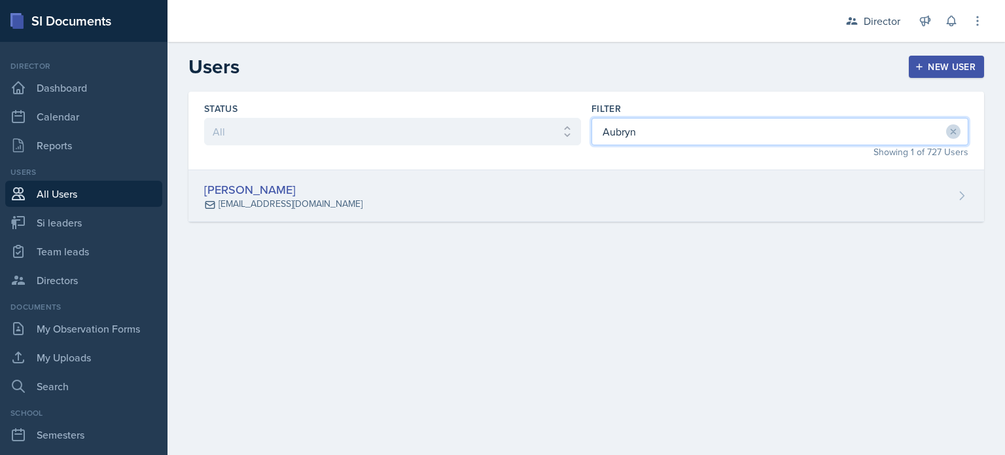
type input "Aubryn"
click at [610, 192] on div "Aubryn Thomas athom691@students.kennesaw.edu" at bounding box center [585, 196] width 795 height 52
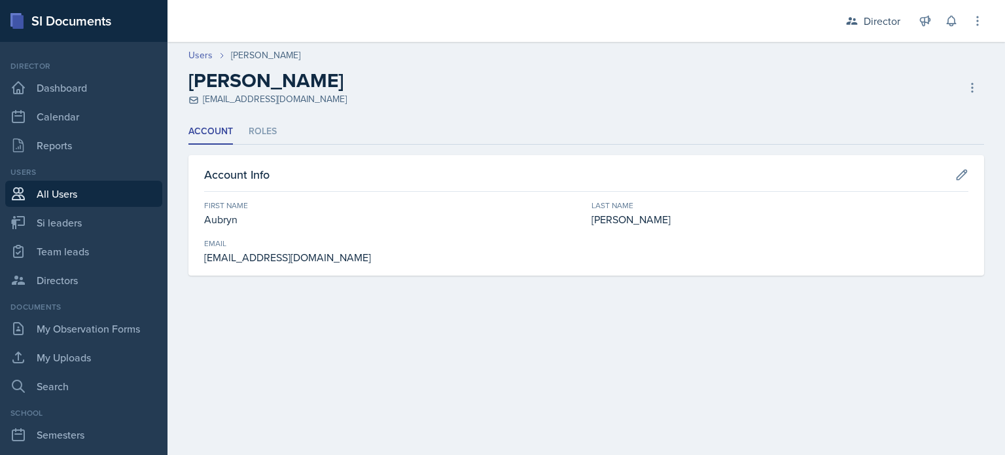
click at [235, 125] on ul "Account Roles" at bounding box center [585, 132] width 795 height 26
click at [263, 130] on li "Roles" at bounding box center [263, 132] width 28 height 26
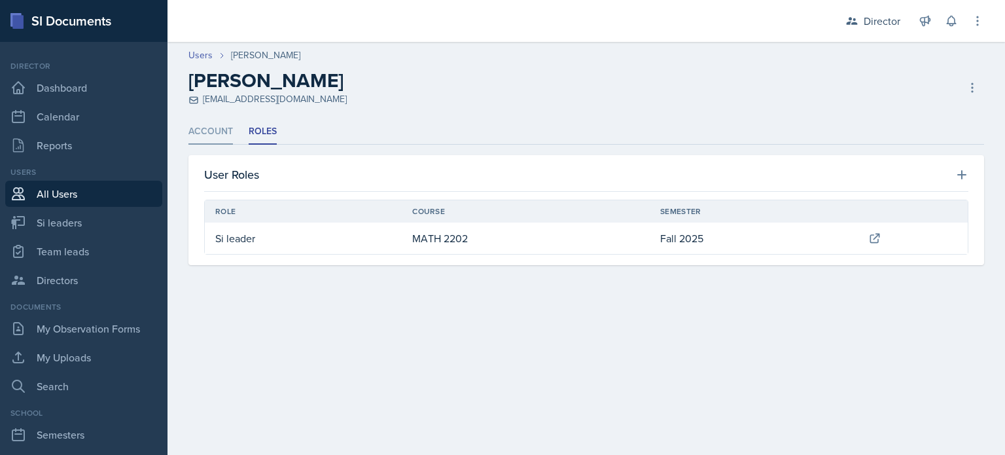
click at [216, 129] on li "Account" at bounding box center [210, 132] width 44 height 26
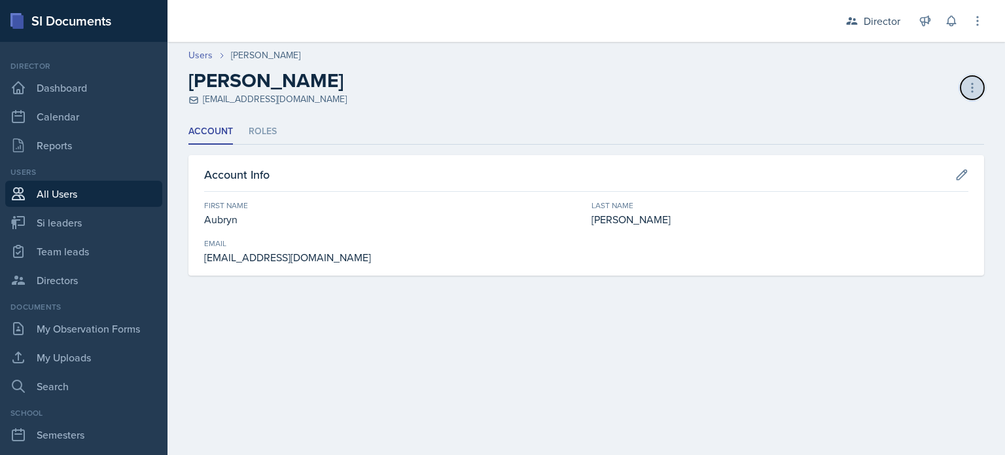
click at [963, 82] on button at bounding box center [972, 88] width 24 height 24
click at [879, 71] on div "Aubryn Thomas athom691@students.kennesaw.edu Deactivate User Delete User Delete…" at bounding box center [585, 87] width 795 height 37
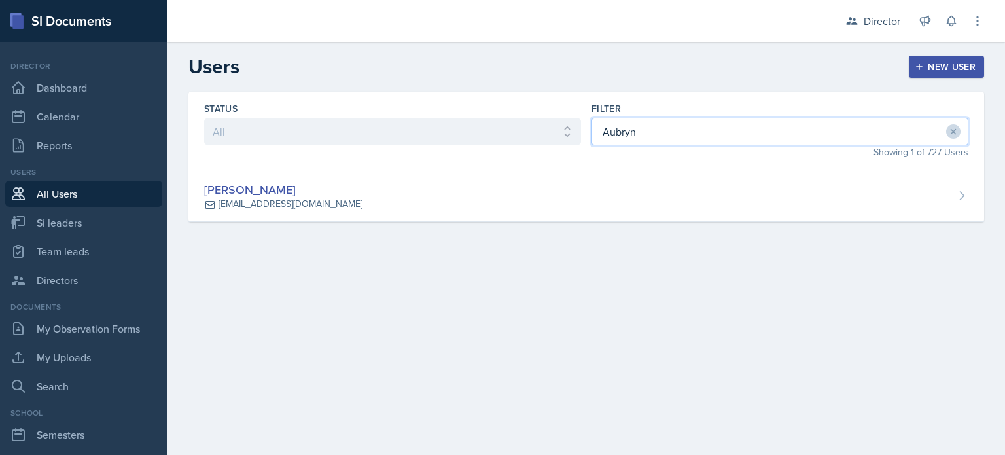
click at [641, 139] on input "Aubryn" at bounding box center [779, 131] width 377 height 27
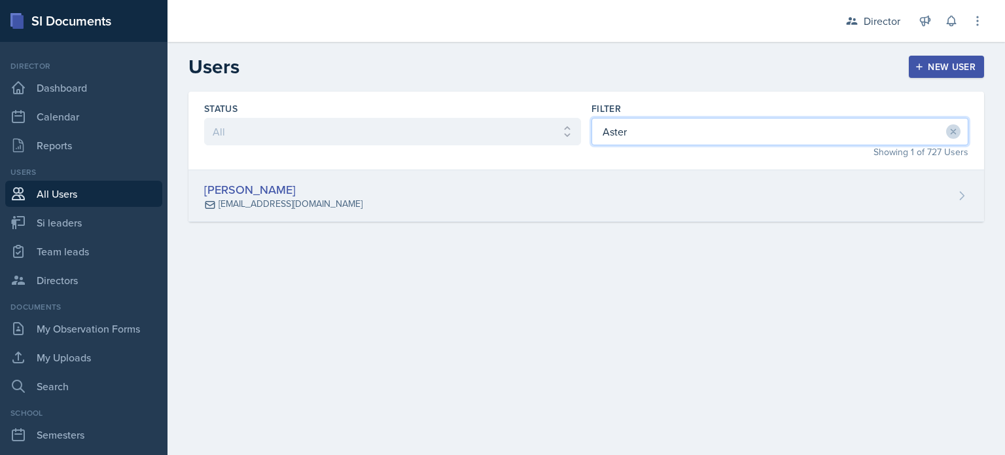
type input "Aster"
click at [608, 181] on div "Aster Cheung acheung5@students.kennesaw.edu" at bounding box center [585, 196] width 795 height 52
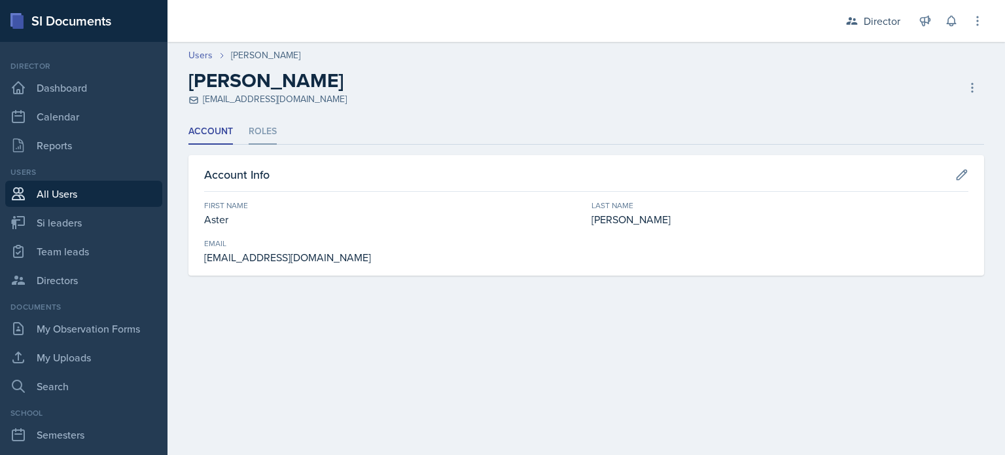
click at [274, 128] on li "Roles" at bounding box center [263, 132] width 28 height 26
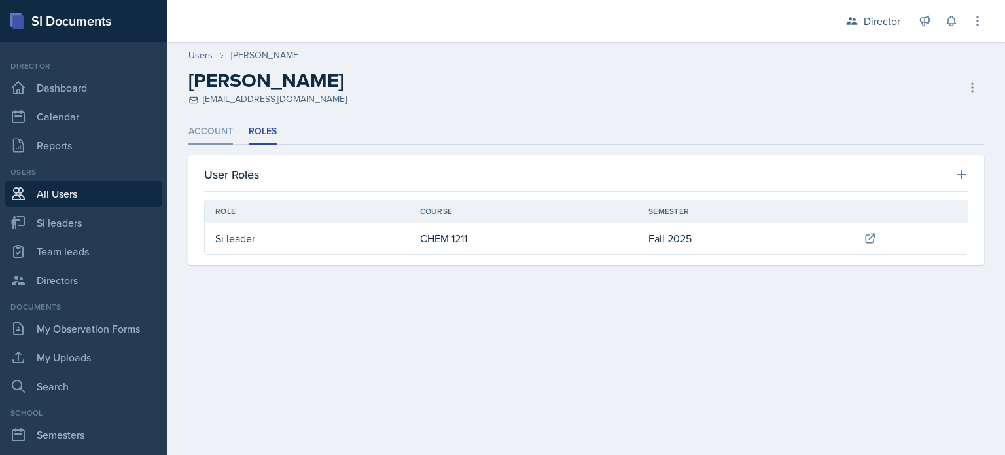
click at [205, 138] on li "Account" at bounding box center [210, 132] width 44 height 26
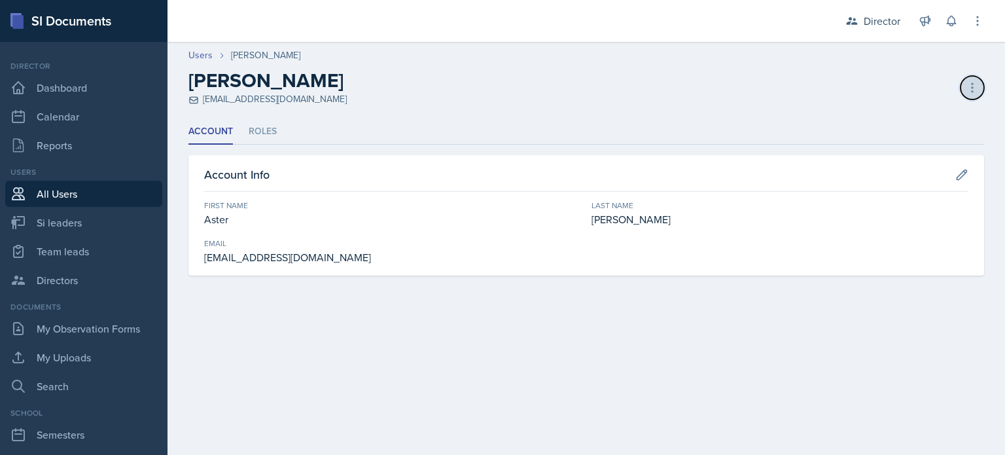
click at [961, 88] on button at bounding box center [972, 88] width 24 height 24
click at [963, 88] on button at bounding box center [972, 88] width 24 height 24
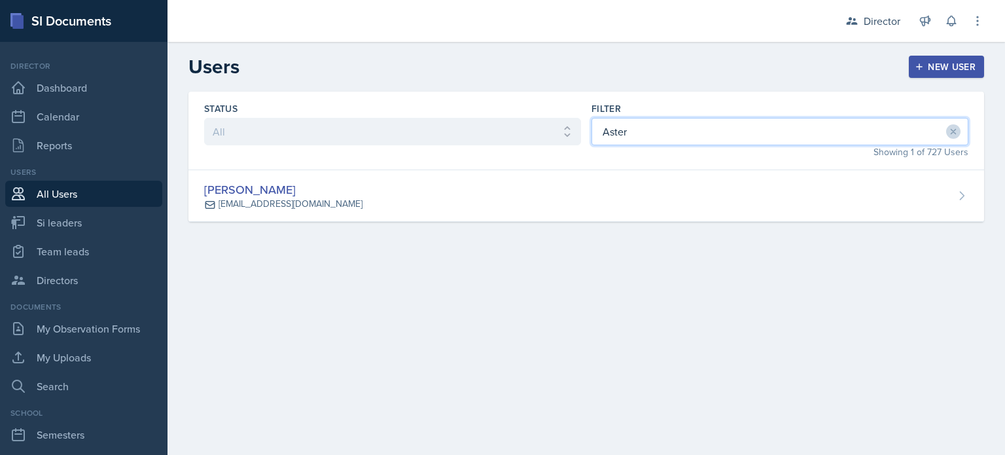
click at [676, 131] on input "Aster" at bounding box center [779, 131] width 377 height 27
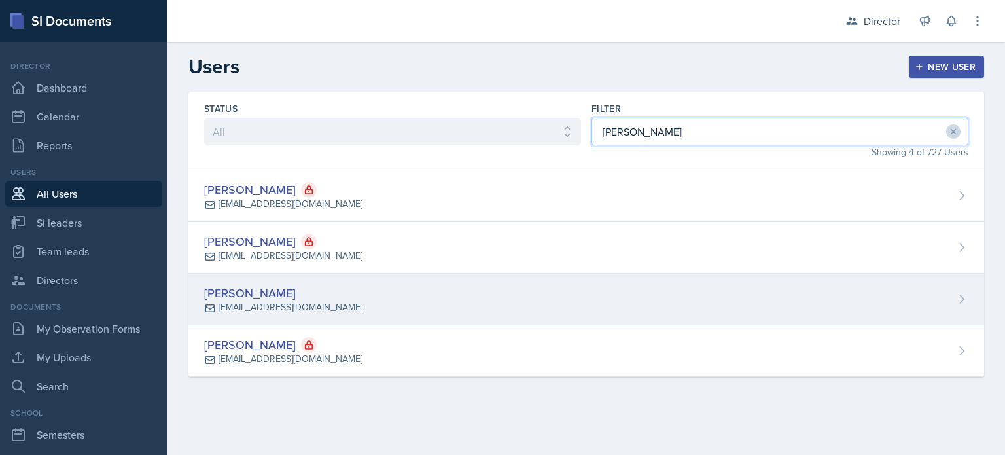
type input "Luke"
click at [247, 302] on div "[EMAIL_ADDRESS][DOMAIN_NAME]" at bounding box center [290, 307] width 144 height 14
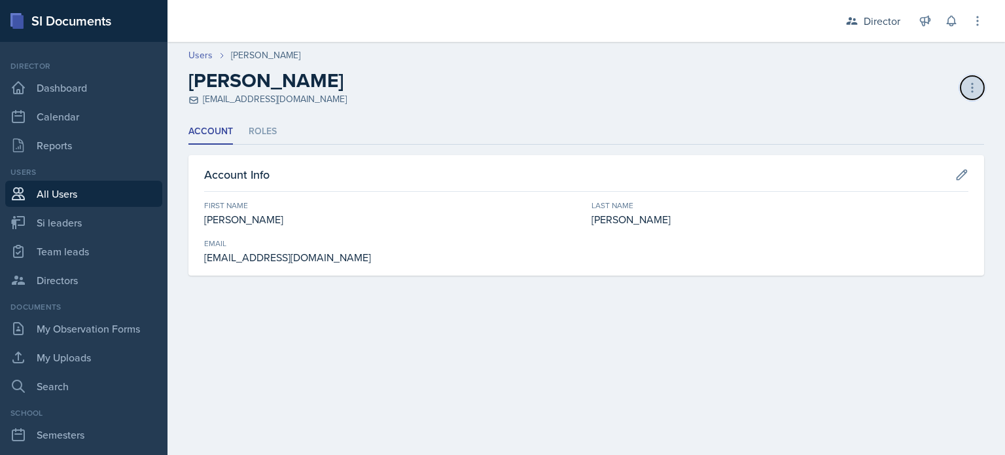
click at [977, 91] on icon at bounding box center [971, 87] width 13 height 13
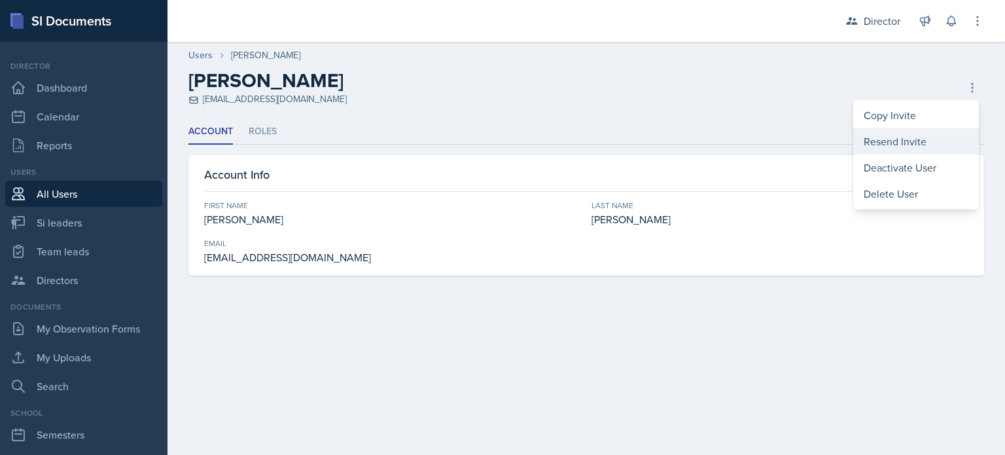
click at [924, 133] on div "Resend Invite" at bounding box center [916, 141] width 126 height 26
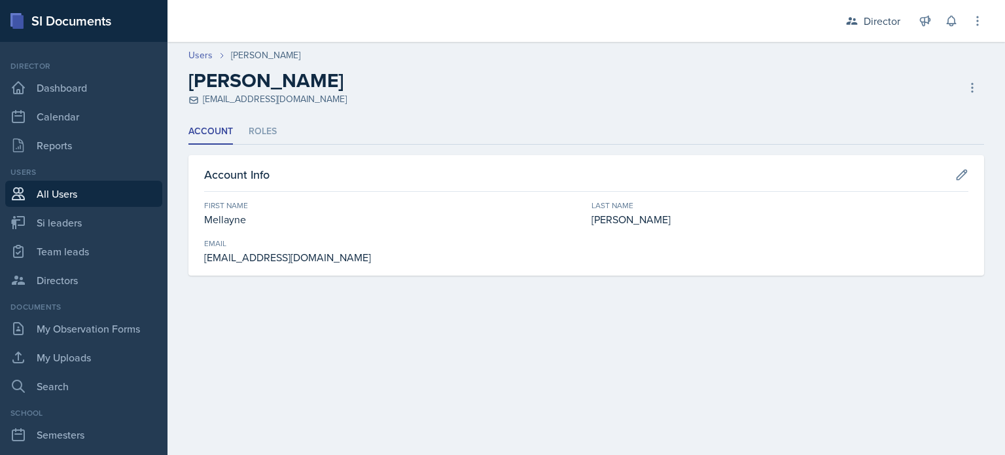
click at [101, 196] on link "All Users" at bounding box center [83, 194] width 157 height 26
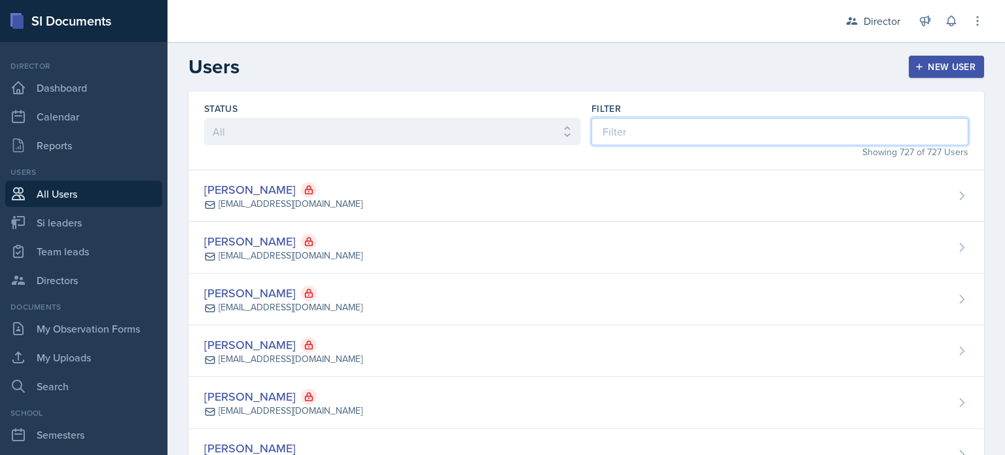
click at [694, 135] on input at bounding box center [779, 131] width 377 height 27
type input "N"
type input "i"
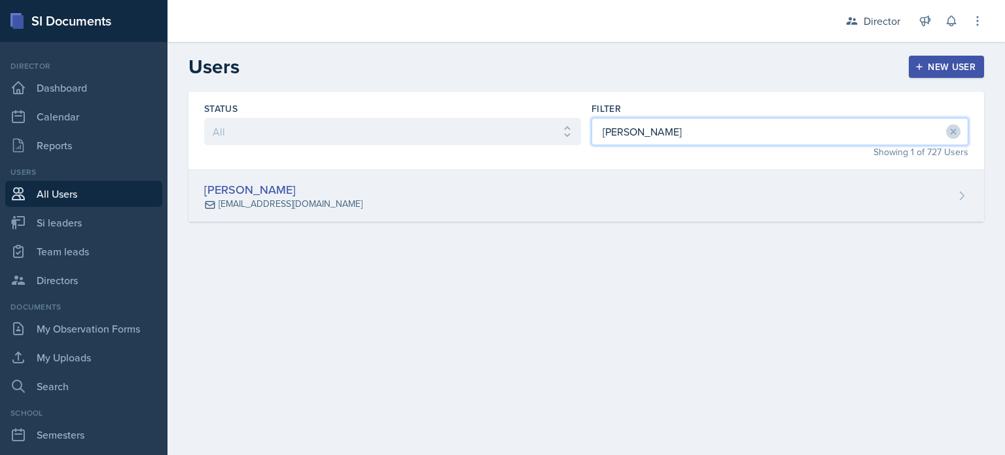
type input "[PERSON_NAME]"
click at [606, 175] on div "[PERSON_NAME] [EMAIL_ADDRESS][DOMAIN_NAME]" at bounding box center [585, 196] width 795 height 52
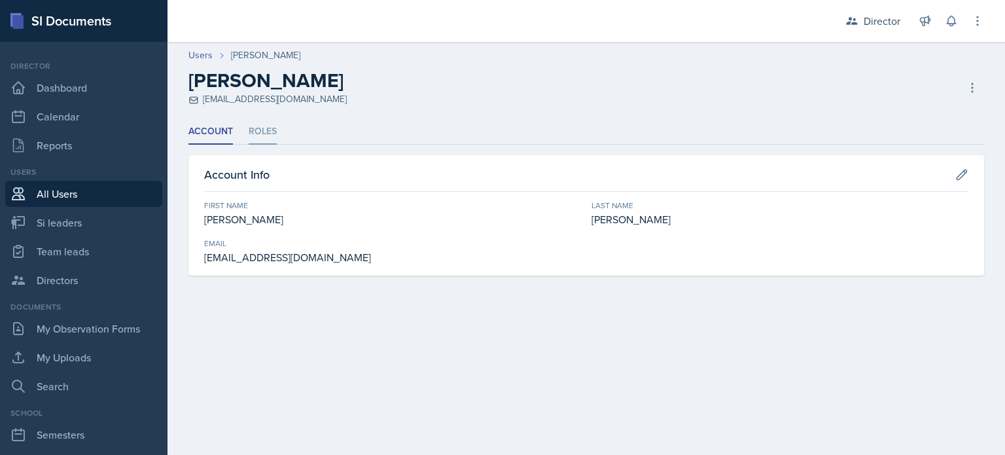
click at [260, 133] on li "Roles" at bounding box center [263, 132] width 28 height 26
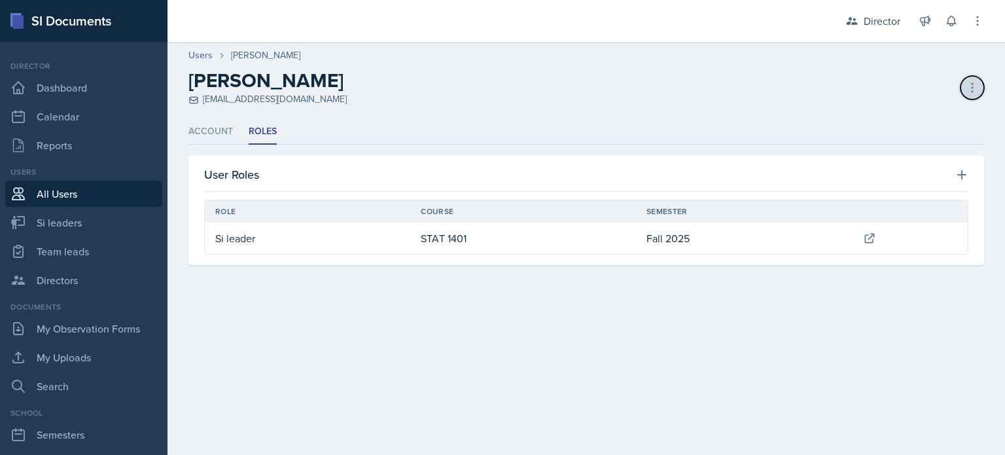
click at [974, 86] on icon at bounding box center [971, 87] width 13 height 13
click at [207, 135] on li "Account" at bounding box center [210, 132] width 44 height 26
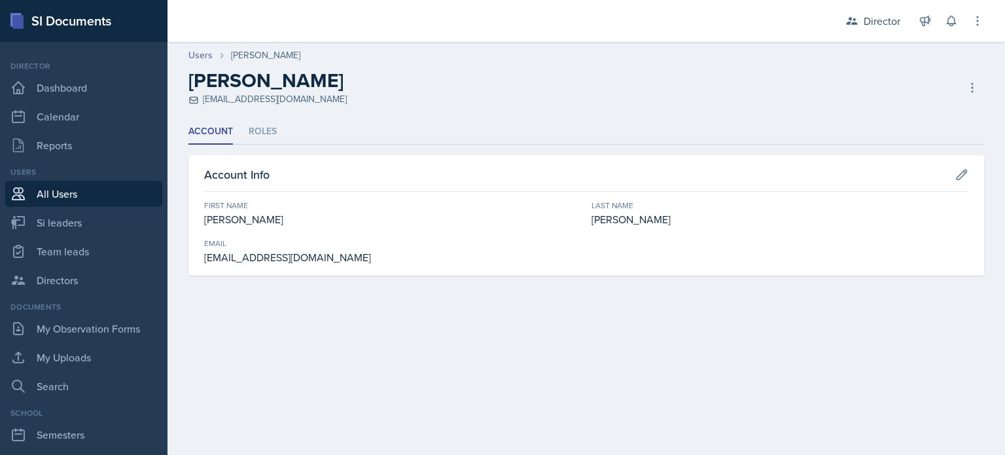
click at [356, 255] on div "[EMAIL_ADDRESS][DOMAIN_NAME]" at bounding box center [392, 257] width 377 height 16
click at [578, 196] on div "Account Info First Name [PERSON_NAME] Last Name [PERSON_NAME] Email [EMAIL_ADDR…" at bounding box center [585, 215] width 795 height 120
click at [985, 85] on div "Users [PERSON_NAME] [PERSON_NAME] [EMAIL_ADDRESS][DOMAIN_NAME] Deactivate User …" at bounding box center [585, 77] width 837 height 58
click at [975, 89] on icon at bounding box center [971, 87] width 13 height 13
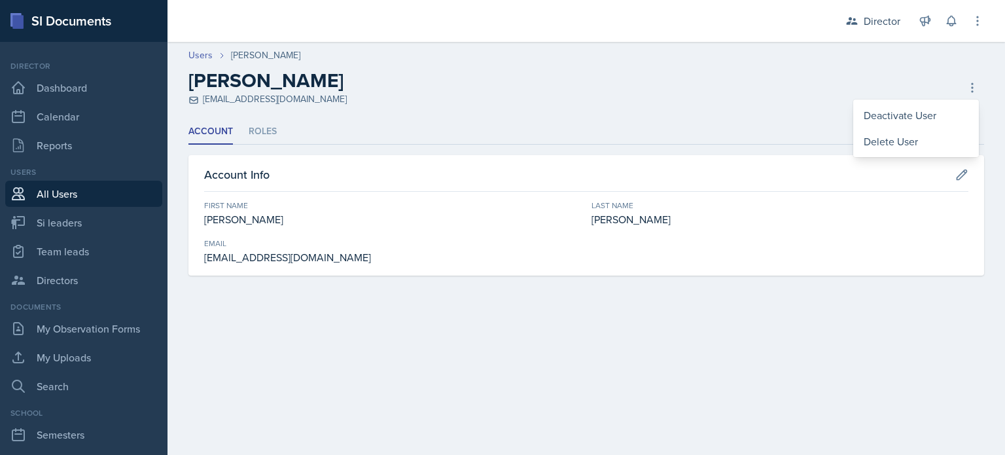
click at [277, 128] on ul "Account Roles" at bounding box center [585, 132] width 795 height 26
click at [268, 133] on li "Roles" at bounding box center [263, 132] width 28 height 26
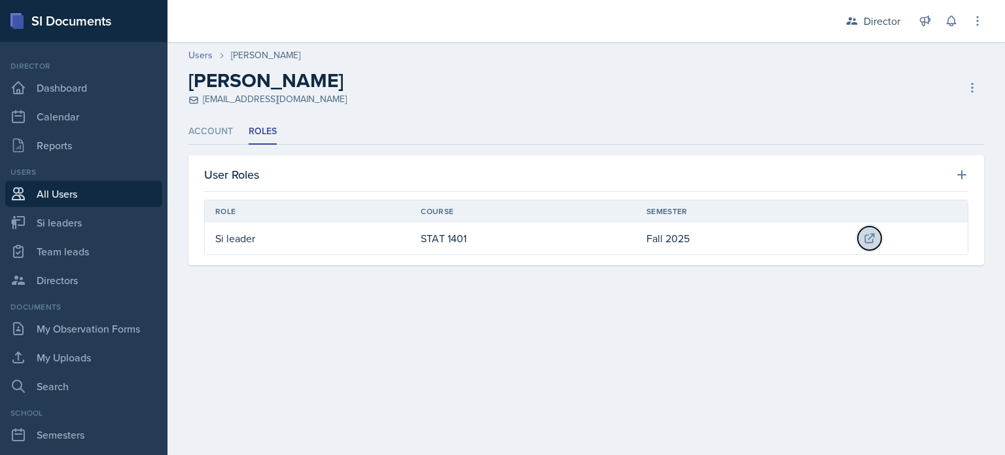
click at [865, 240] on icon at bounding box center [869, 238] width 9 height 9
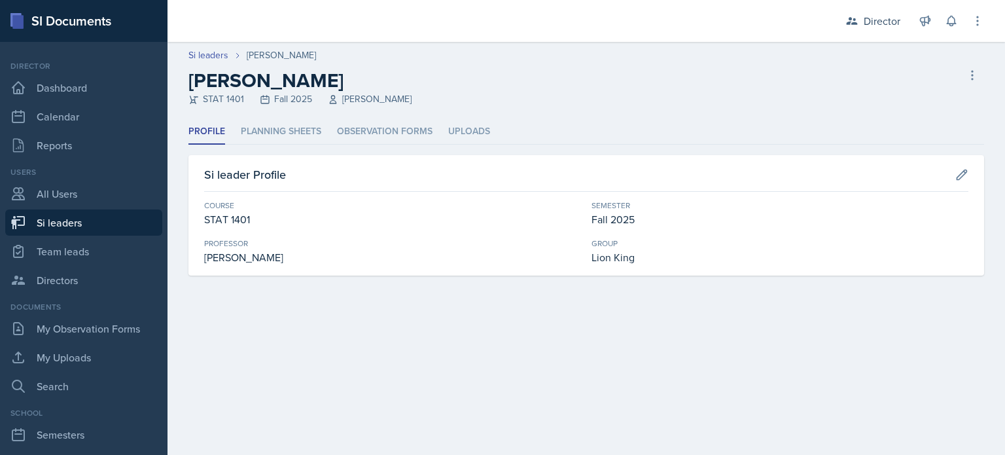
drag, startPoint x: 948, startPoint y: 73, endPoint x: 964, endPoint y: 82, distance: 17.9
click at [948, 75] on div "[PERSON_NAME] STAT 1401 Fall 2025 [PERSON_NAME] Delete Si leader" at bounding box center [585, 87] width 795 height 37
click at [964, 82] on button at bounding box center [972, 75] width 24 height 24
drag, startPoint x: 896, startPoint y: 95, endPoint x: 887, endPoint y: 96, distance: 9.2
click at [895, 95] on div "[PERSON_NAME] leader" at bounding box center [916, 111] width 126 height 42
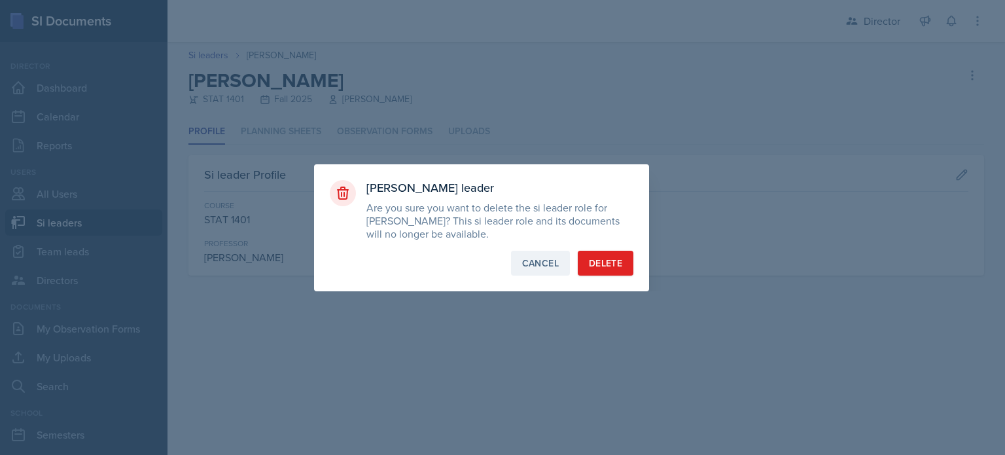
click at [537, 256] on div "Cancel" at bounding box center [540, 262] width 37 height 13
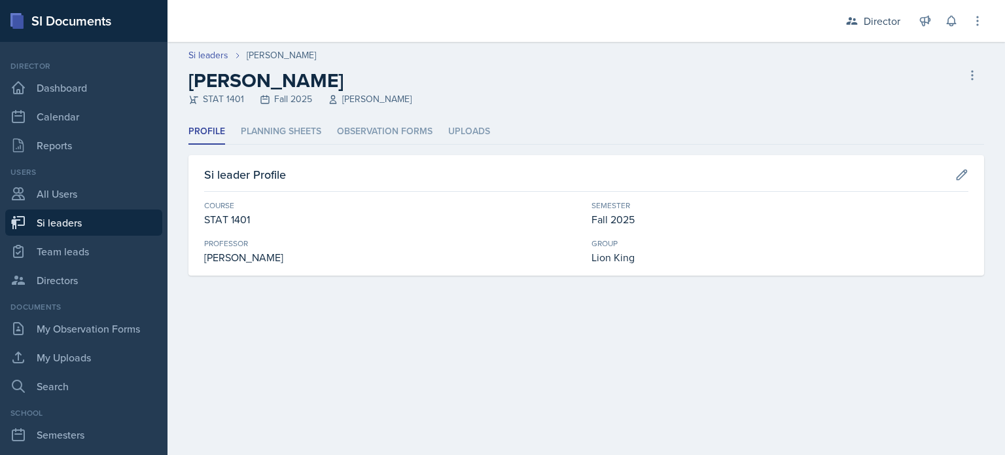
click at [526, 98] on div "[PERSON_NAME] STAT 1401 Fall 2025 [PERSON_NAME] Delete Si leader" at bounding box center [585, 87] width 795 height 37
click at [975, 15] on icon at bounding box center [977, 20] width 13 height 13
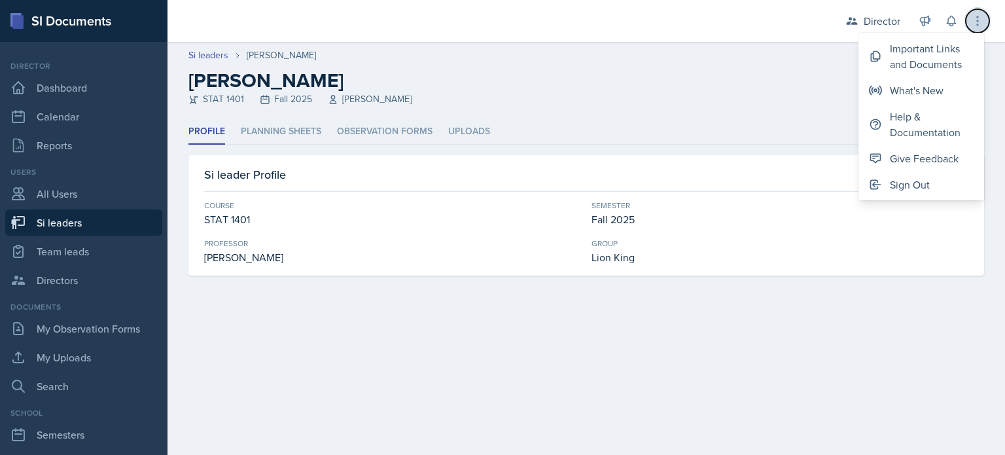
click at [975, 15] on icon at bounding box center [977, 20] width 13 height 13
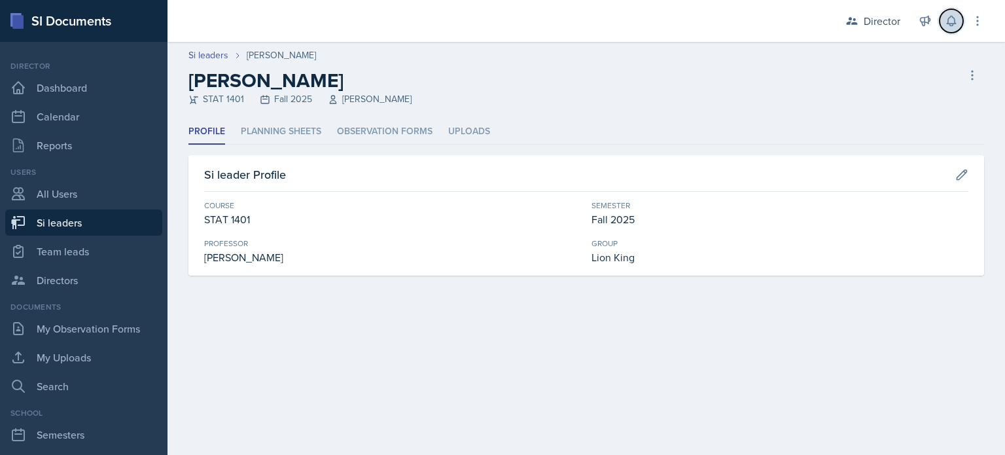
click at [952, 20] on icon at bounding box center [950, 20] width 13 height 13
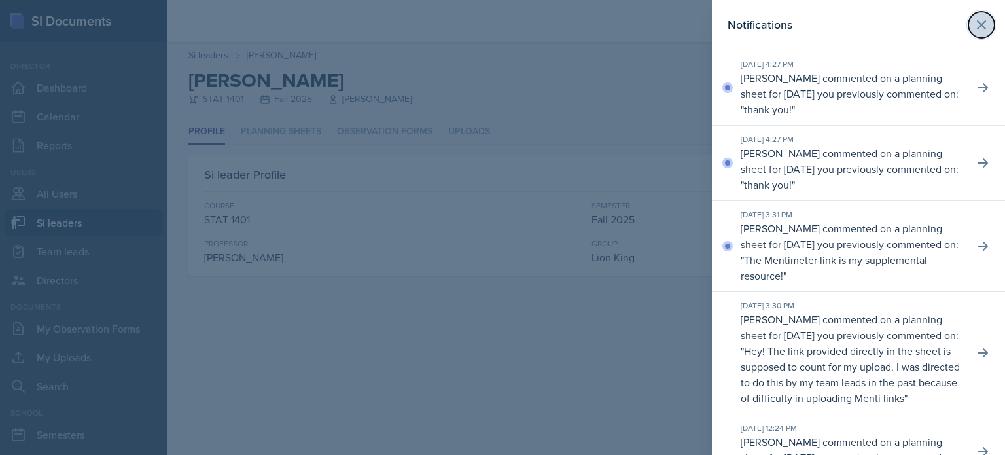
click at [968, 25] on button at bounding box center [981, 25] width 26 height 26
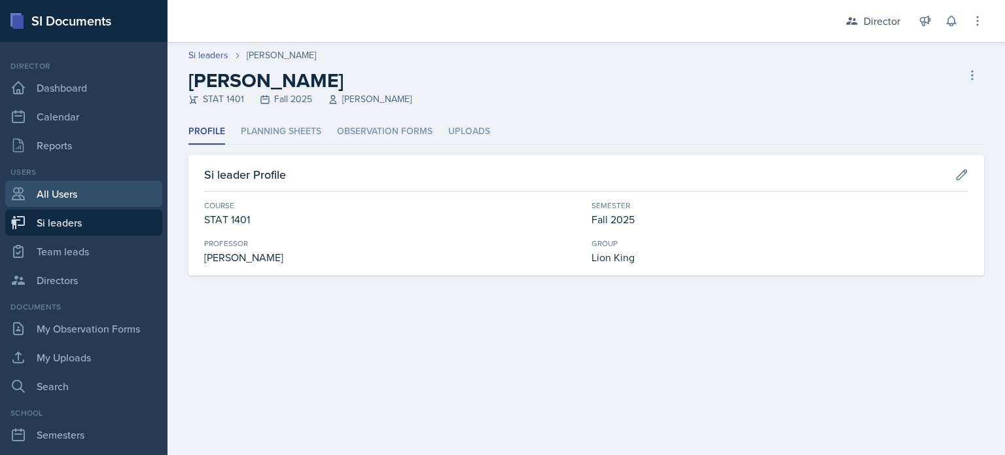
click at [58, 194] on link "All Users" at bounding box center [83, 194] width 157 height 26
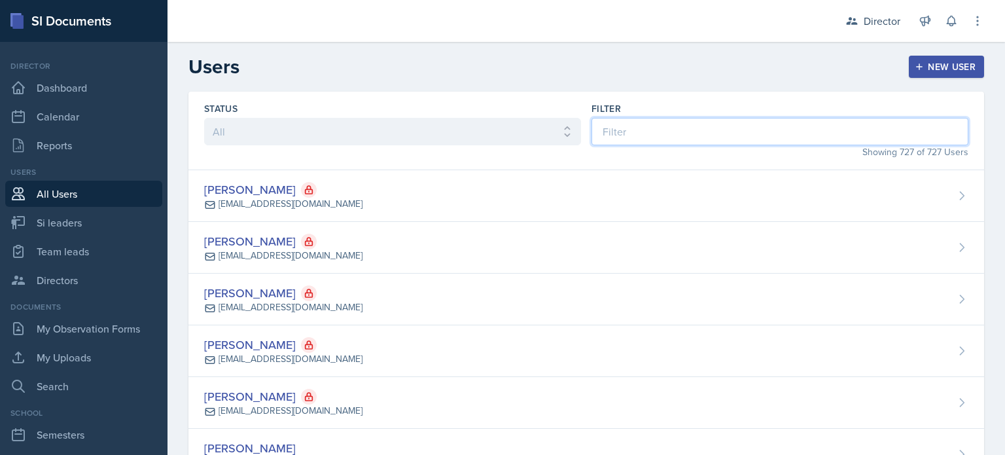
click at [627, 128] on input at bounding box center [779, 131] width 377 height 27
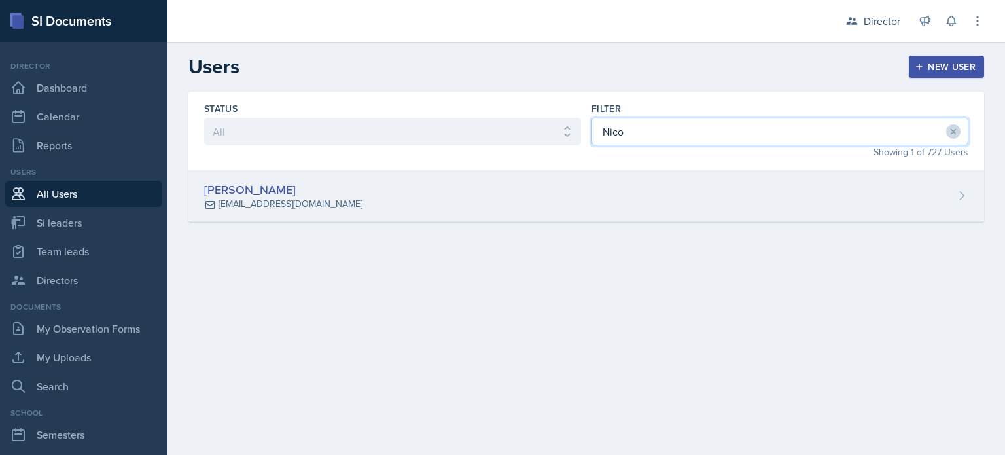
drag, startPoint x: 627, startPoint y: 128, endPoint x: 611, endPoint y: 182, distance: 57.1
type input "Nico"
click at [610, 184] on div "[PERSON_NAME] [EMAIL_ADDRESS][DOMAIN_NAME]" at bounding box center [585, 196] width 795 height 52
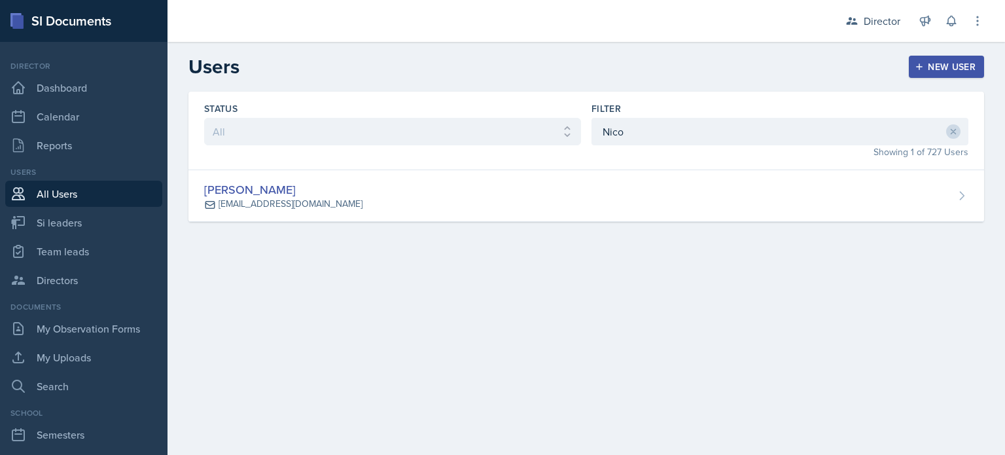
click at [649, 112] on div "Filter" at bounding box center [779, 108] width 377 height 13
click at [637, 130] on input "Nico" at bounding box center [779, 131] width 377 height 27
type input "[PERSON_NAME]"
click at [610, 224] on div "Status All Active Inactive Filter [PERSON_NAME] Showing 1 of 727 Users [PERSON_…" at bounding box center [585, 173] width 837 height 162
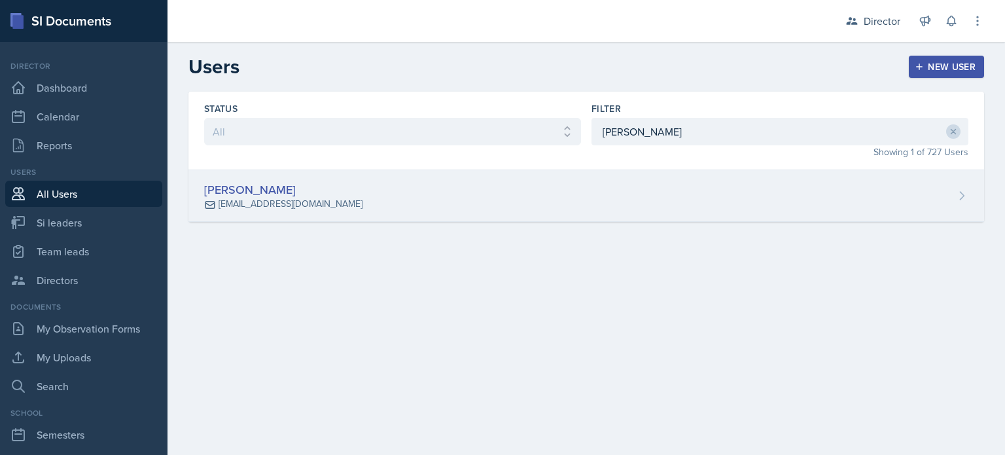
click at [632, 200] on div "[PERSON_NAME] [EMAIL_ADDRESS][DOMAIN_NAME]" at bounding box center [585, 196] width 795 height 52
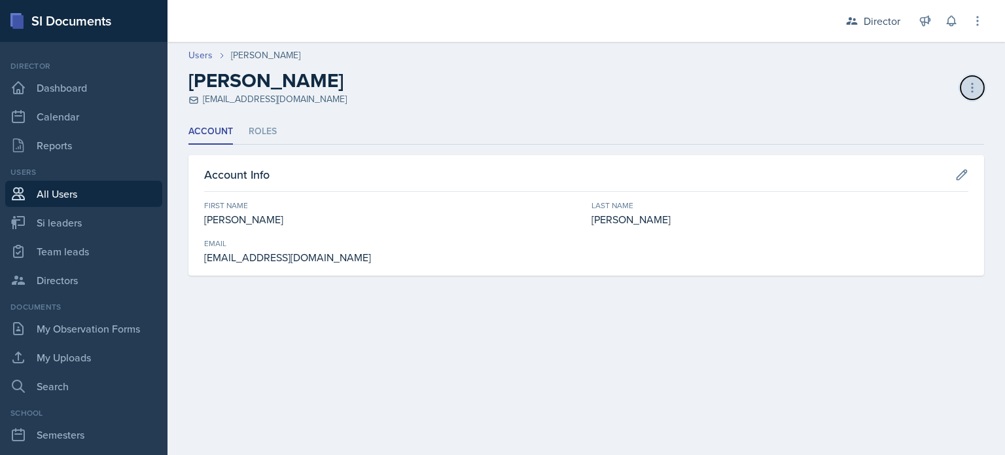
click at [975, 87] on icon at bounding box center [971, 87] width 13 height 13
click at [646, 99] on div "[PERSON_NAME] [EMAIL_ADDRESS][DOMAIN_NAME] Deactivate User Delete User Delete U…" at bounding box center [585, 87] width 795 height 37
click at [263, 130] on li "Roles" at bounding box center [263, 132] width 28 height 26
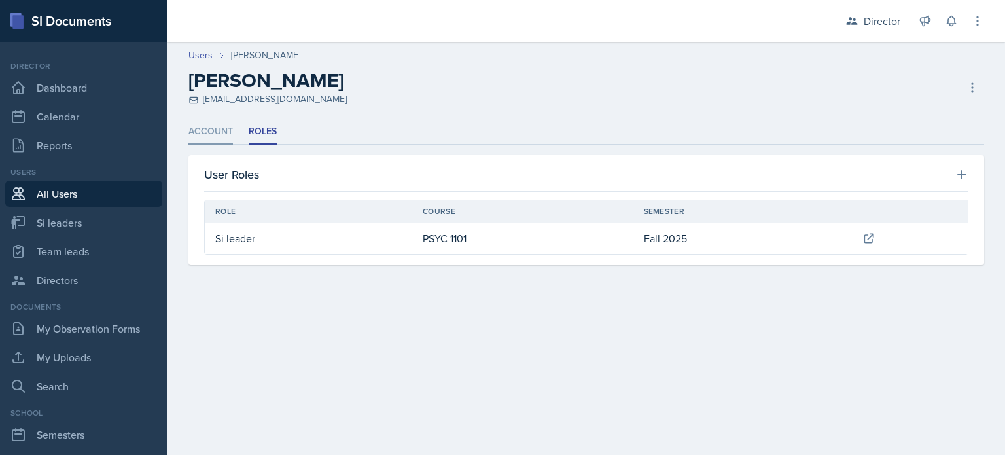
click at [211, 130] on li "Account" at bounding box center [210, 132] width 44 height 26
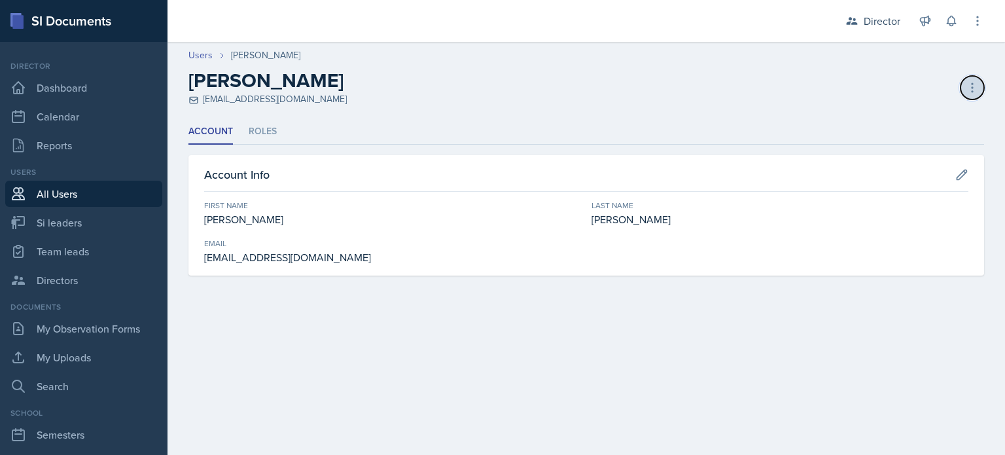
click at [971, 89] on icon at bounding box center [971, 87] width 13 height 13
click at [900, 140] on div "Delete User" at bounding box center [916, 141] width 126 height 26
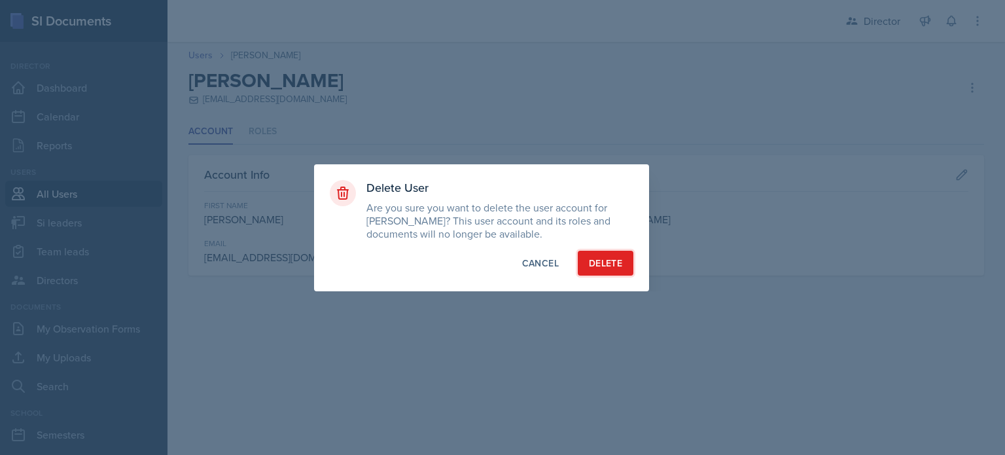
click at [604, 258] on div "Delete" at bounding box center [605, 262] width 33 height 13
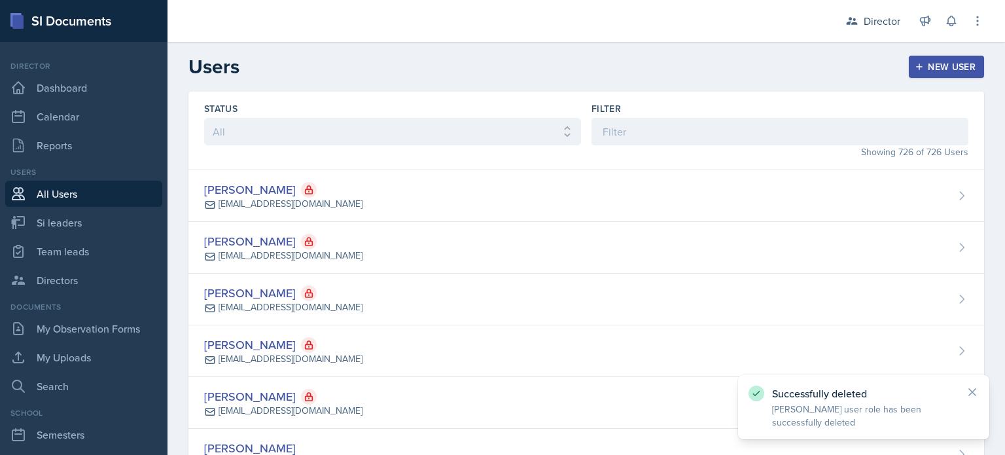
click at [931, 65] on div "New User" at bounding box center [946, 66] width 58 height 10
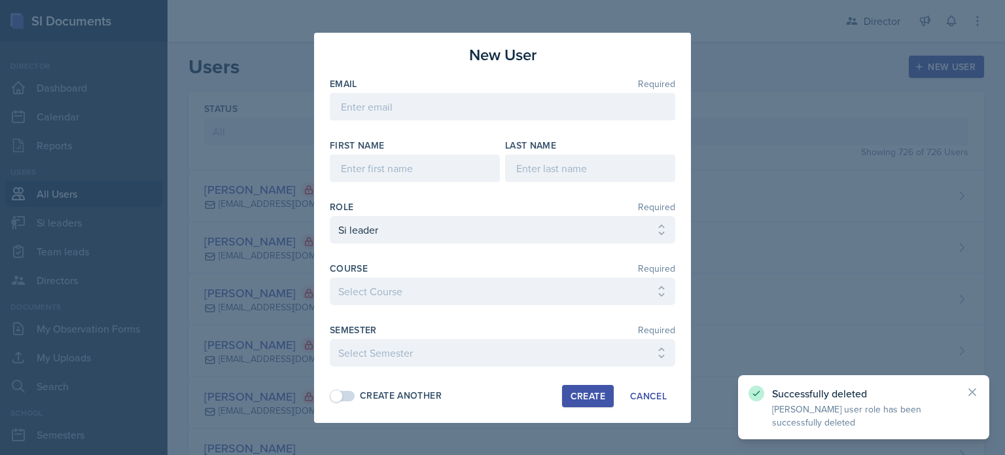
click at [444, 86] on div "Email Required" at bounding box center [502, 83] width 345 height 13
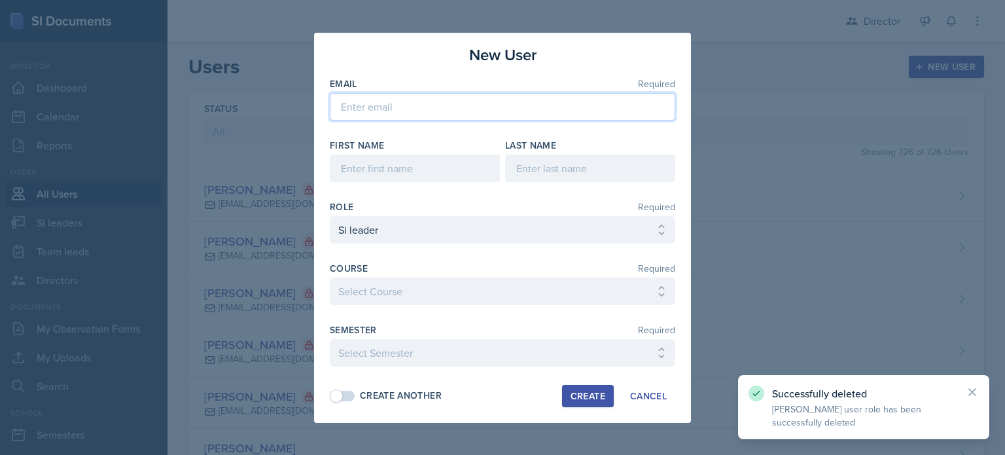
click at [416, 112] on input "email" at bounding box center [502, 106] width 345 height 27
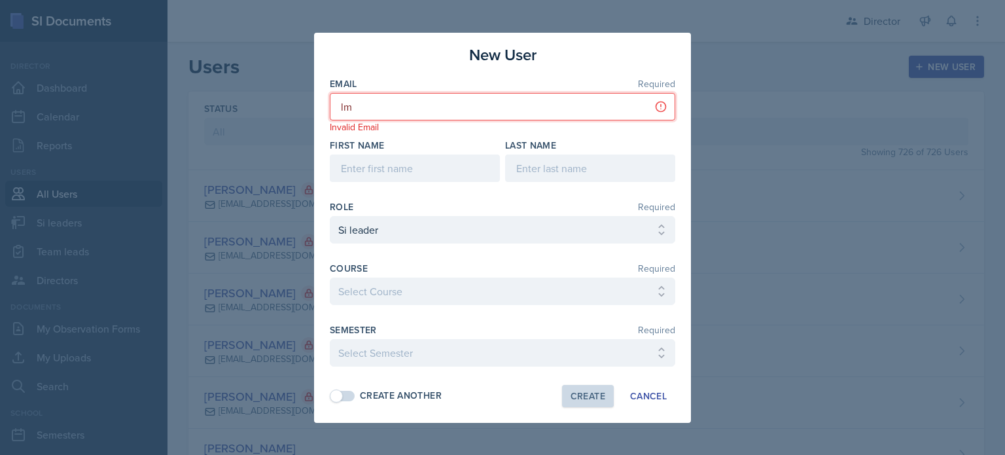
paste input "[EMAIL_ADDRESS][DOMAIN_NAME]"
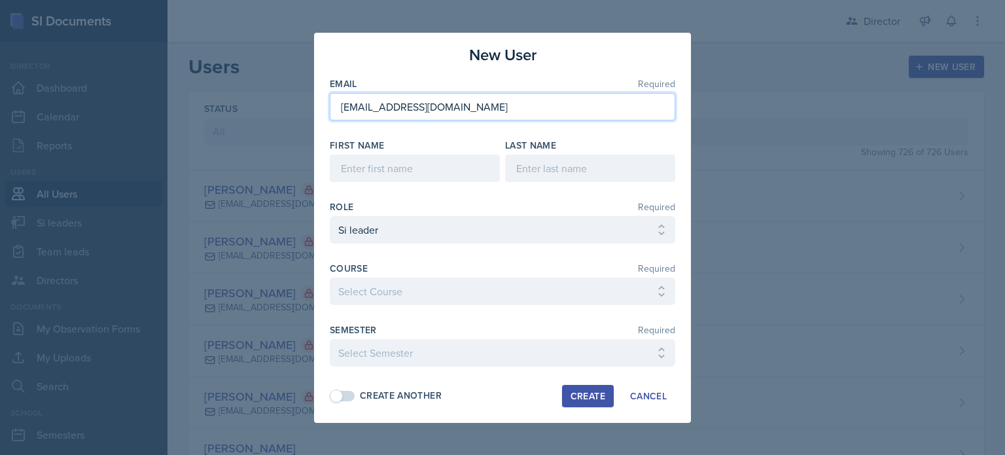
type input "[EMAIL_ADDRESS][DOMAIN_NAME]"
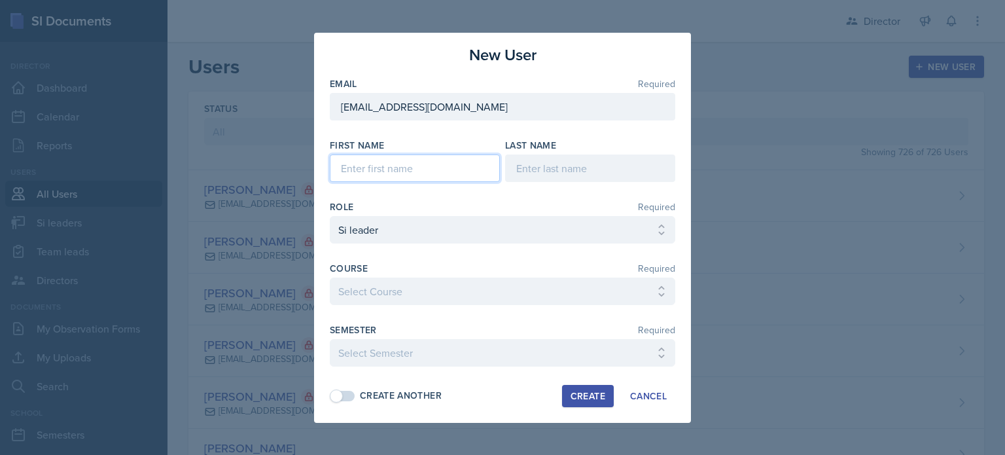
click at [397, 170] on input at bounding box center [415, 167] width 170 height 27
type input "[PERSON_NAME]"
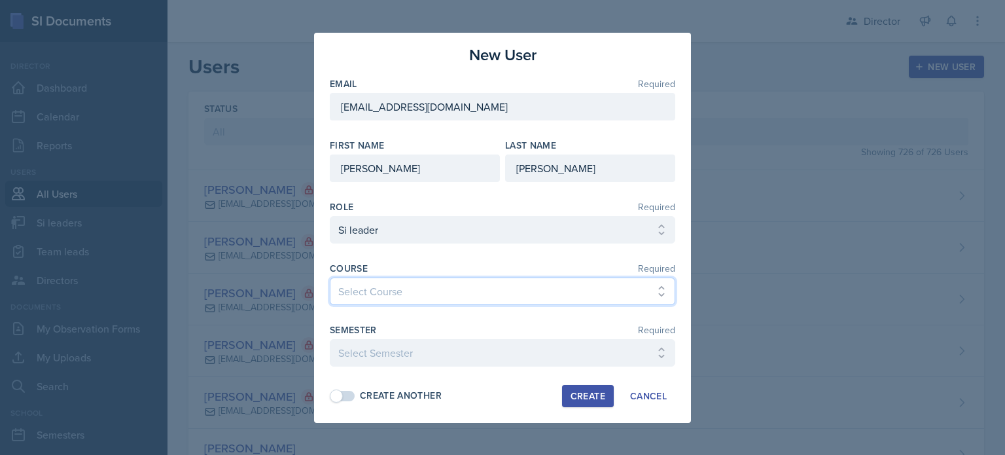
click at [376, 295] on select "Select Course ACCT 2101 ACCT 2102 ACCT 4050 ANTH 1102 ANTH 3301 ARCH 1000 ARCH …" at bounding box center [502, 290] width 345 height 27
click at [449, 283] on select "Select Course ACCT 2101 ACCT 2102 ACCT 4050 ANTH 1102 ANTH 3301 ARCH 1000 ARCH …" at bounding box center [502, 290] width 345 height 27
select select "93a945cf-eb40-40a1-82f0-d0905c6d75b7"
click at [330, 277] on select "Select Course ACCT 2101 ACCT 2102 ACCT 4050 ANTH 1102 ANTH 3301 ARCH 1000 ARCH …" at bounding box center [502, 290] width 345 height 27
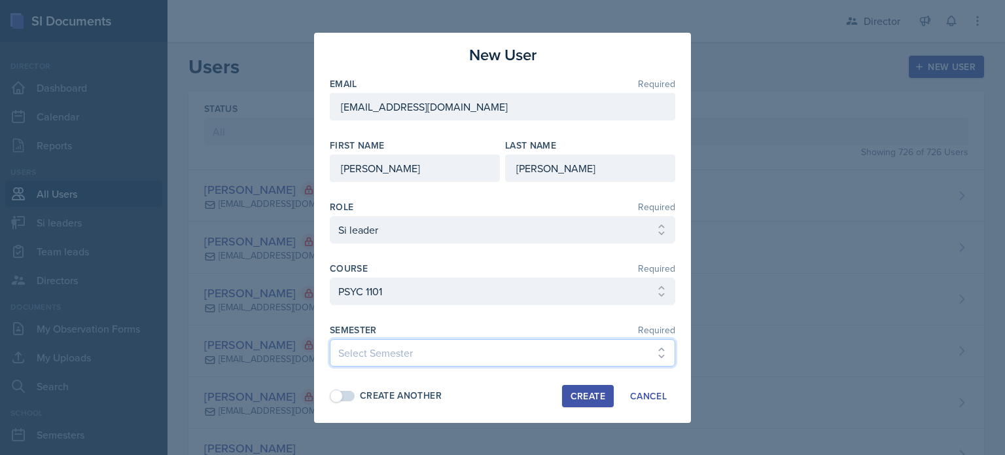
click at [460, 358] on select "Select Semester Fall 2025 Summer 2025 Spring 2025 Fall 2024 Summer 2024 Spring …" at bounding box center [502, 352] width 345 height 27
select select "2bed604d-1099-4043-b1bc-2365e8740244"
click at [330, 339] on select "Select Semester Fall 2025 Summer 2025 Spring 2025 Fall 2024 Summer 2024 Spring …" at bounding box center [502, 352] width 345 height 27
click at [594, 397] on div "Create" at bounding box center [587, 395] width 35 height 10
select select
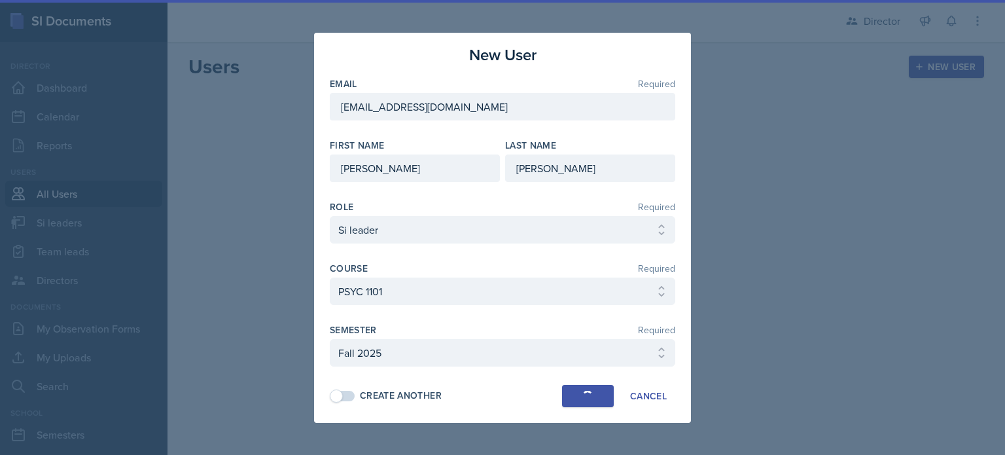
select select
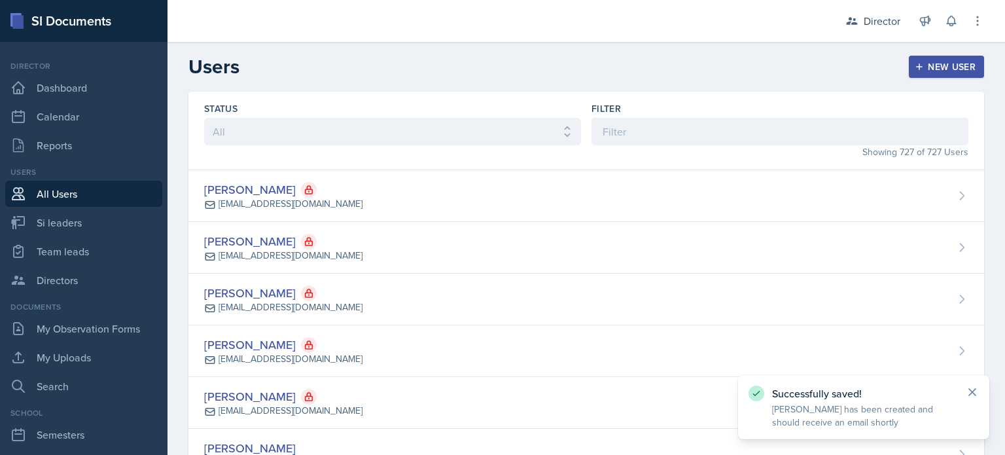
click at [976, 389] on icon at bounding box center [971, 391] width 13 height 13
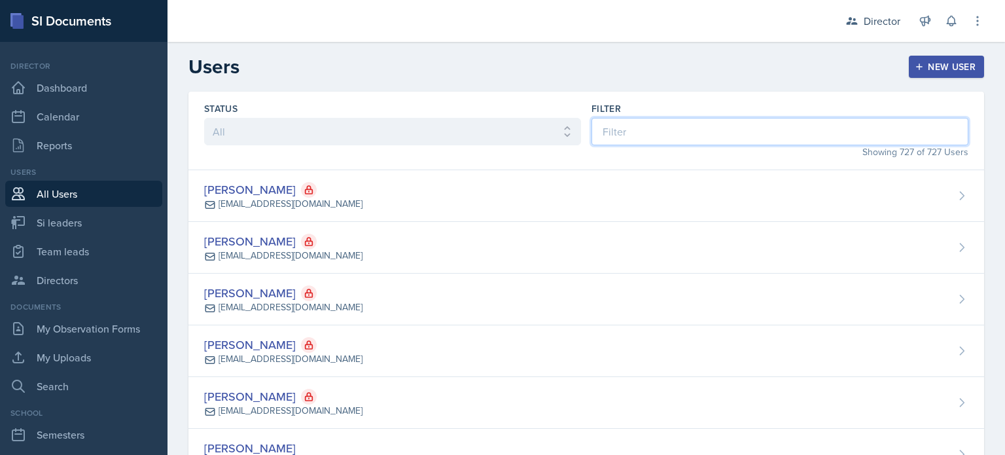
click at [638, 133] on input at bounding box center [779, 131] width 377 height 27
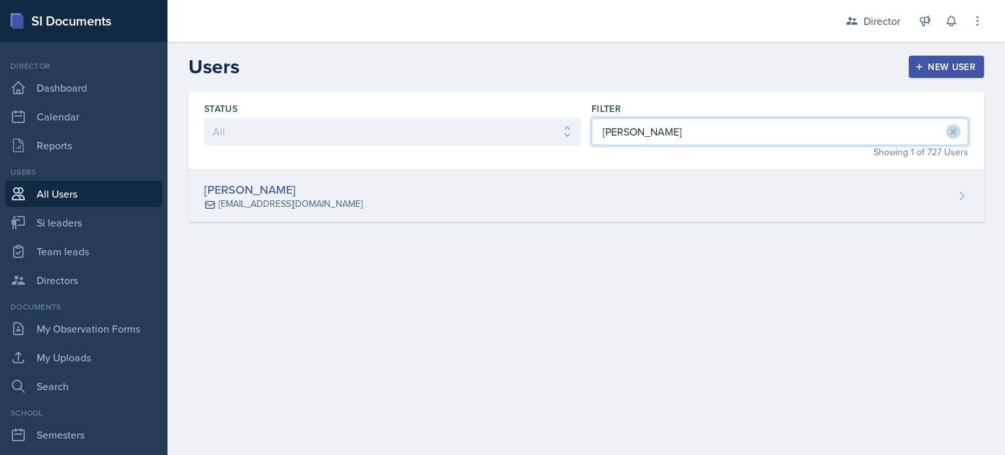
type input "[PERSON_NAME]"
click at [806, 217] on div "[PERSON_NAME] [EMAIL_ADDRESS][DOMAIN_NAME]" at bounding box center [585, 196] width 795 height 52
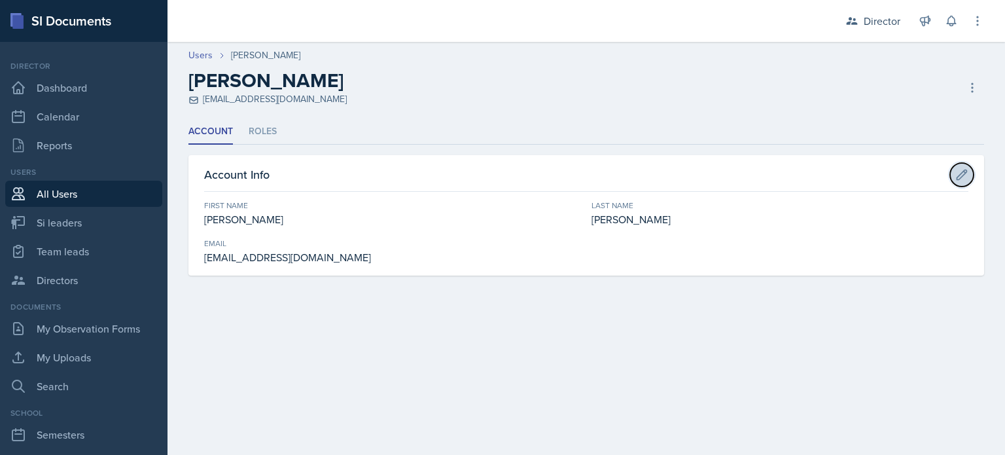
click at [971, 170] on button at bounding box center [962, 175] width 24 height 24
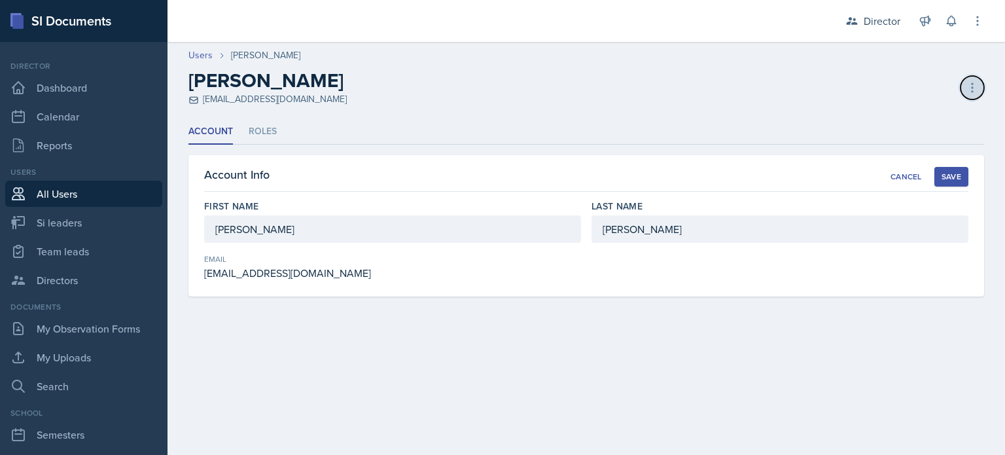
click at [965, 88] on icon at bounding box center [971, 87] width 13 height 13
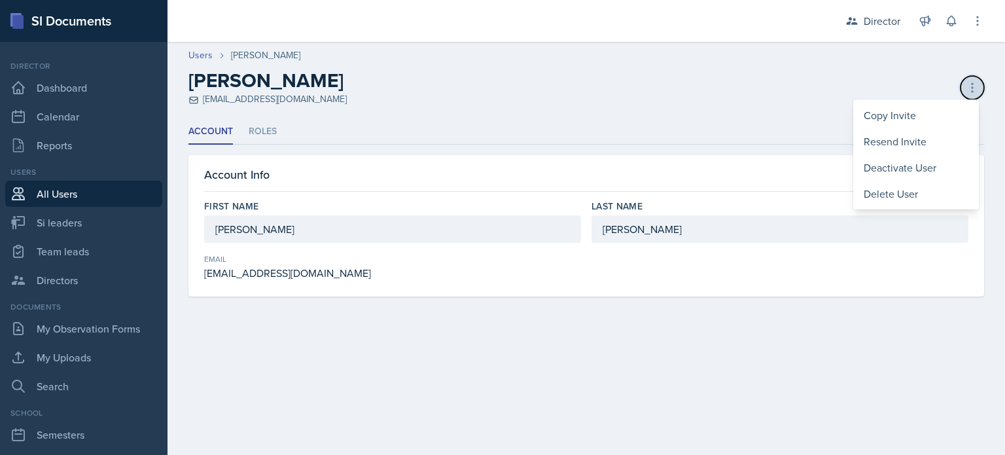
click at [967, 87] on icon at bounding box center [971, 87] width 13 height 13
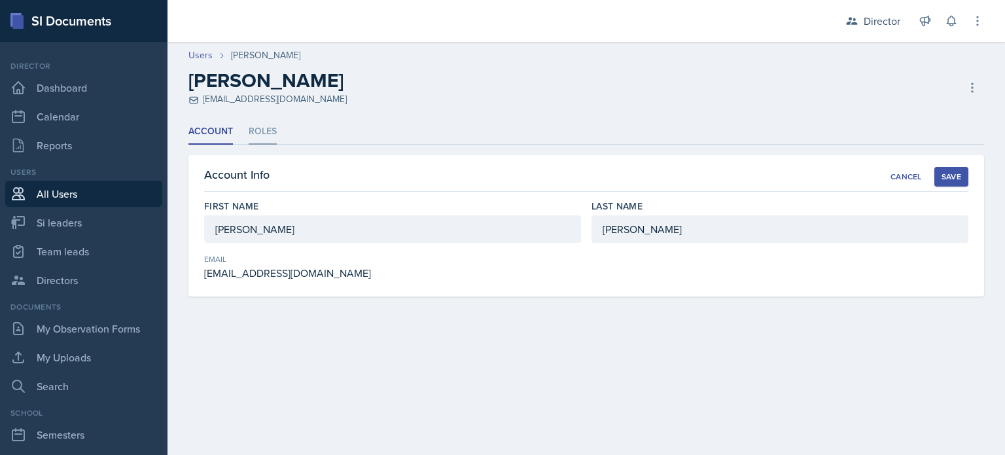
click at [259, 133] on li "Roles" at bounding box center [263, 132] width 28 height 26
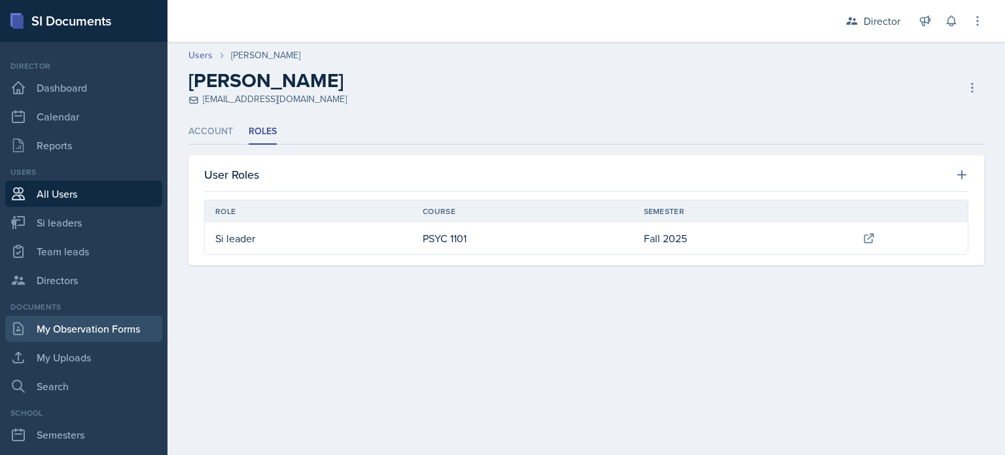
scroll to position [178, 0]
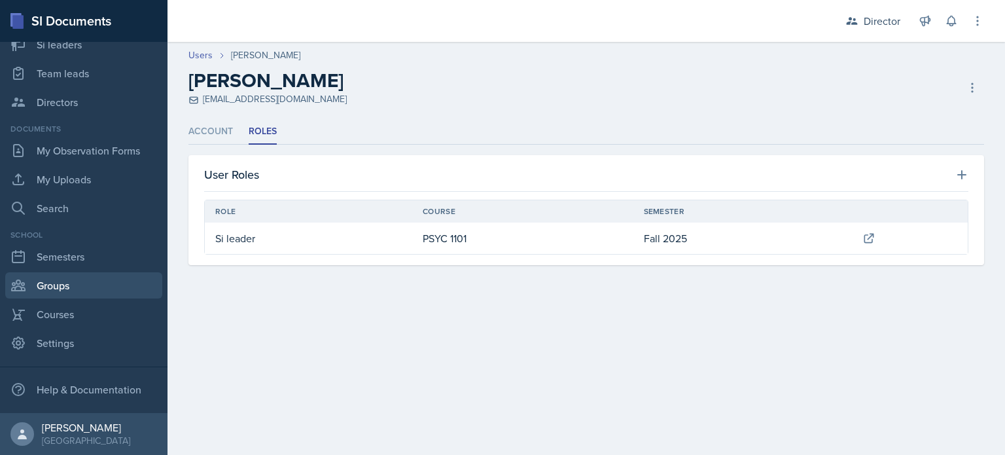
click at [92, 278] on link "Groups" at bounding box center [83, 285] width 157 height 26
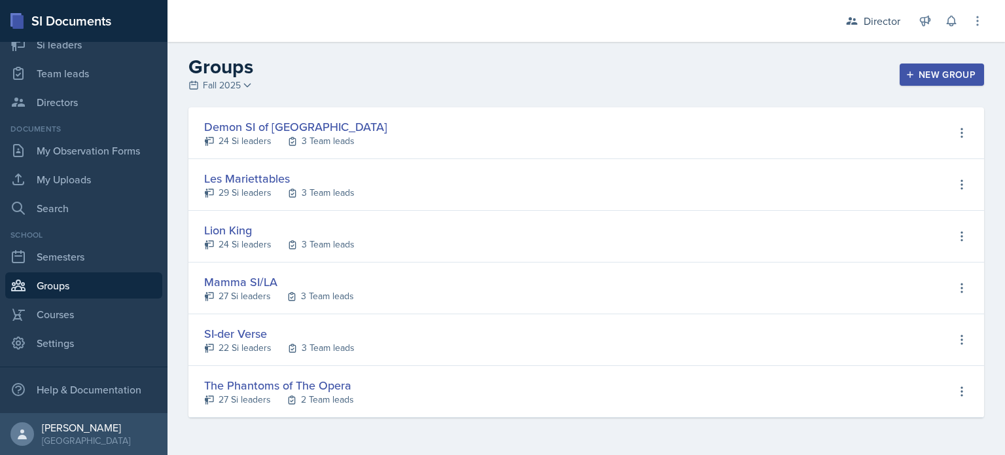
click at [972, 243] on div "Lion King 24 Si leaders 3 Team leads View Si leaders View Team leads Edit Group…" at bounding box center [585, 237] width 795 height 52
click at [964, 237] on icon at bounding box center [961, 236] width 13 height 13
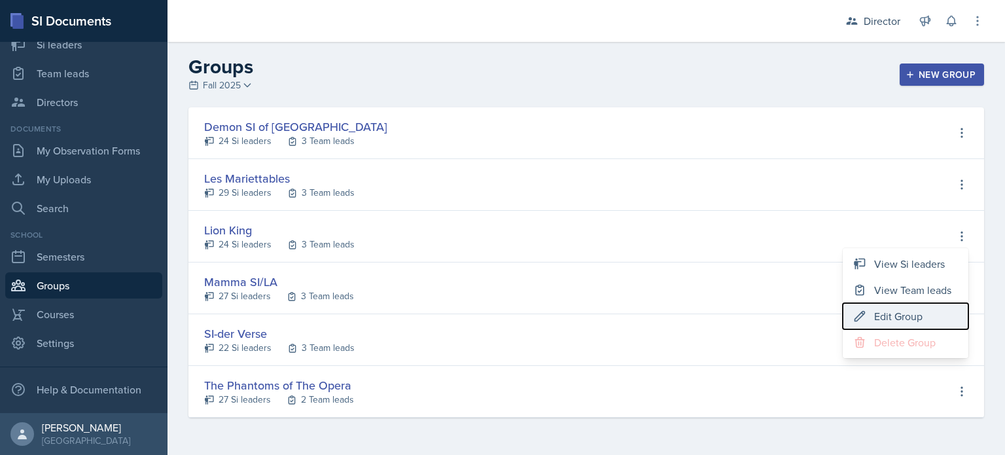
click at [897, 313] on div "Edit Group" at bounding box center [898, 316] width 48 height 16
type input "Lion King"
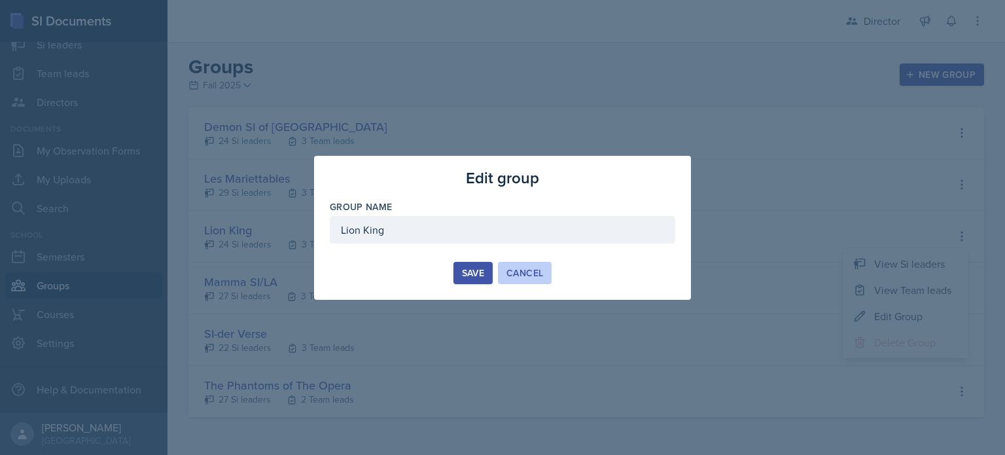
click at [525, 270] on div "Cancel" at bounding box center [524, 273] width 37 height 10
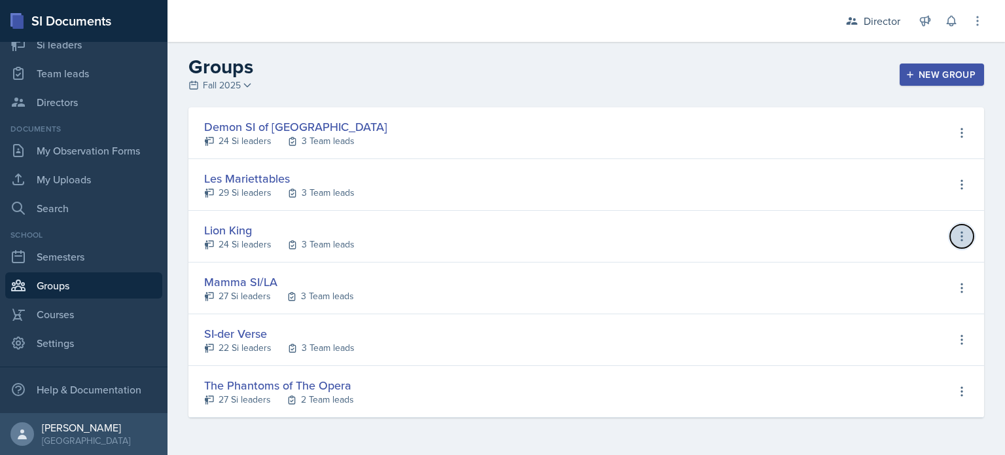
click at [964, 235] on icon at bounding box center [961, 236] width 13 height 13
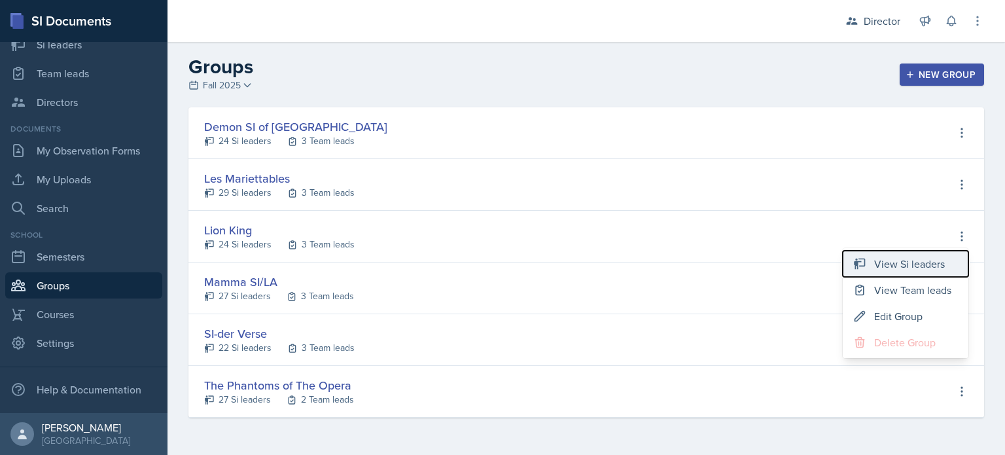
click at [893, 269] on div "View Si leaders" at bounding box center [909, 264] width 71 height 16
select select "2bed604d-1099-4043-b1bc-2365e8740244"
select select "03df2469-1098-498a-a2e2-8023a988d861"
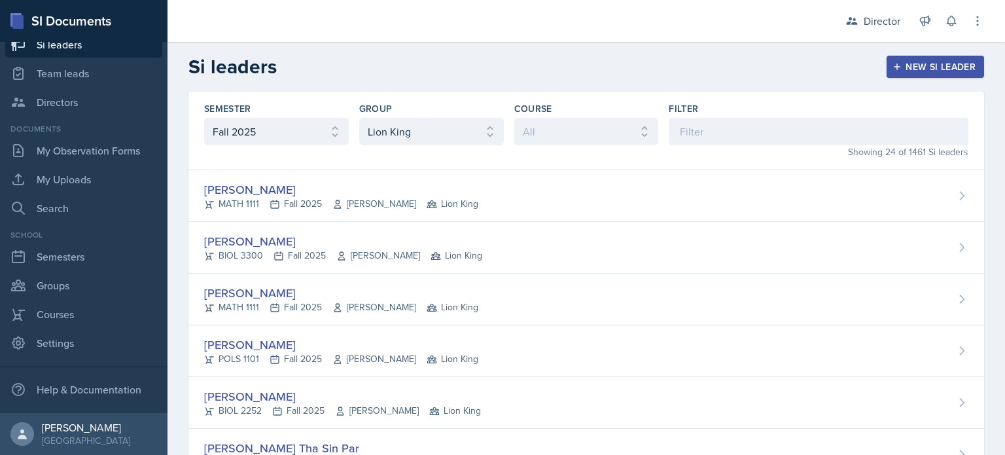
click at [925, 70] on div "New Si leader" at bounding box center [935, 66] width 80 height 10
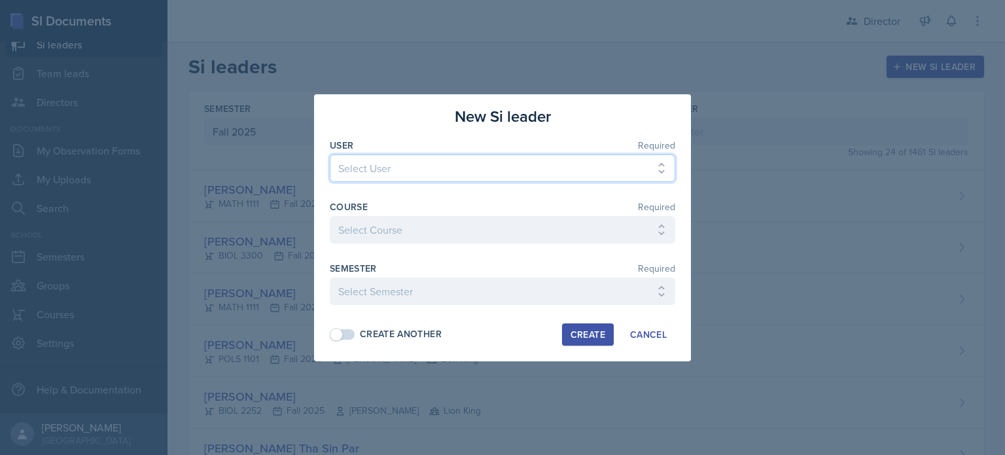
click at [463, 159] on select "Select User [PERSON_NAME] [PERSON_NAME] [PERSON_NAME] [PERSON_NAME] [PERSON_NAM…" at bounding box center [502, 167] width 345 height 27
select select "4e5d5d36-7bd0-48a5-9a43-a5b284606e16"
click at [330, 154] on select "Select User [PERSON_NAME] [PERSON_NAME] [PERSON_NAME] [PERSON_NAME] [PERSON_NAM…" at bounding box center [502, 167] width 345 height 27
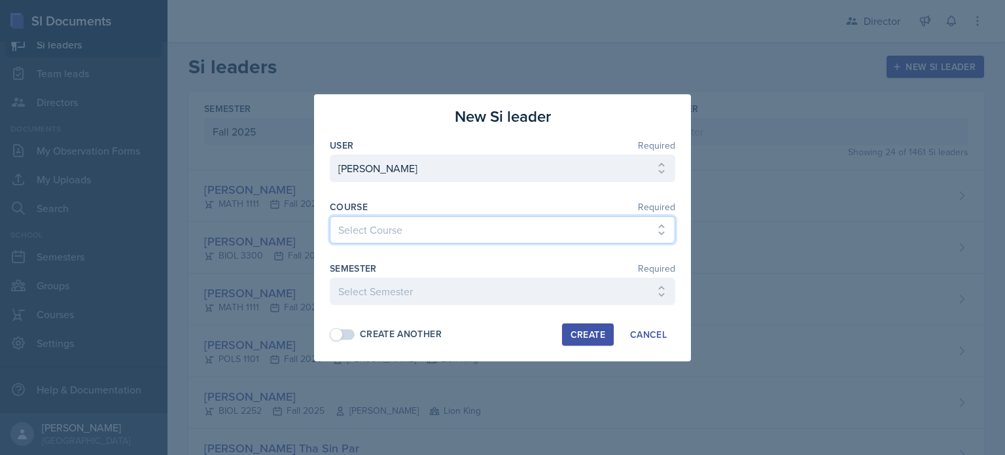
click at [419, 221] on select "Select Course ACCT 2101 ACCT 2102 ACCT 4050 ANTH 1102 ANTH 3301 ARCH 1000 ARCH …" at bounding box center [502, 229] width 345 height 27
select select "93a945cf-eb40-40a1-82f0-d0905c6d75b7"
click at [330, 216] on select "Select Course ACCT 2101 ACCT 2102 ACCT 4050 ANTH 1102 ANTH 3301 ARCH 1000 ARCH …" at bounding box center [502, 229] width 345 height 27
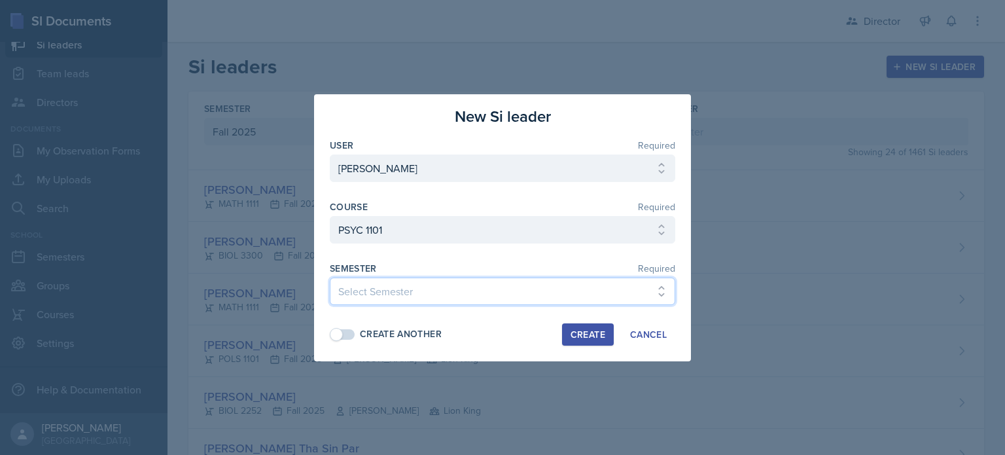
click at [387, 292] on select "Select Semester Fall 2025 Summer 2025 Spring 2025 Fall 2024 Summer 2024 Spring …" at bounding box center [502, 290] width 345 height 27
select select "2bed604d-1099-4043-b1bc-2365e8740244"
click at [330, 277] on select "Select Semester Fall 2025 Summer 2025 Spring 2025 Fall 2024 Summer 2024 Spring …" at bounding box center [502, 290] width 345 height 27
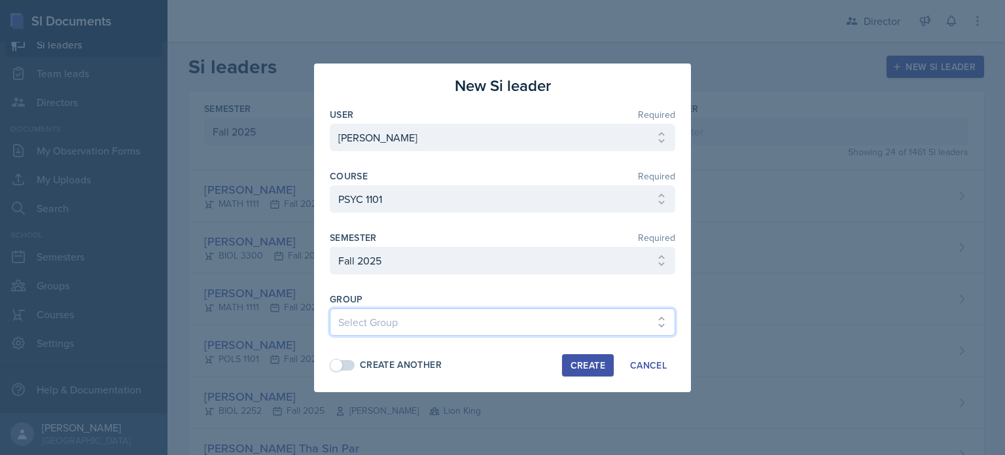
click at [566, 321] on select "Select Group Demon SI of [GEOGRAPHIC_DATA] Les Mariettables Lion King Mamma SI/…" at bounding box center [502, 321] width 345 height 27
select select "03df2469-1098-498a-a2e2-8023a988d861"
click at [330, 308] on select "Select Group Demon SI of [GEOGRAPHIC_DATA] Les Mariettables Lion King Mamma SI/…" at bounding box center [502, 321] width 345 height 27
click at [589, 363] on div "Create" at bounding box center [587, 365] width 35 height 10
select select
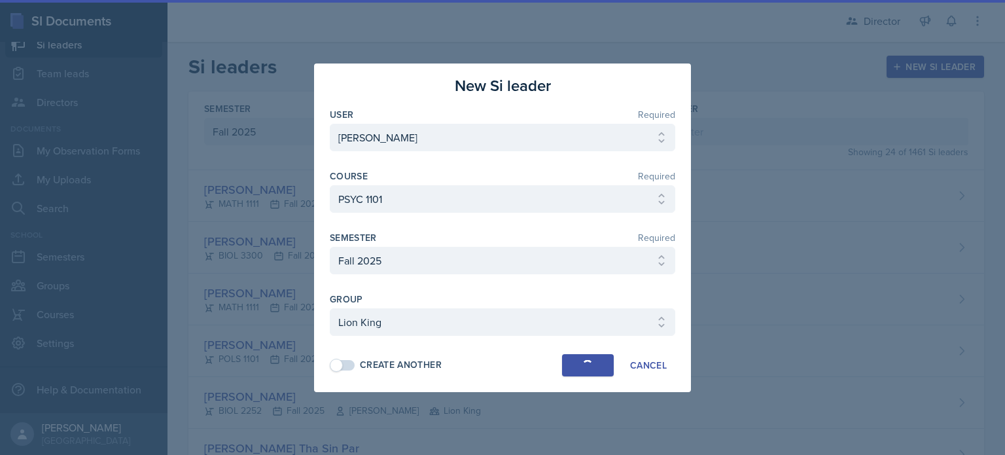
select select
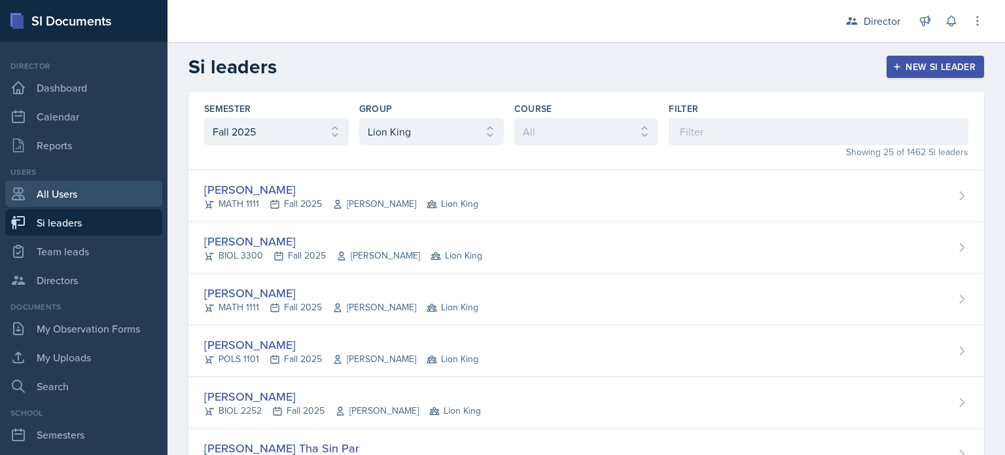
click at [105, 205] on link "All Users" at bounding box center [83, 194] width 157 height 26
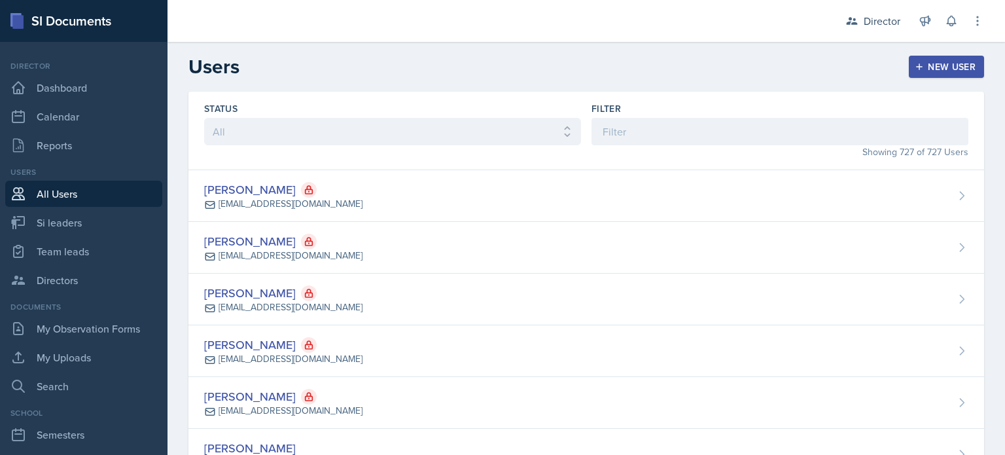
drag, startPoint x: 695, startPoint y: 147, endPoint x: 710, endPoint y: 120, distance: 31.0
click at [696, 147] on div "Showing 727 of 727 Users" at bounding box center [779, 152] width 377 height 14
click at [713, 105] on div "Filter" at bounding box center [779, 108] width 377 height 13
click at [687, 146] on div "Filter Showing 727 of 727 Users" at bounding box center [779, 130] width 377 height 57
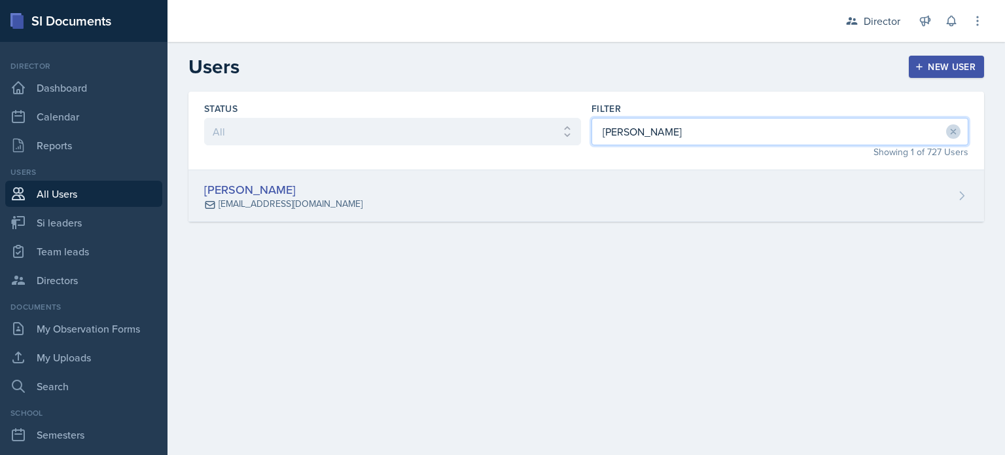
type input "[PERSON_NAME]"
click at [946, 219] on div "[PERSON_NAME] [EMAIL_ADDRESS][DOMAIN_NAME]" at bounding box center [585, 196] width 795 height 52
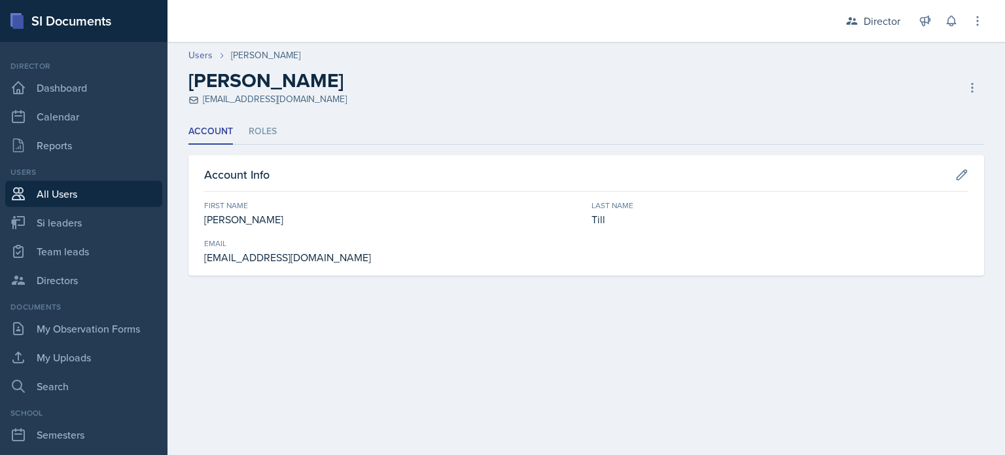
click at [986, 73] on div "Users [PERSON_NAME] [PERSON_NAME] [EMAIL_ADDRESS][DOMAIN_NAME] Deactivate User …" at bounding box center [585, 77] width 837 height 58
click at [973, 82] on icon at bounding box center [971, 87] width 13 height 13
click at [198, 53] on link "Users" at bounding box center [200, 55] width 24 height 14
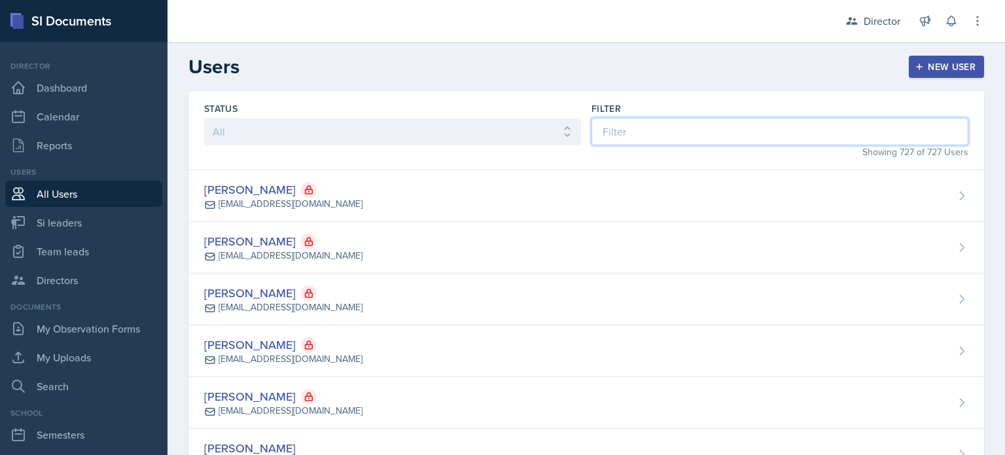
click at [615, 124] on input at bounding box center [779, 131] width 377 height 27
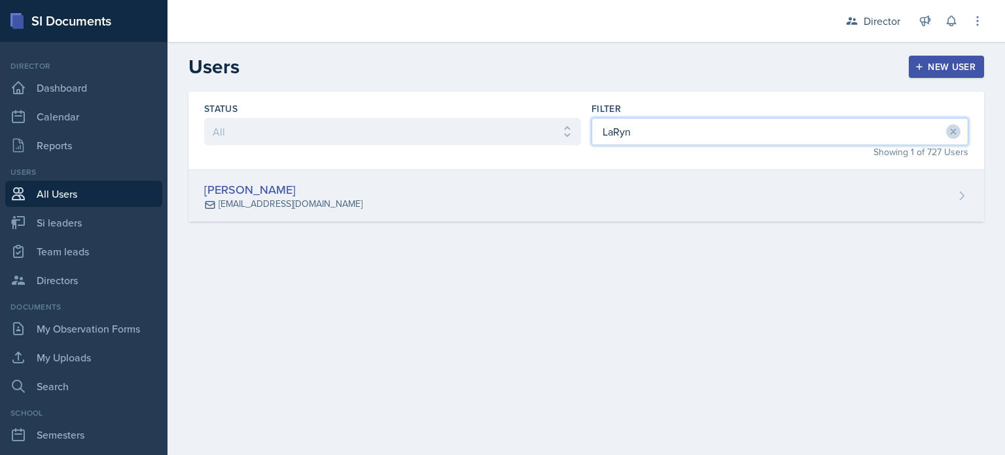
type input "LaRyn"
drag, startPoint x: 634, startPoint y: 176, endPoint x: 822, endPoint y: 148, distance: 190.4
click at [633, 176] on div "[PERSON_NAME] [EMAIL_ADDRESS][DOMAIN_NAME]" at bounding box center [585, 196] width 795 height 52
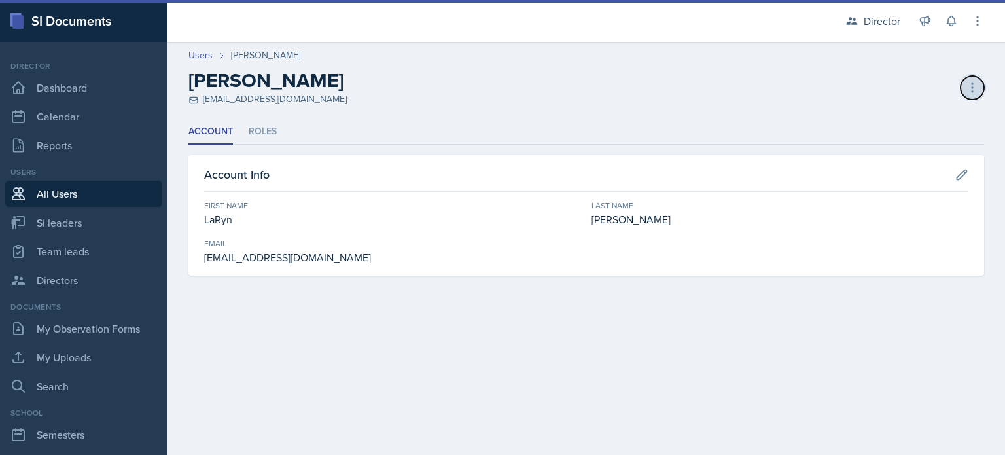
click at [969, 87] on icon at bounding box center [971, 87] width 13 height 13
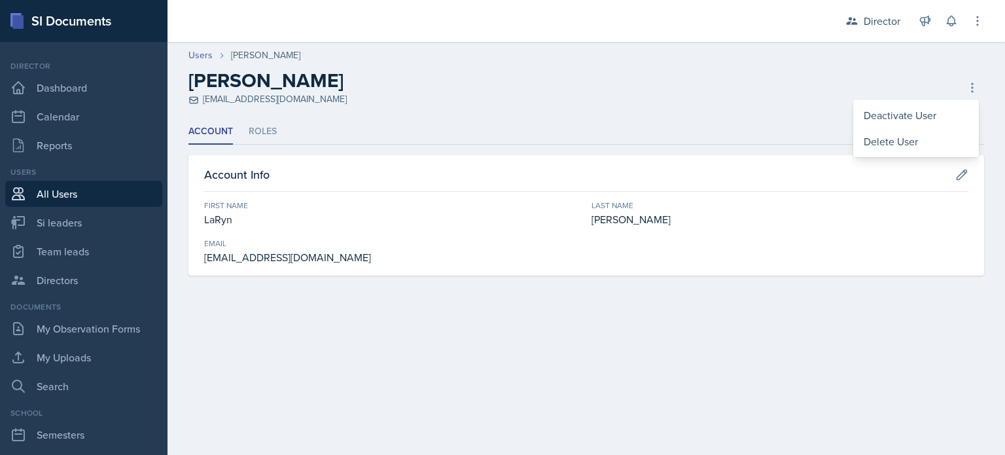
click at [615, 103] on div "[PERSON_NAME] [EMAIL_ADDRESS][DOMAIN_NAME] Deactivate User Delete User Delete U…" at bounding box center [585, 87] width 795 height 37
click at [199, 55] on link "Users" at bounding box center [200, 55] width 24 height 14
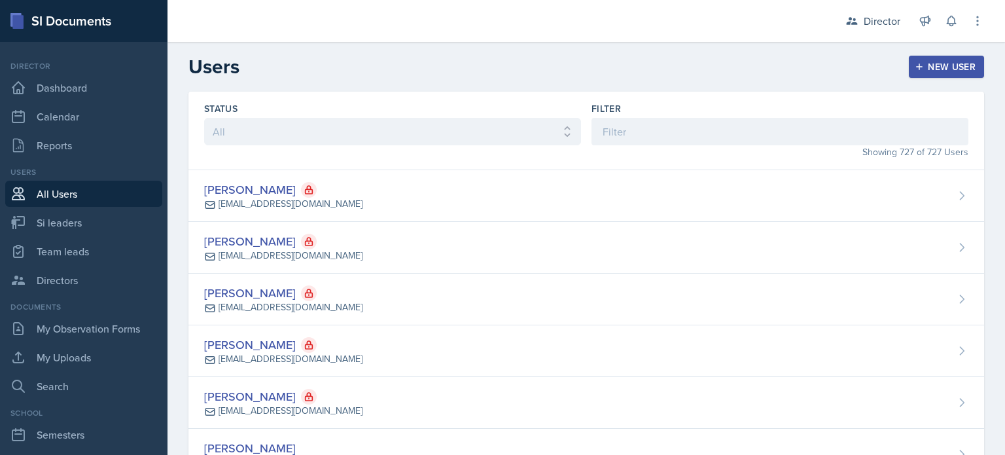
click at [752, 114] on div "Filter" at bounding box center [779, 108] width 377 height 13
click at [721, 132] on input at bounding box center [779, 131] width 377 height 27
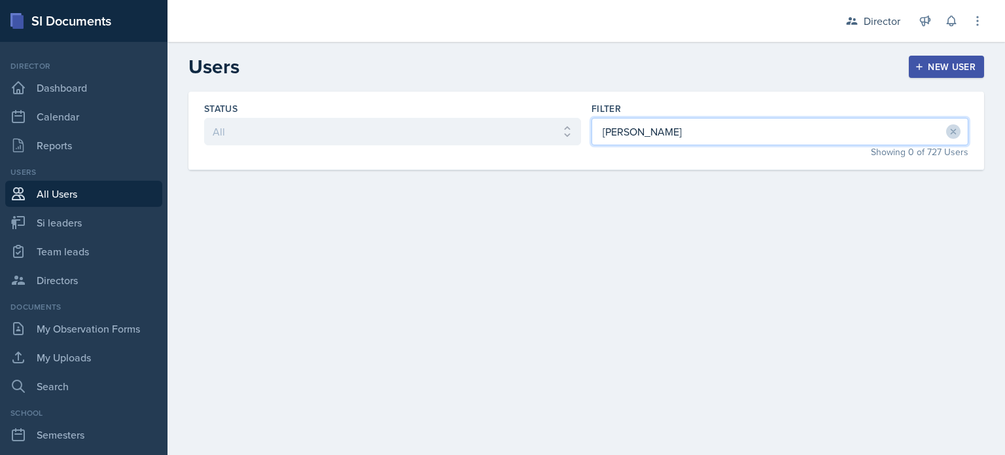
type input "[PERSON_NAME]"
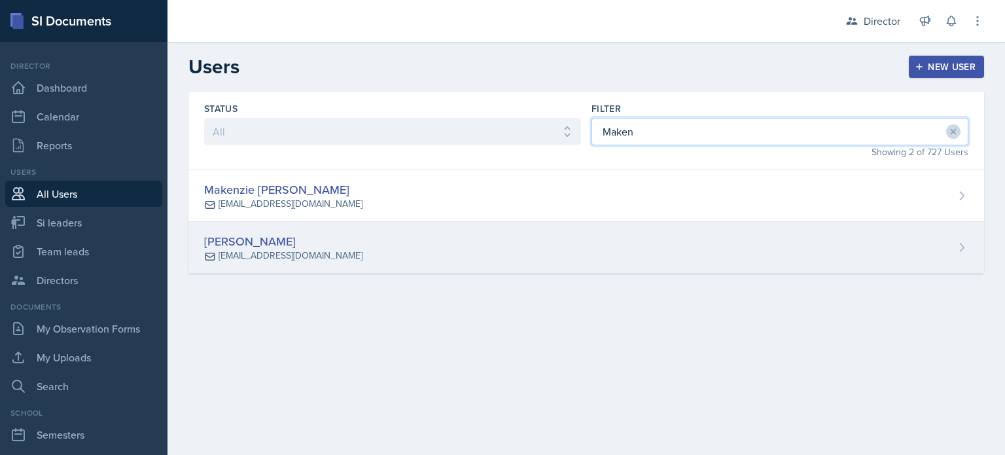
type input "Maken"
click at [305, 227] on div "[PERSON_NAME] [EMAIL_ADDRESS][DOMAIN_NAME]" at bounding box center [585, 248] width 795 height 52
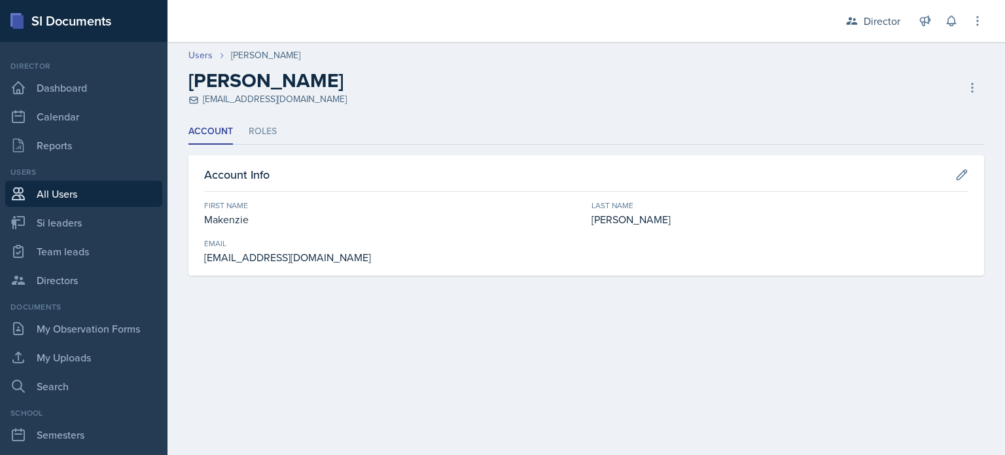
click at [952, 94] on div "[PERSON_NAME] [EMAIL_ADDRESS][DOMAIN_NAME] Copy Invite Resend Invite Deactivate…" at bounding box center [585, 87] width 795 height 37
click at [959, 86] on div "[PERSON_NAME] [EMAIL_ADDRESS][DOMAIN_NAME] Copy Invite Resend Invite Deactivate…" at bounding box center [585, 87] width 795 height 37
click at [973, 83] on icon at bounding box center [971, 87] width 13 height 13
click at [929, 130] on div "Resend Invite" at bounding box center [916, 141] width 126 height 26
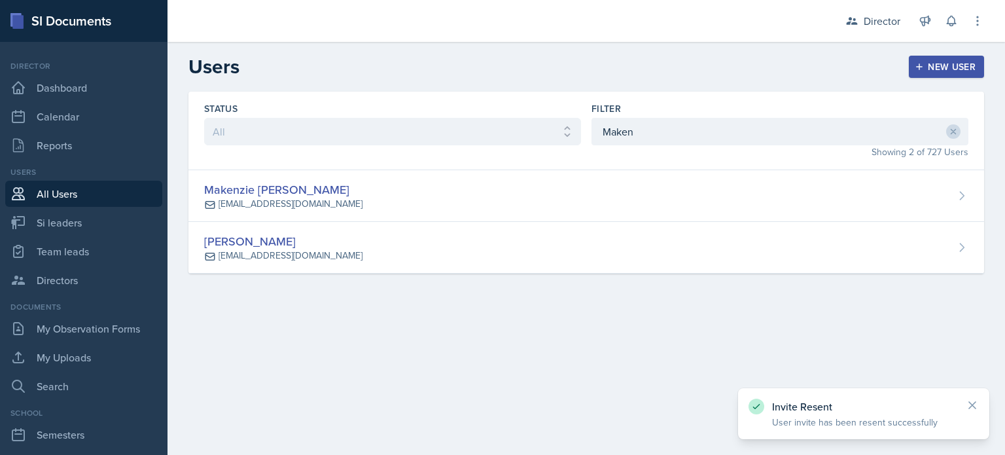
click at [649, 120] on div "Filter Maken" at bounding box center [779, 123] width 377 height 43
click at [649, 123] on input "Maken" at bounding box center [779, 131] width 377 height 27
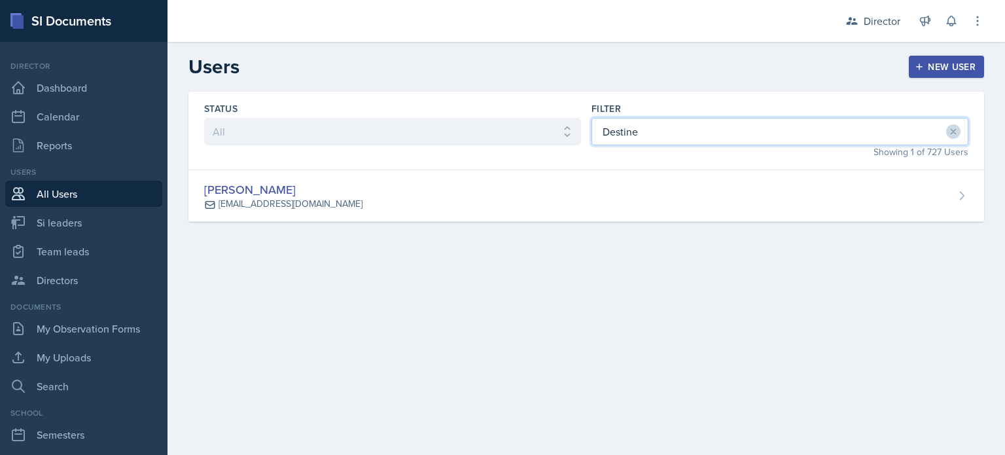
type input "Destine"
click at [608, 228] on div "Status All Active Inactive Filter Destine Showing 1 of 727 Users [PERSON_NAME] …" at bounding box center [585, 173] width 837 height 162
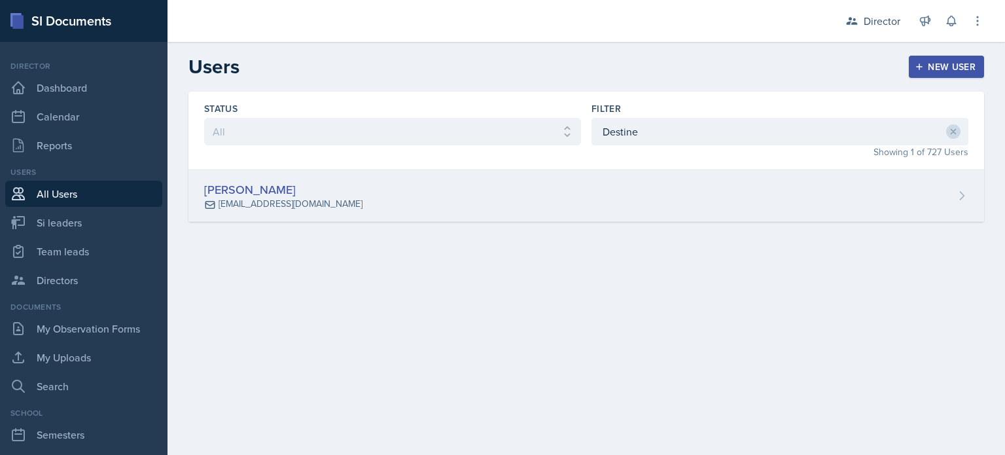
click at [624, 201] on div "[PERSON_NAME] [EMAIL_ADDRESS][DOMAIN_NAME]" at bounding box center [585, 196] width 795 height 52
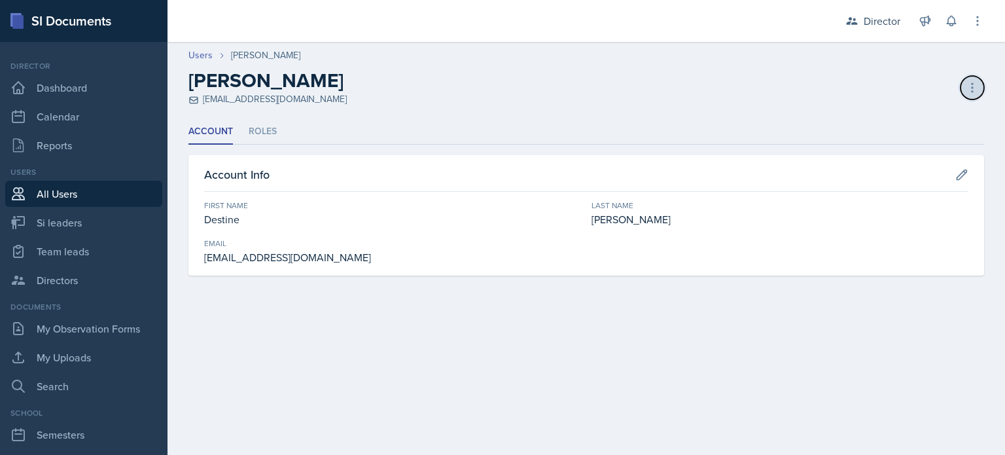
click at [981, 90] on button at bounding box center [972, 88] width 24 height 24
click at [973, 88] on icon at bounding box center [971, 87] width 13 height 13
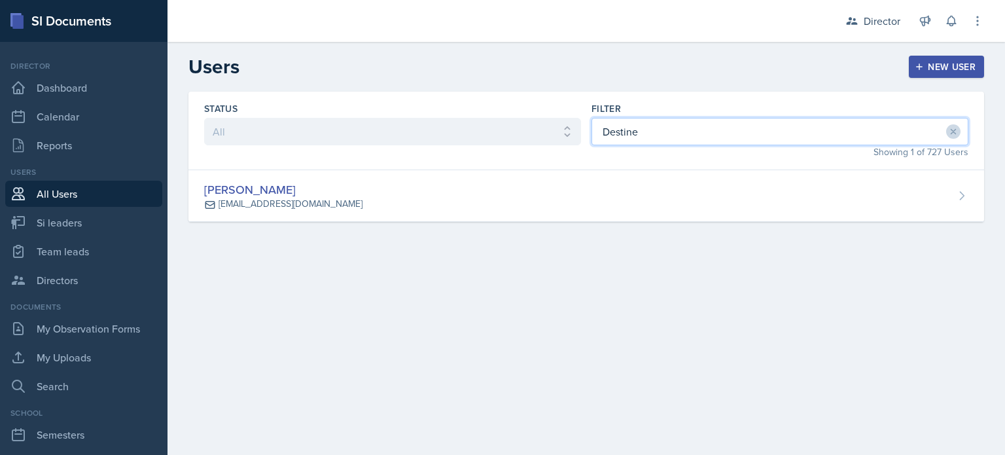
click at [654, 141] on input "Destine" at bounding box center [779, 131] width 377 height 27
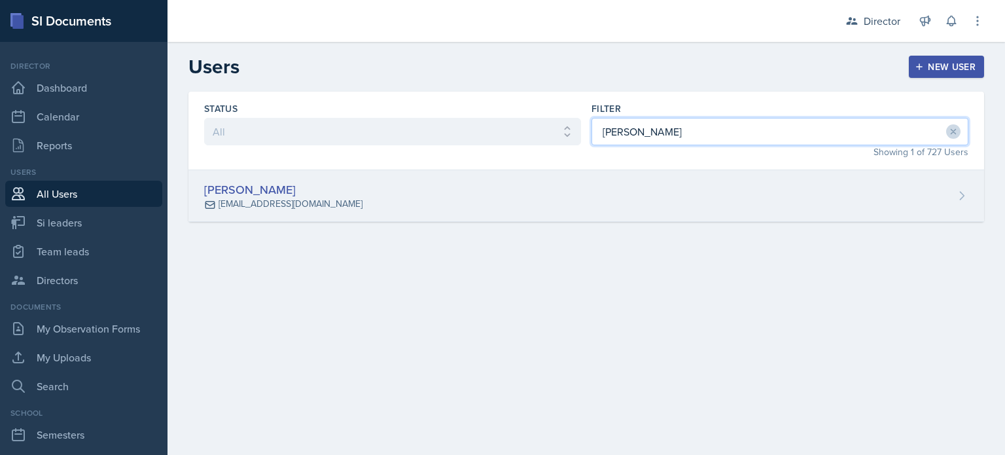
type input "[PERSON_NAME]"
click at [762, 190] on div "[PERSON_NAME] [PERSON_NAME][EMAIL_ADDRESS][DOMAIN_NAME]" at bounding box center [585, 196] width 795 height 52
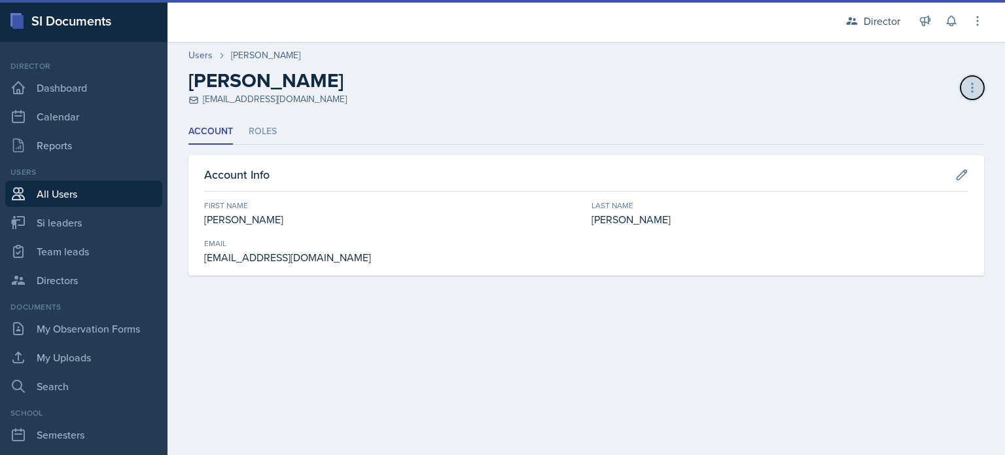
click at [967, 78] on button at bounding box center [972, 88] width 24 height 24
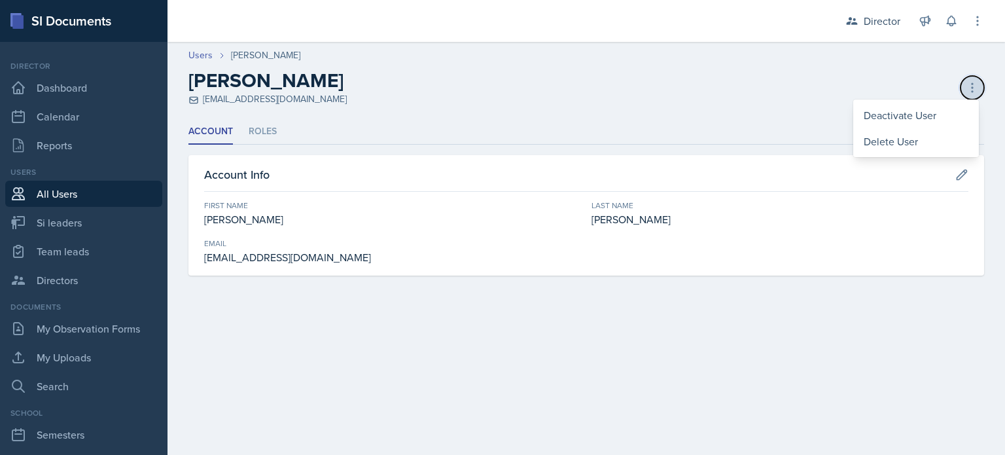
click at [967, 78] on button at bounding box center [972, 88] width 24 height 24
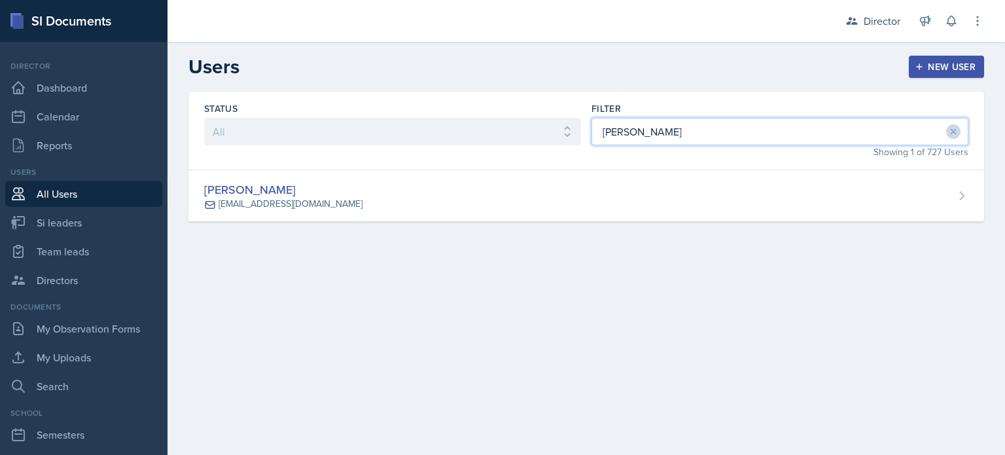
click at [729, 124] on input "[PERSON_NAME]" at bounding box center [779, 131] width 377 height 27
click at [728, 124] on input "[PERSON_NAME]" at bounding box center [779, 131] width 377 height 27
drag, startPoint x: 728, startPoint y: 124, endPoint x: 714, endPoint y: 160, distance: 39.1
click at [714, 160] on div "Status All Active Inactive Filter Xavier Showing 1 of 727 Users" at bounding box center [585, 131] width 795 height 78
click at [719, 130] on input "[PERSON_NAME]" at bounding box center [779, 131] width 377 height 27
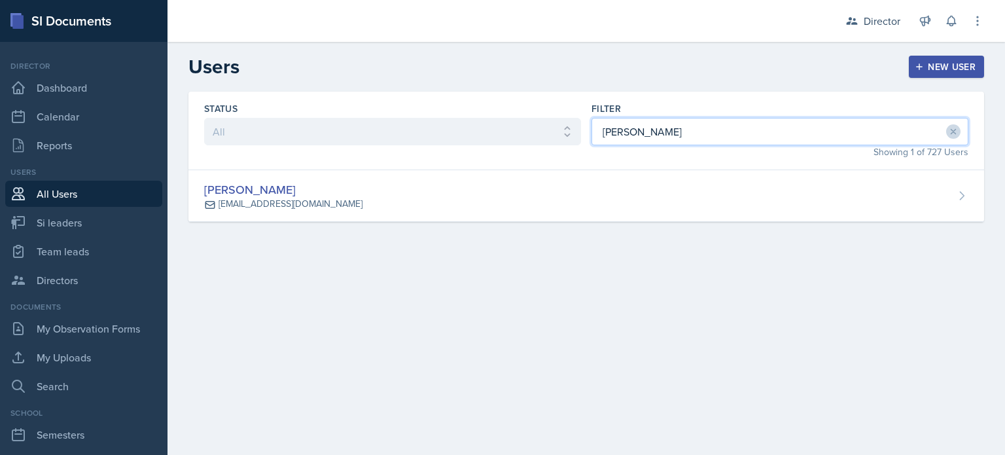
click at [718, 128] on input "[PERSON_NAME]" at bounding box center [779, 131] width 377 height 27
click at [719, 128] on input "[PERSON_NAME]" at bounding box center [779, 131] width 377 height 27
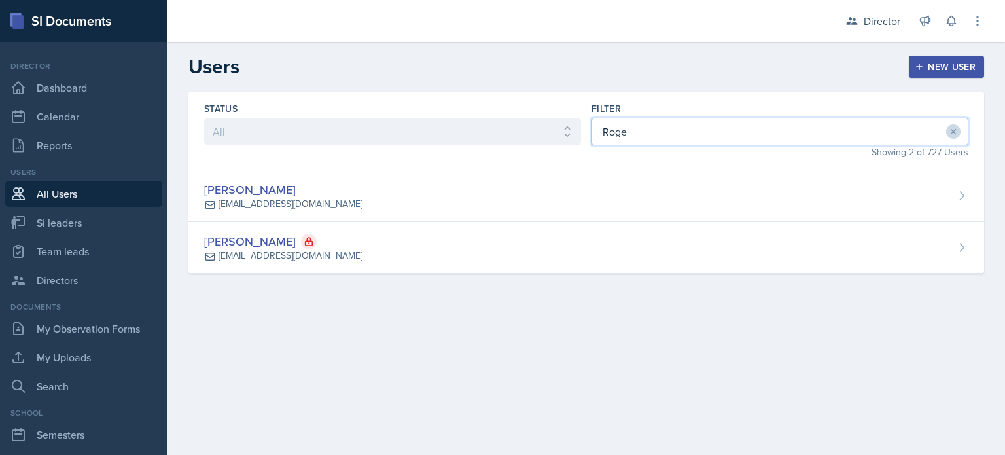
type input "[PERSON_NAME]"
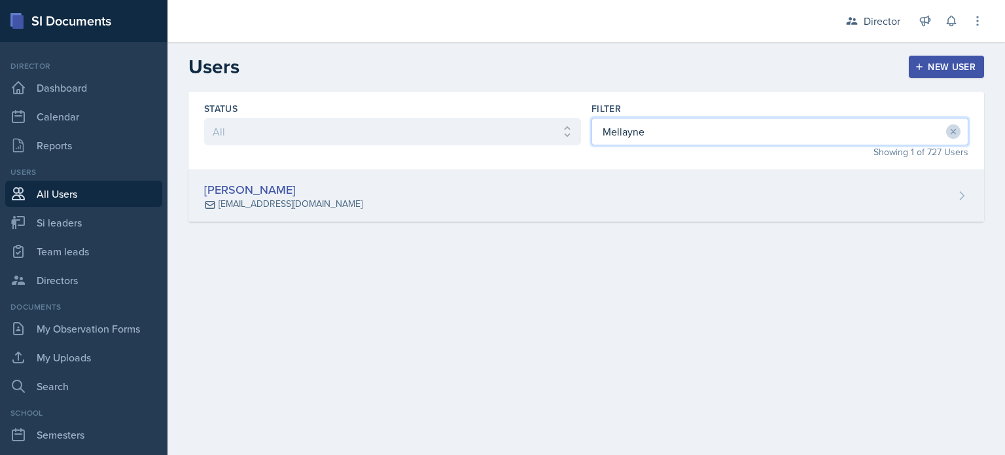
type input "Mellayne"
click at [659, 184] on div "[PERSON_NAME] [EMAIL_ADDRESS][DOMAIN_NAME]" at bounding box center [585, 196] width 795 height 52
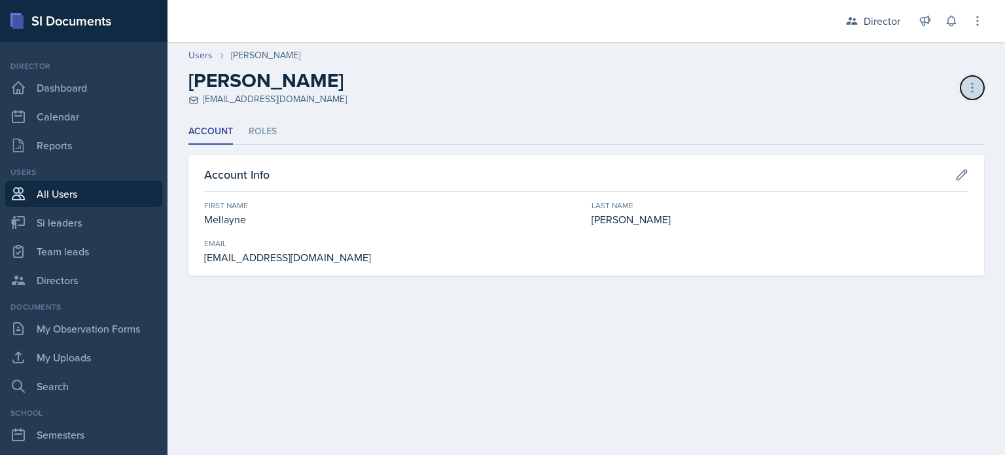
click at [961, 85] on button at bounding box center [972, 88] width 24 height 24
drag, startPoint x: 963, startPoint y: 85, endPoint x: 328, endPoint y: 22, distance: 637.6
click at [962, 85] on button at bounding box center [972, 88] width 24 height 24
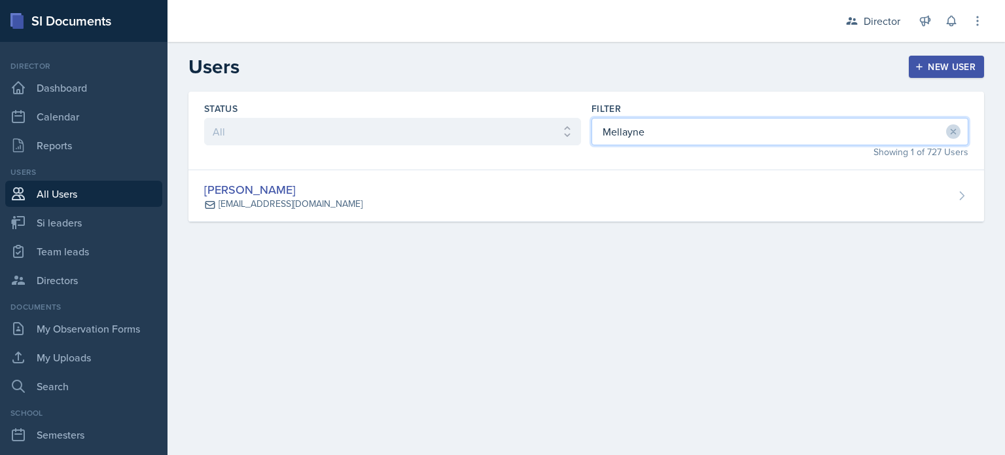
click at [636, 135] on input "Mellayne" at bounding box center [779, 131] width 377 height 27
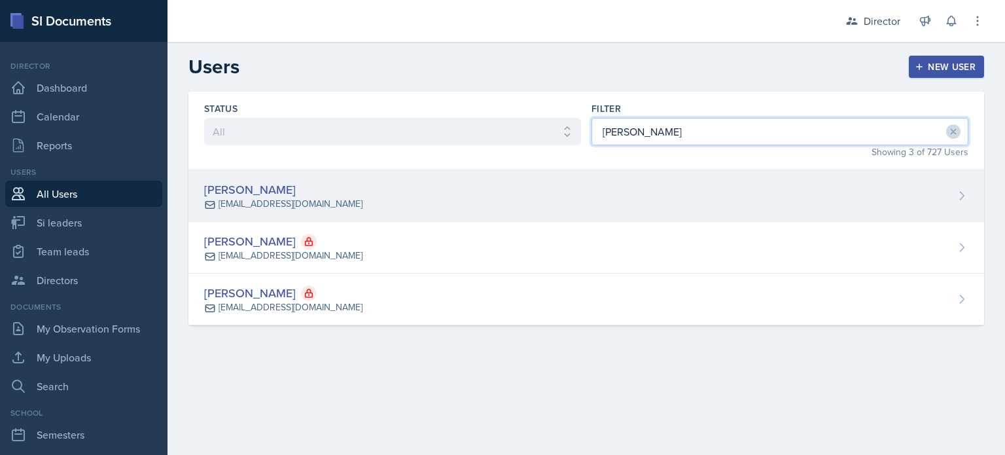
type input "[PERSON_NAME]"
click at [597, 197] on div "[PERSON_NAME] [EMAIL_ADDRESS][DOMAIN_NAME]" at bounding box center [585, 196] width 795 height 52
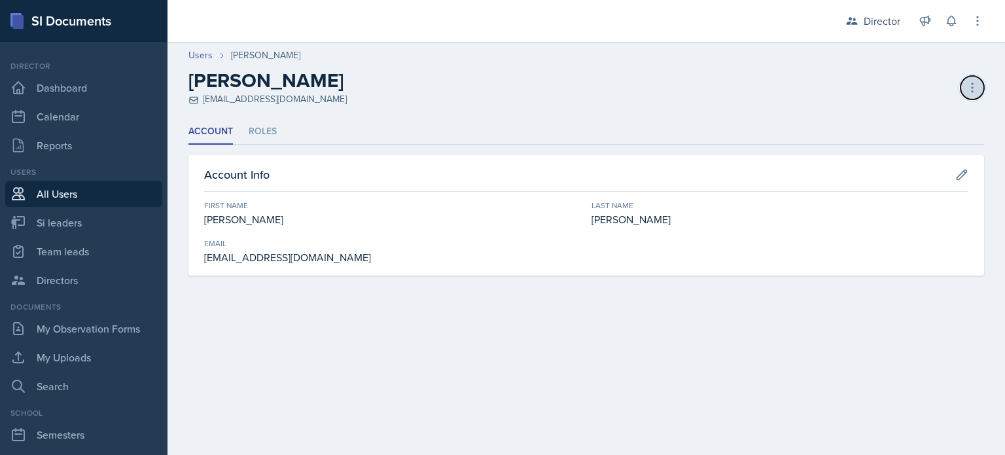
click at [966, 85] on icon at bounding box center [971, 87] width 13 height 13
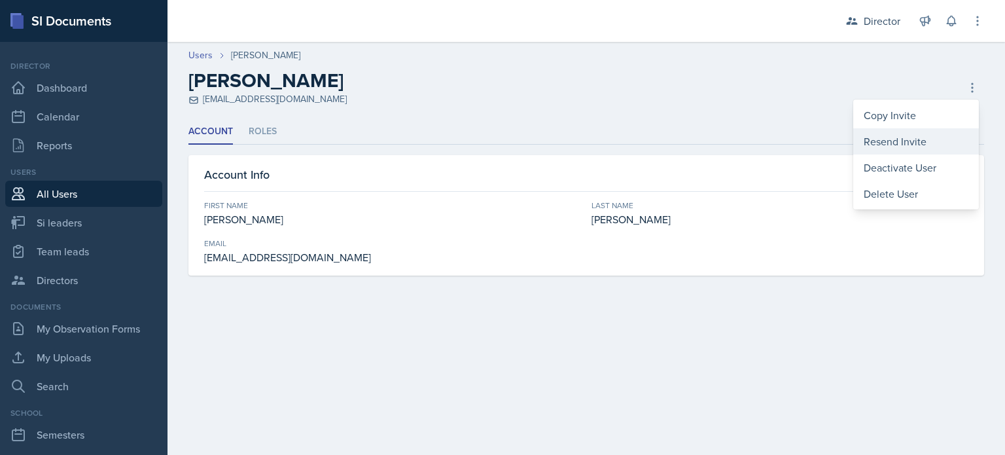
click at [919, 140] on div "Resend Invite" at bounding box center [916, 141] width 126 height 26
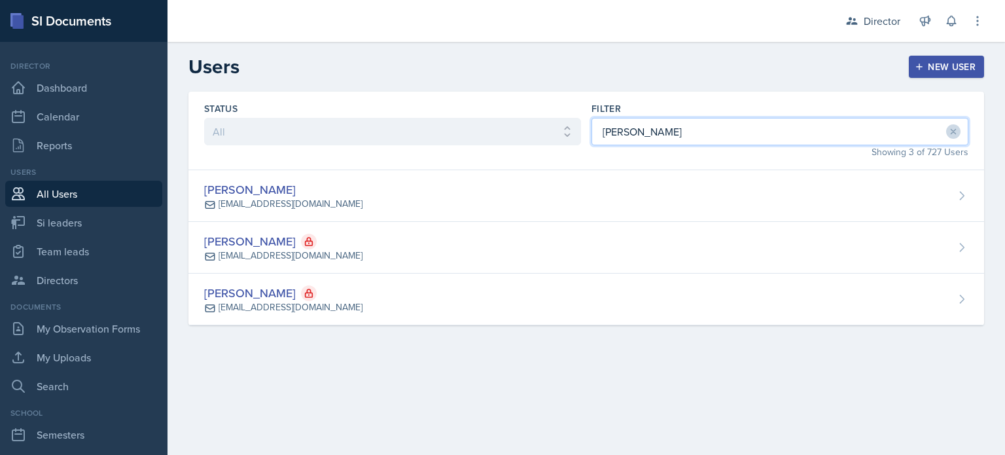
click at [635, 139] on input "[PERSON_NAME]" at bounding box center [779, 131] width 377 height 27
click at [634, 139] on input "[PERSON_NAME]" at bounding box center [779, 131] width 377 height 27
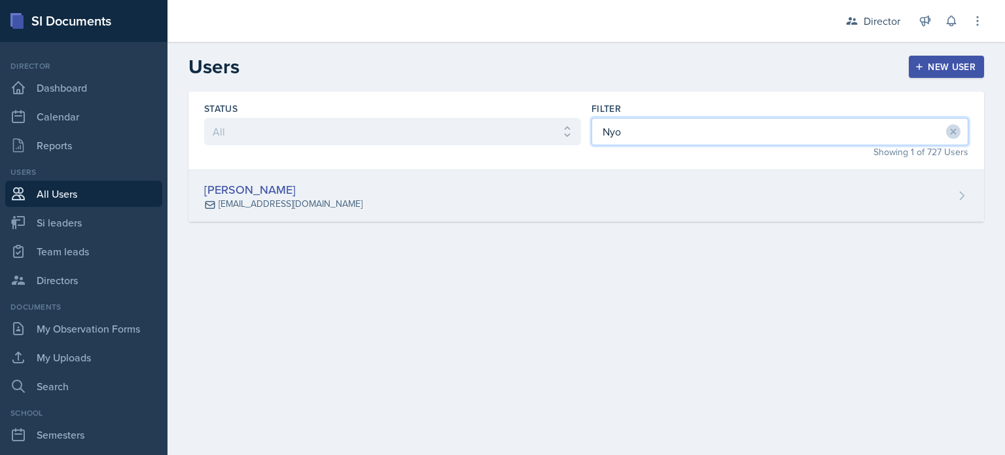
type input "Nyo"
click at [627, 191] on div "[PERSON_NAME] [EMAIL_ADDRESS][DOMAIN_NAME]" at bounding box center [585, 196] width 795 height 52
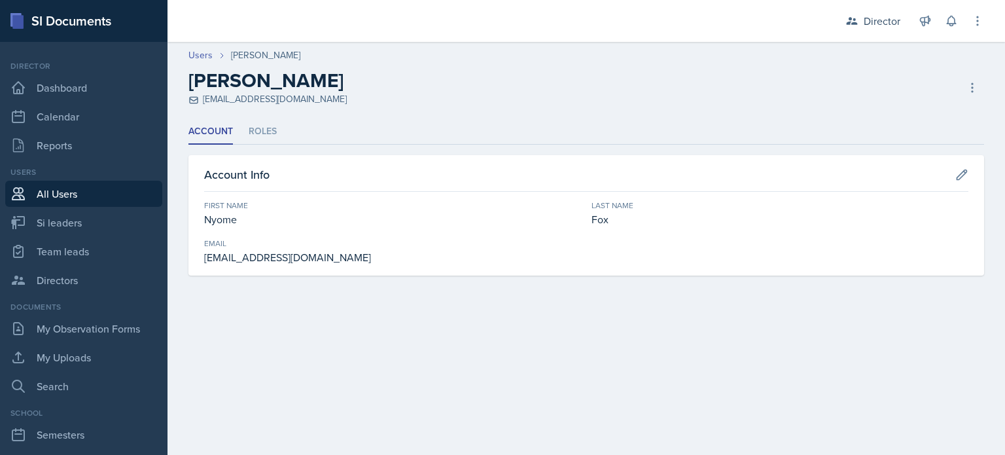
click at [1002, 88] on div "Users [PERSON_NAME] [PERSON_NAME] [EMAIL_ADDRESS][DOMAIN_NAME] Deactivate User …" at bounding box center [585, 77] width 837 height 58
click at [973, 88] on icon at bounding box center [971, 87] width 13 height 13
click at [968, 88] on icon at bounding box center [971, 87] width 13 height 13
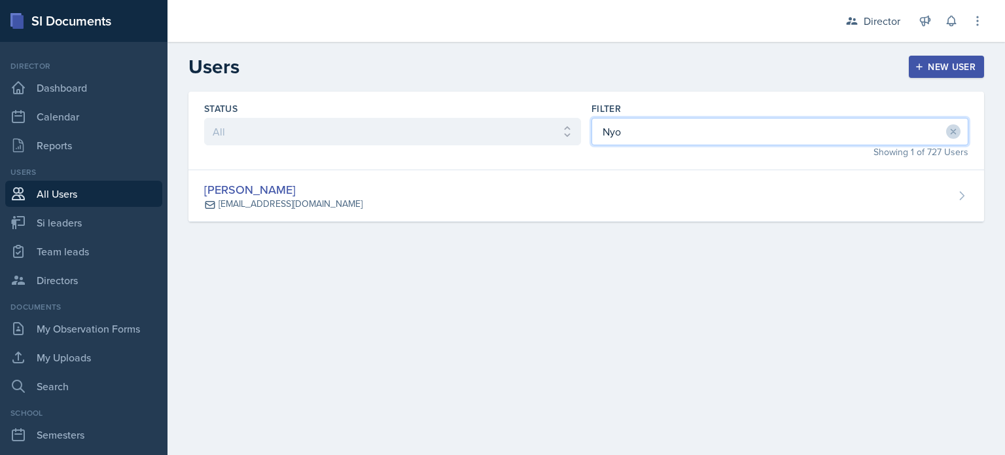
click at [651, 130] on input "Nyo" at bounding box center [779, 131] width 377 height 27
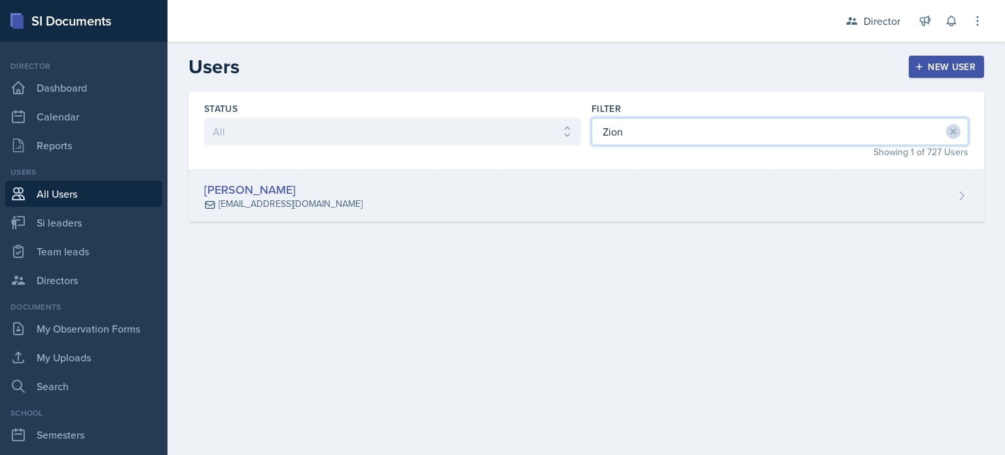
type input "Zion"
click at [793, 179] on div "[PERSON_NAME] [EMAIL_ADDRESS][DOMAIN_NAME]" at bounding box center [585, 196] width 795 height 52
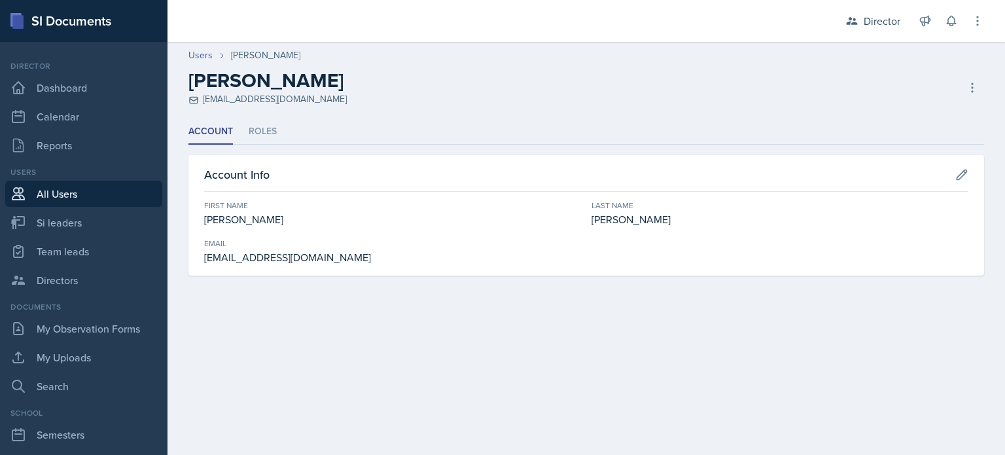
click at [952, 91] on div "[PERSON_NAME] [EMAIL_ADDRESS][DOMAIN_NAME] Deactivate User Delete User Delete U…" at bounding box center [585, 87] width 795 height 37
click at [965, 88] on icon at bounding box center [971, 87] width 13 height 13
drag, startPoint x: 625, startPoint y: 96, endPoint x: 276, endPoint y: 50, distance: 352.3
click at [627, 96] on div "[PERSON_NAME] [EMAIL_ADDRESS][DOMAIN_NAME] Deactivate User Delete User Delete U…" at bounding box center [585, 87] width 795 height 37
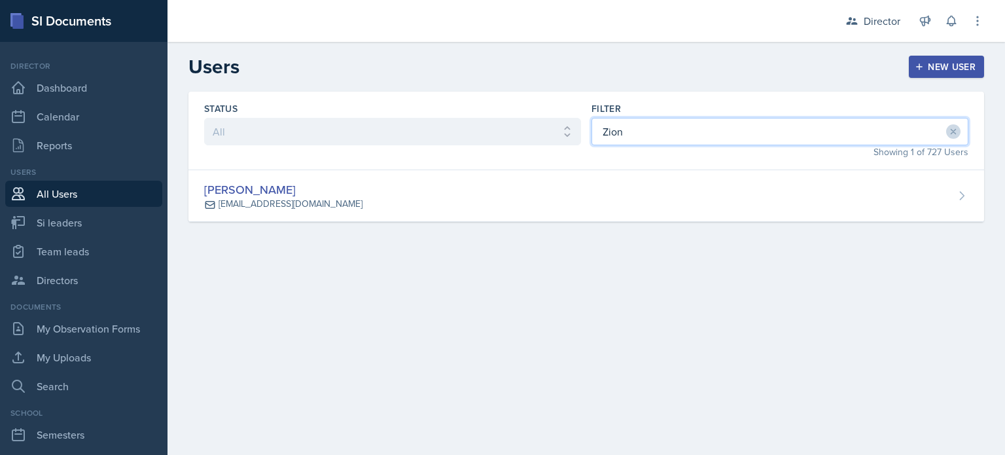
click at [658, 141] on input "Zion" at bounding box center [779, 131] width 377 height 27
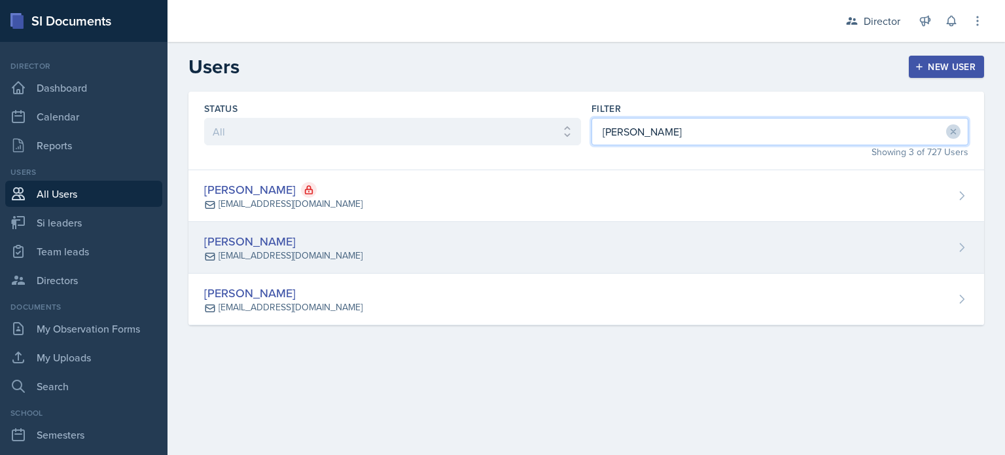
type input "[PERSON_NAME]"
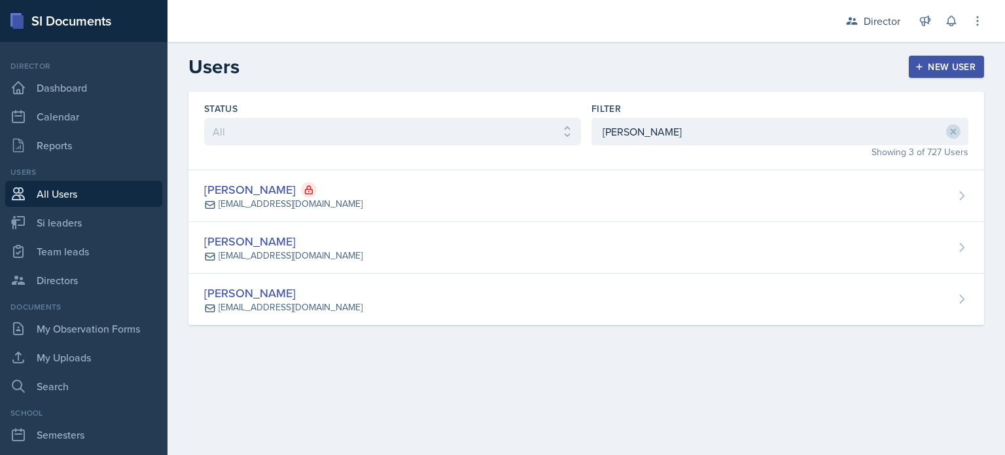
drag, startPoint x: 721, startPoint y: 251, endPoint x: 727, endPoint y: 245, distance: 7.9
click at [722, 251] on div "[PERSON_NAME] [EMAIL_ADDRESS][DOMAIN_NAME]" at bounding box center [585, 248] width 795 height 52
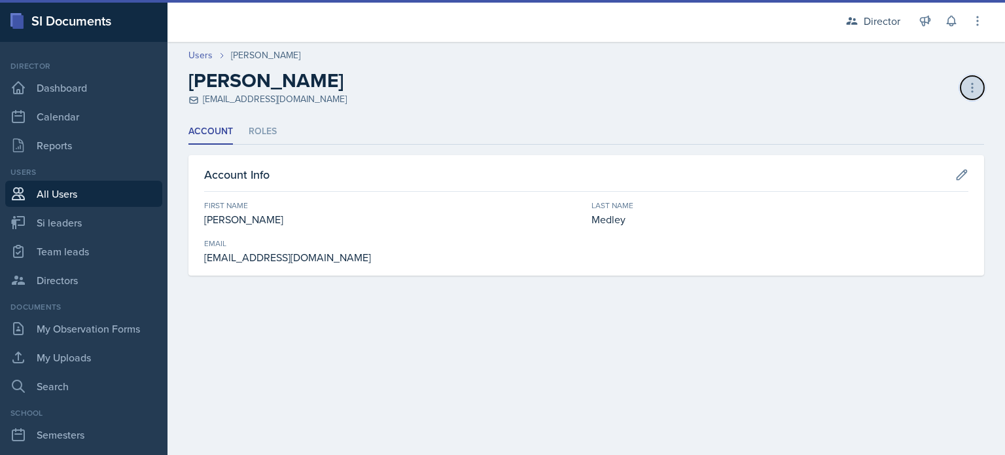
click at [973, 81] on icon at bounding box center [971, 87] width 13 height 13
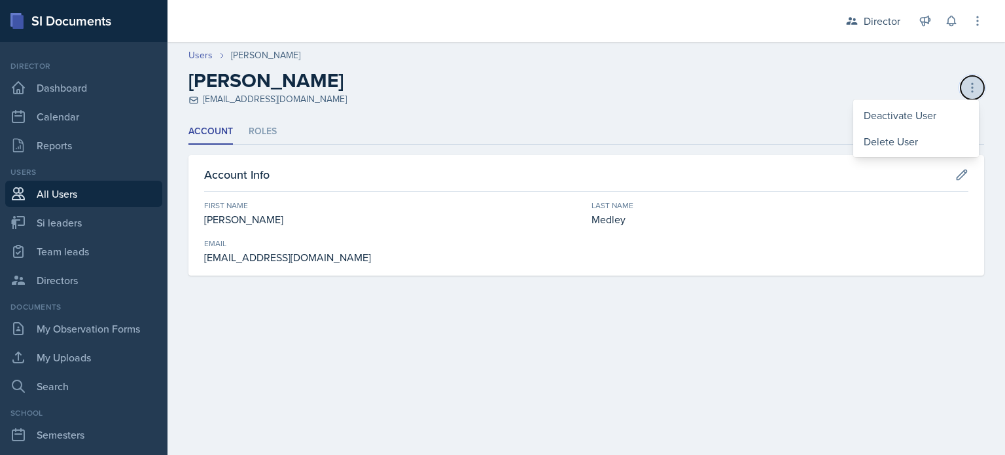
click at [973, 81] on icon at bounding box center [971, 87] width 13 height 13
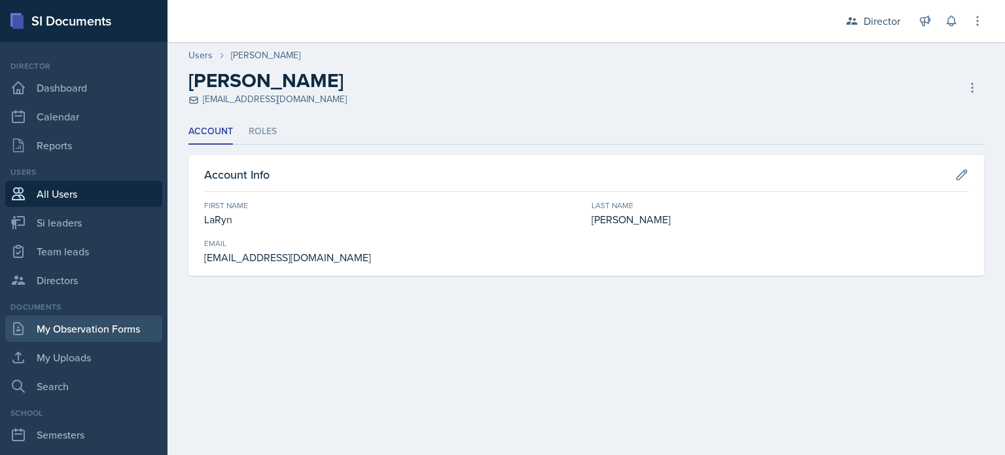
scroll to position [178, 0]
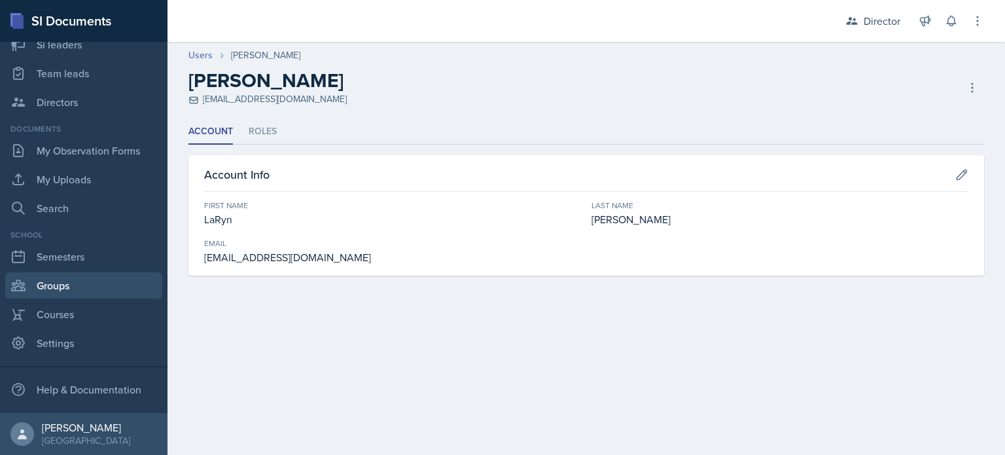
click at [68, 290] on link "Groups" at bounding box center [83, 285] width 157 height 26
